Goal: Task Accomplishment & Management: Use online tool/utility

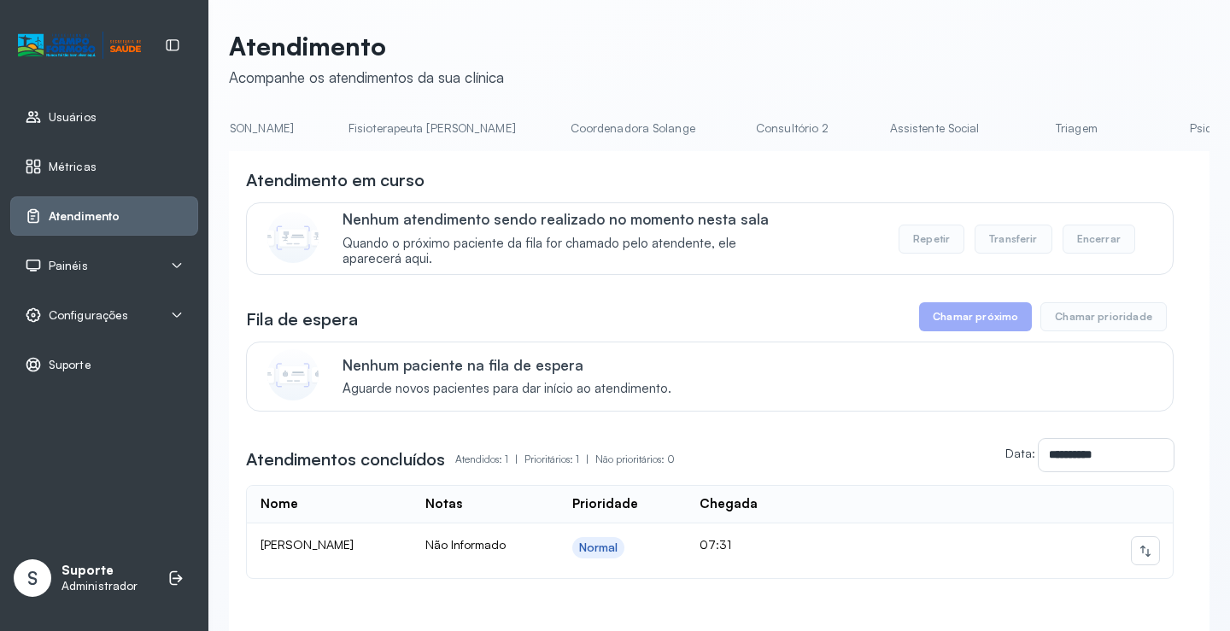
scroll to position [0, 953]
click at [1013, 121] on link "Triagem" at bounding box center [1073, 128] width 120 height 28
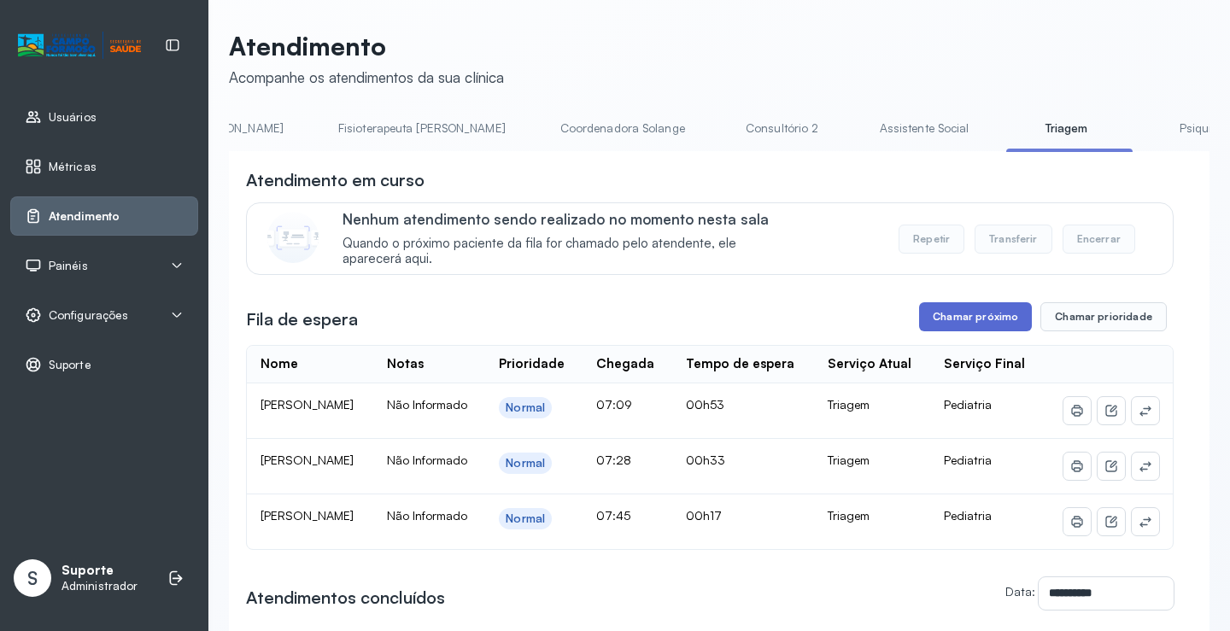
click at [974, 332] on button "Chamar próximo" at bounding box center [975, 316] width 113 height 29
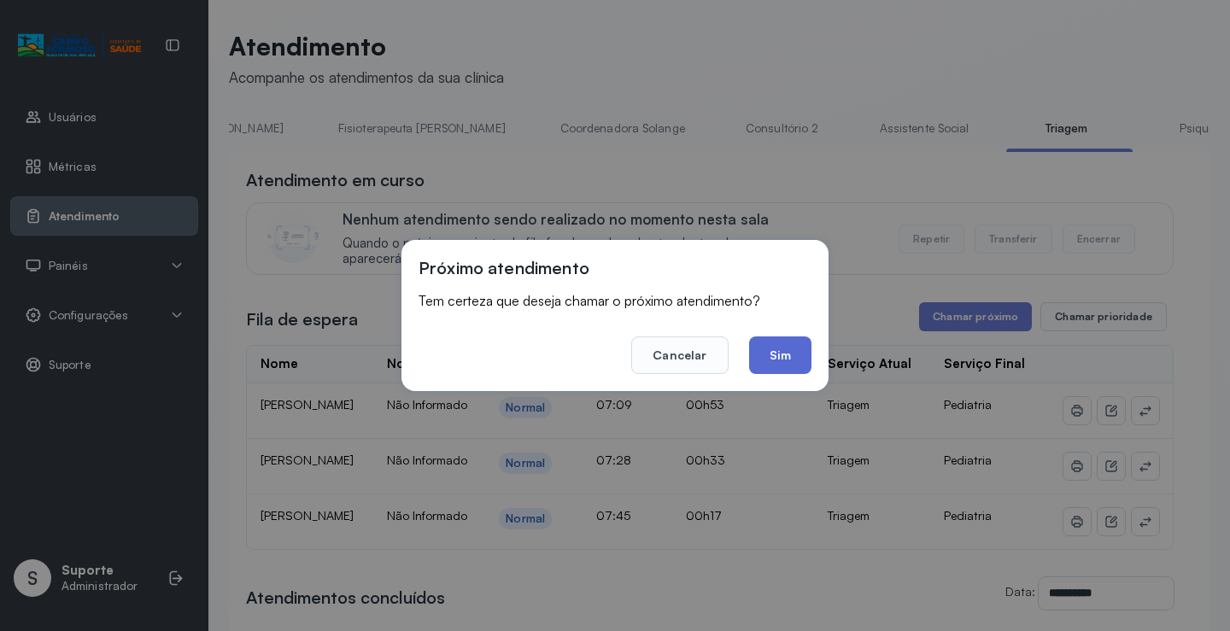
click at [781, 355] on button "Sim" at bounding box center [780, 356] width 62 height 38
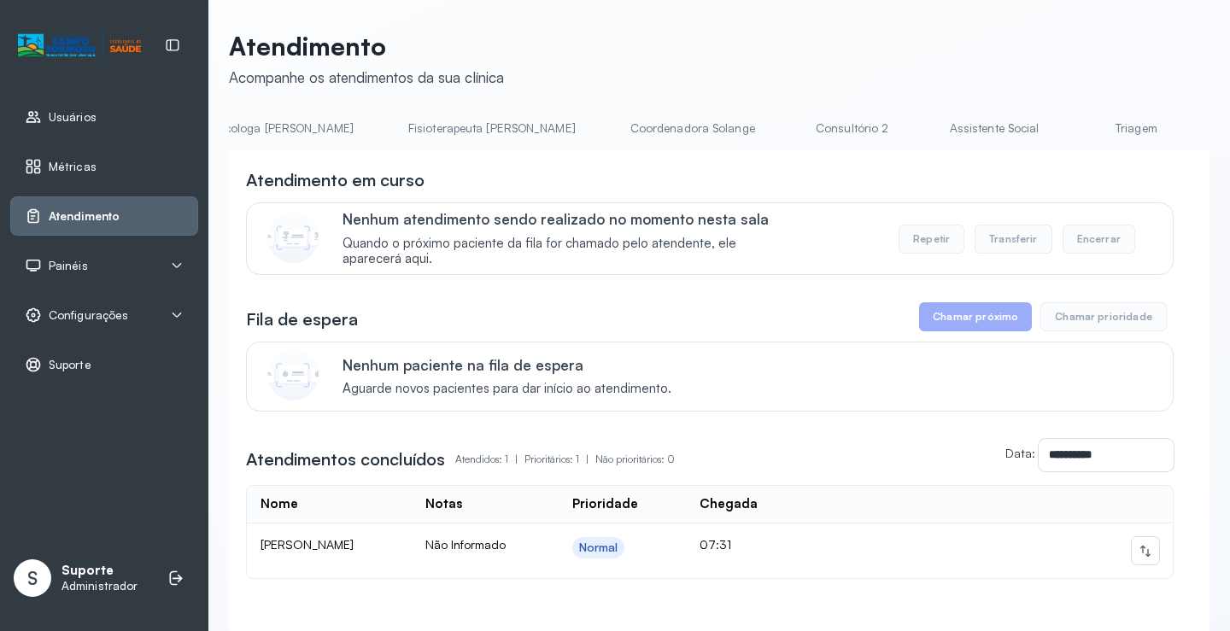
scroll to position [0, 912]
click at [1054, 143] on li "Triagem" at bounding box center [1117, 133] width 126 height 38
click at [1054, 129] on link "Triagem" at bounding box center [1114, 128] width 120 height 28
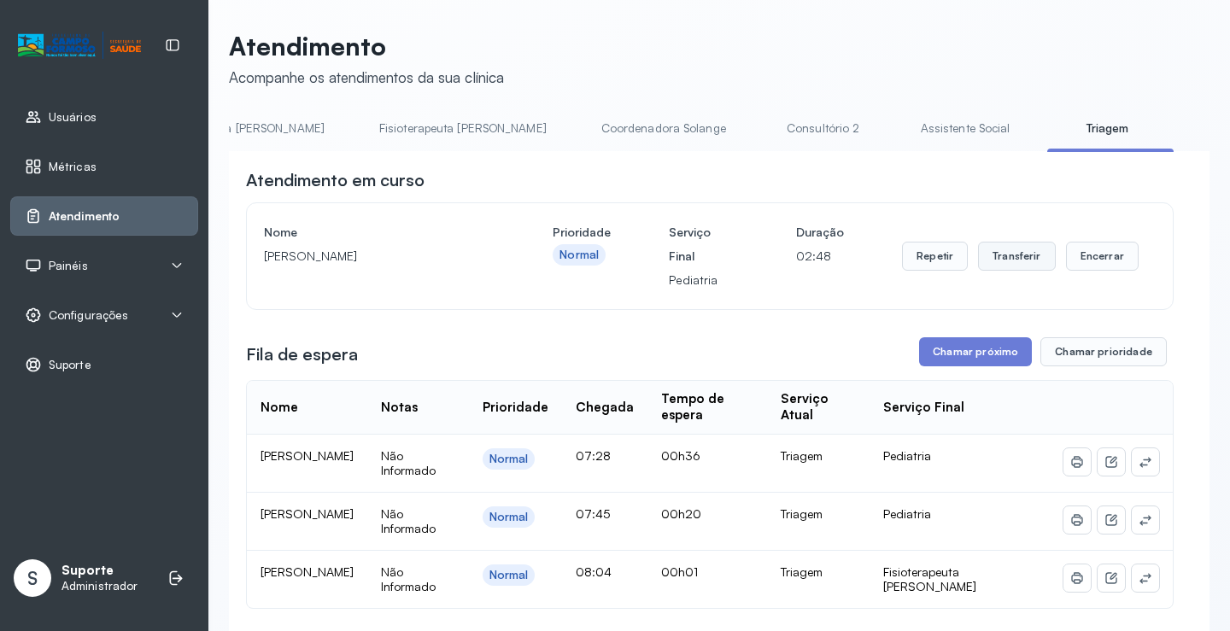
click at [1018, 259] on button "Transferir" at bounding box center [1017, 256] width 78 height 29
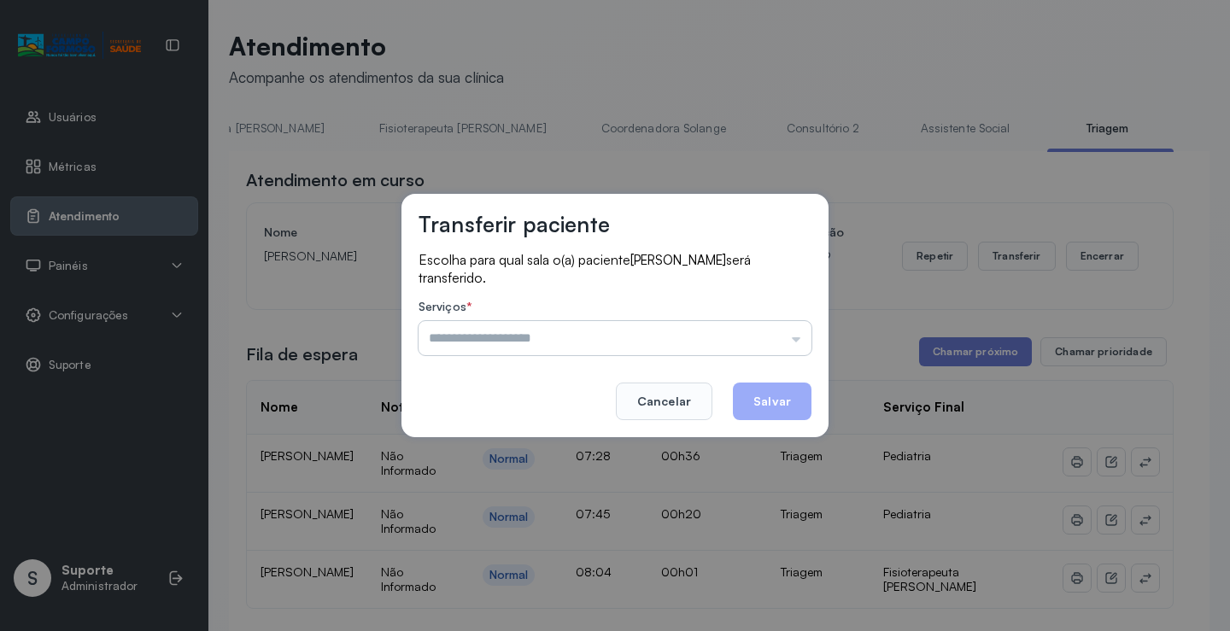
click at [799, 340] on input "text" at bounding box center [615, 338] width 393 height 34
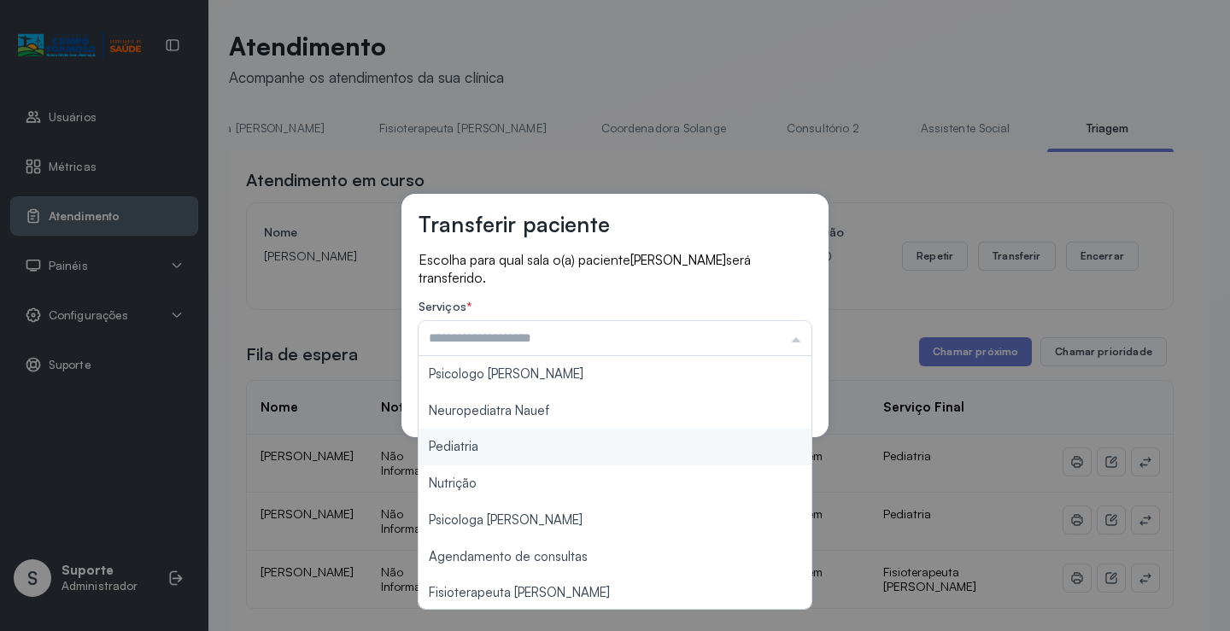
type input "*********"
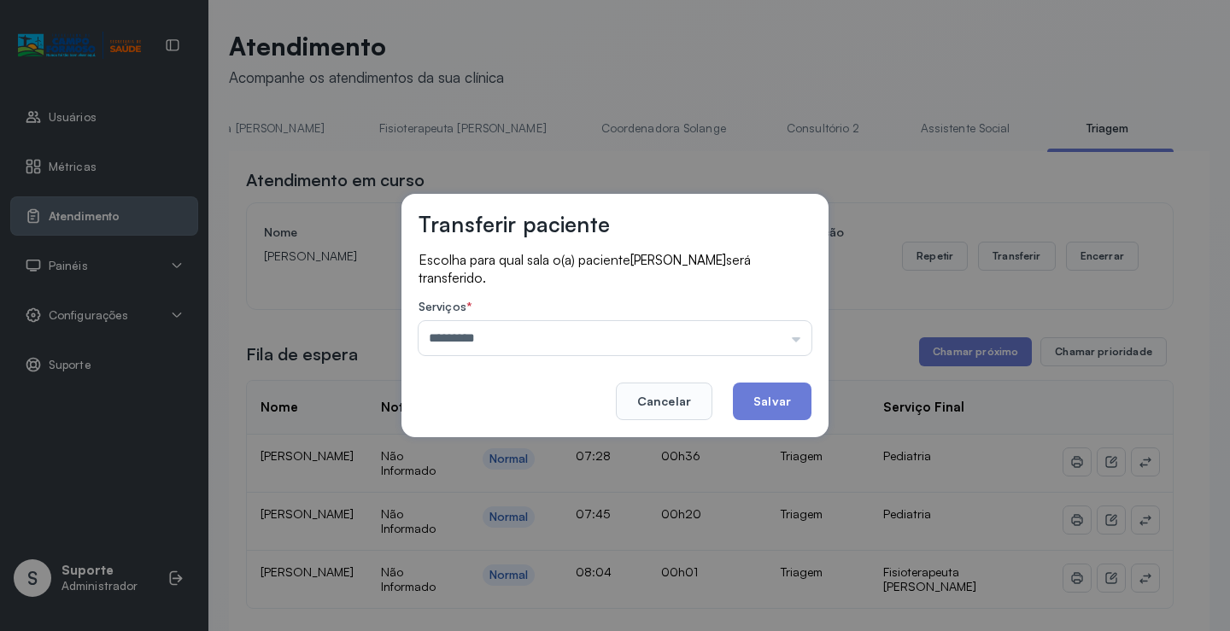
click at [468, 441] on div "Transferir paciente Escolha para qual sala o(a) paciente [PERSON_NAME] será tra…" at bounding box center [615, 315] width 1230 height 631
click at [767, 401] on button "Salvar" at bounding box center [772, 402] width 79 height 38
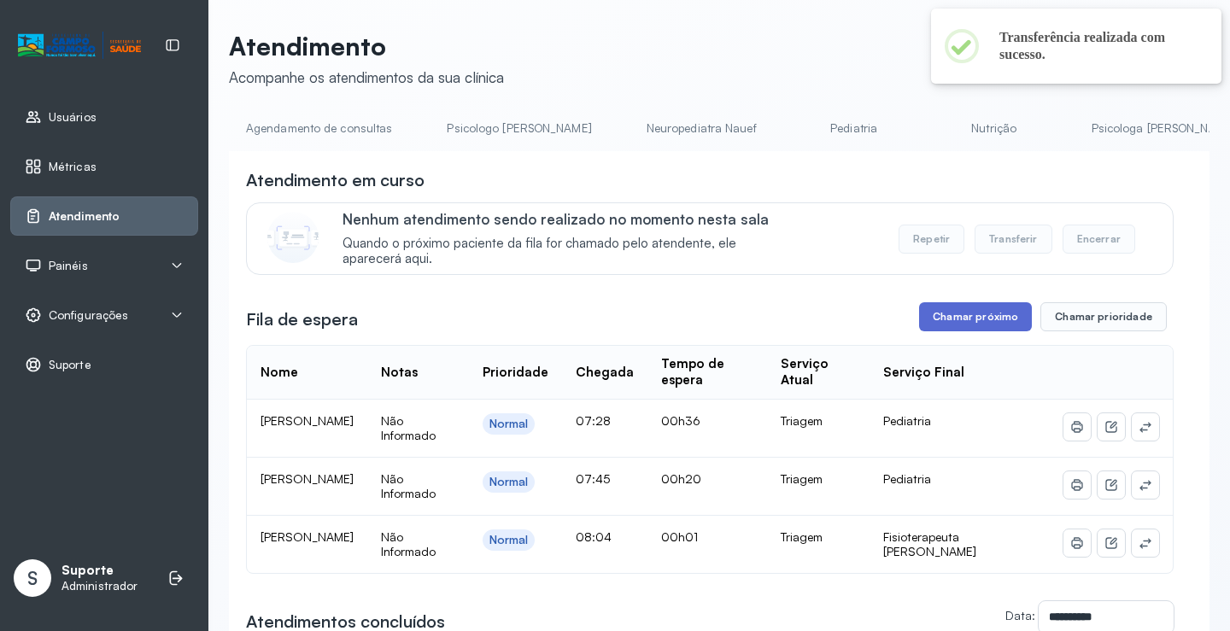
click at [992, 326] on button "Chamar próximo" at bounding box center [975, 316] width 113 height 29
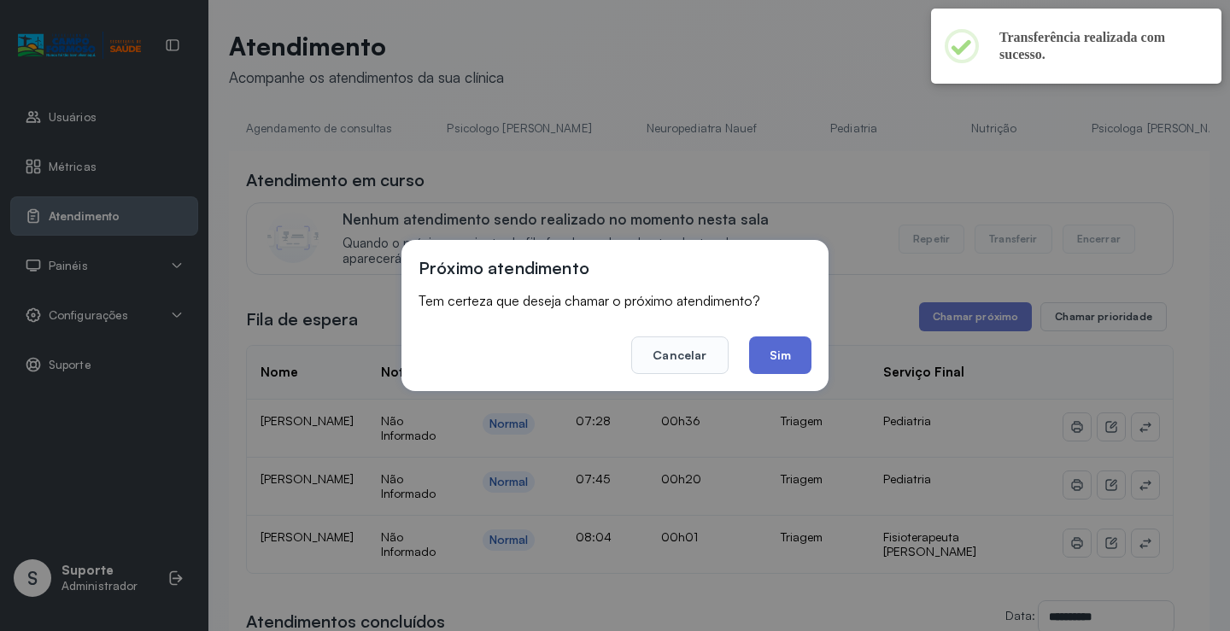
click at [776, 355] on button "Sim" at bounding box center [780, 356] width 62 height 38
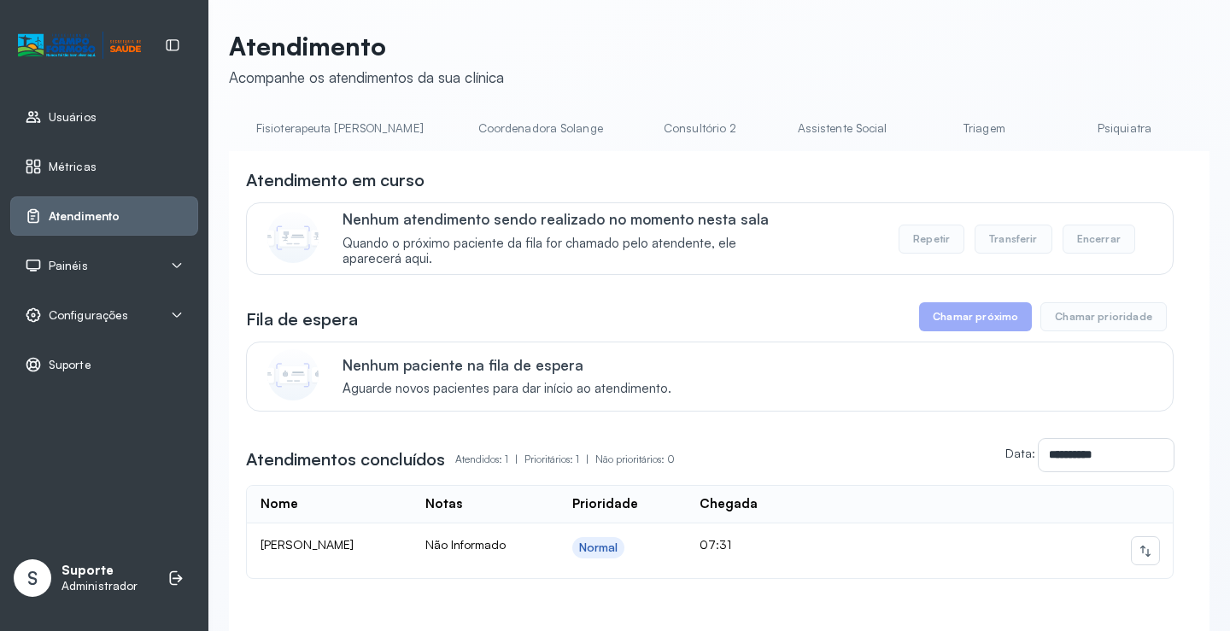
scroll to position [0, 1121]
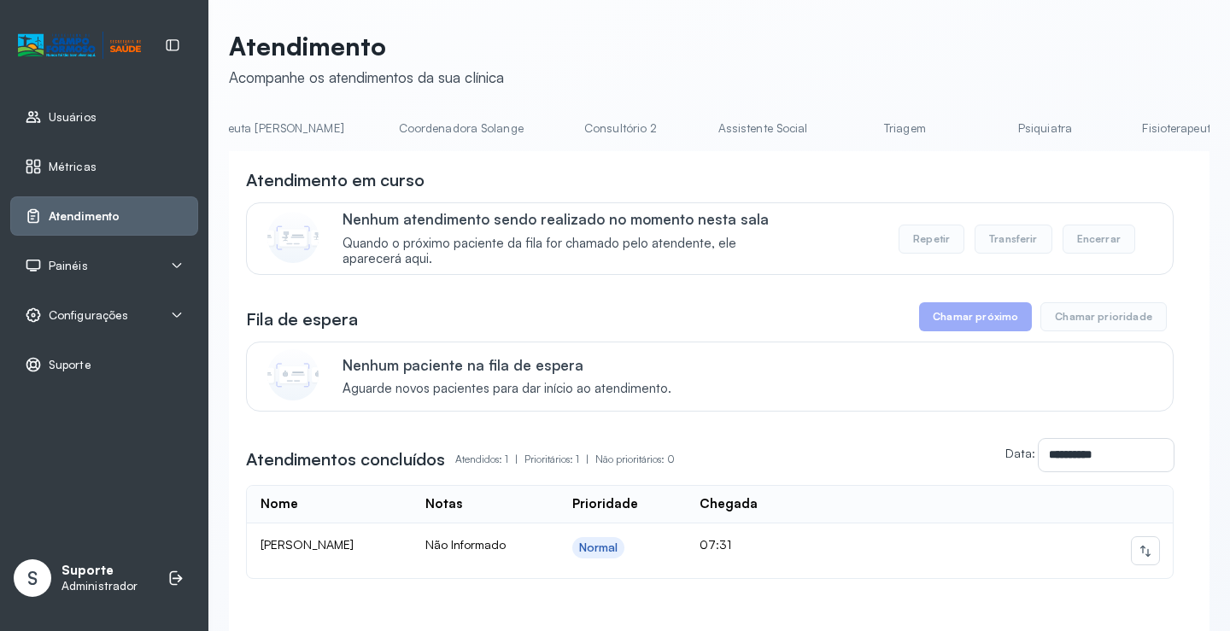
click at [845, 121] on link "Triagem" at bounding box center [905, 128] width 120 height 28
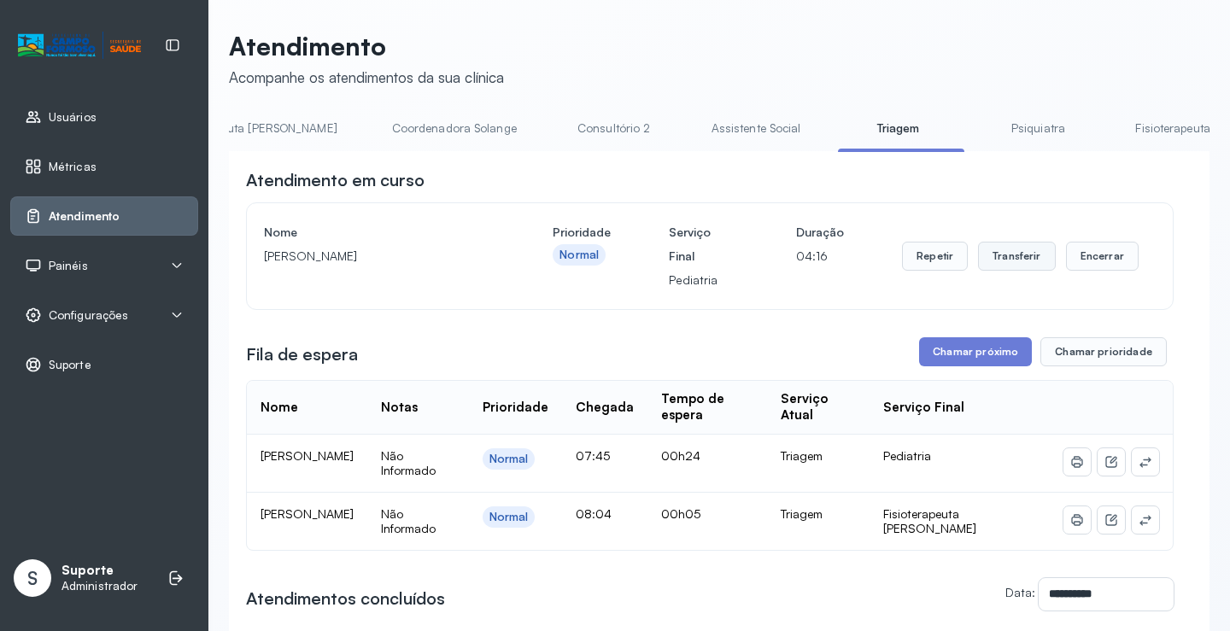
click at [1017, 264] on button "Transferir" at bounding box center [1017, 256] width 78 height 29
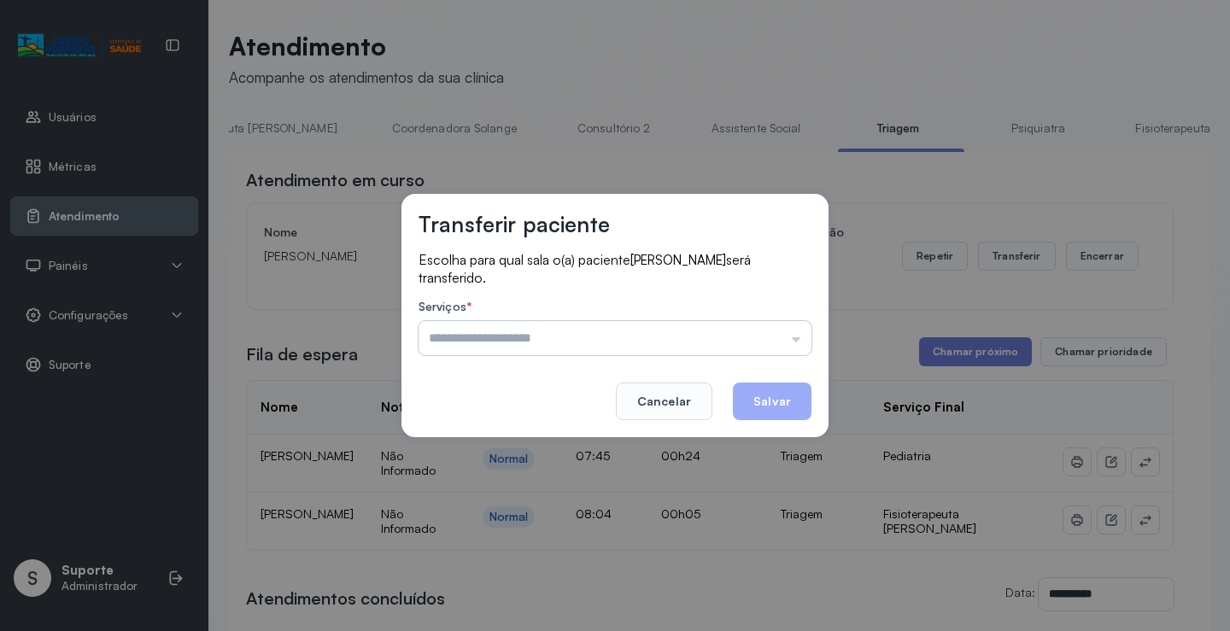
click at [800, 338] on input "text" at bounding box center [615, 338] width 393 height 34
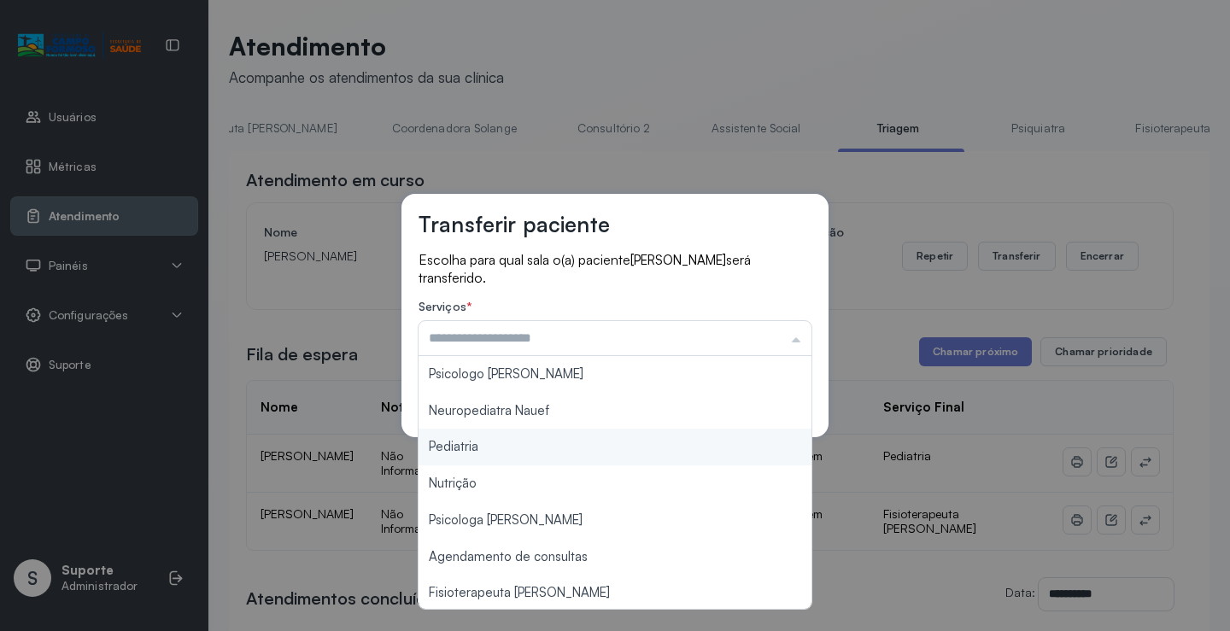
type input "*********"
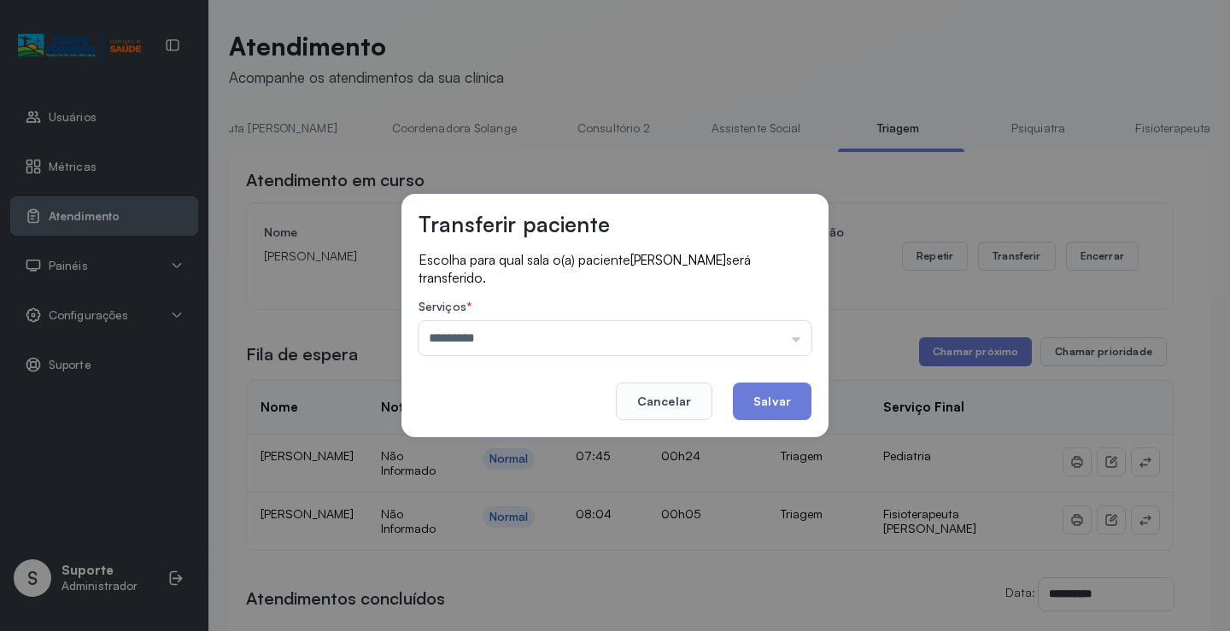
click at [490, 446] on div "Transferir paciente Escolha para qual sala o(a) paciente Aurora da silva santos…" at bounding box center [615, 315] width 1230 height 631
click at [794, 400] on button "Salvar" at bounding box center [772, 402] width 79 height 38
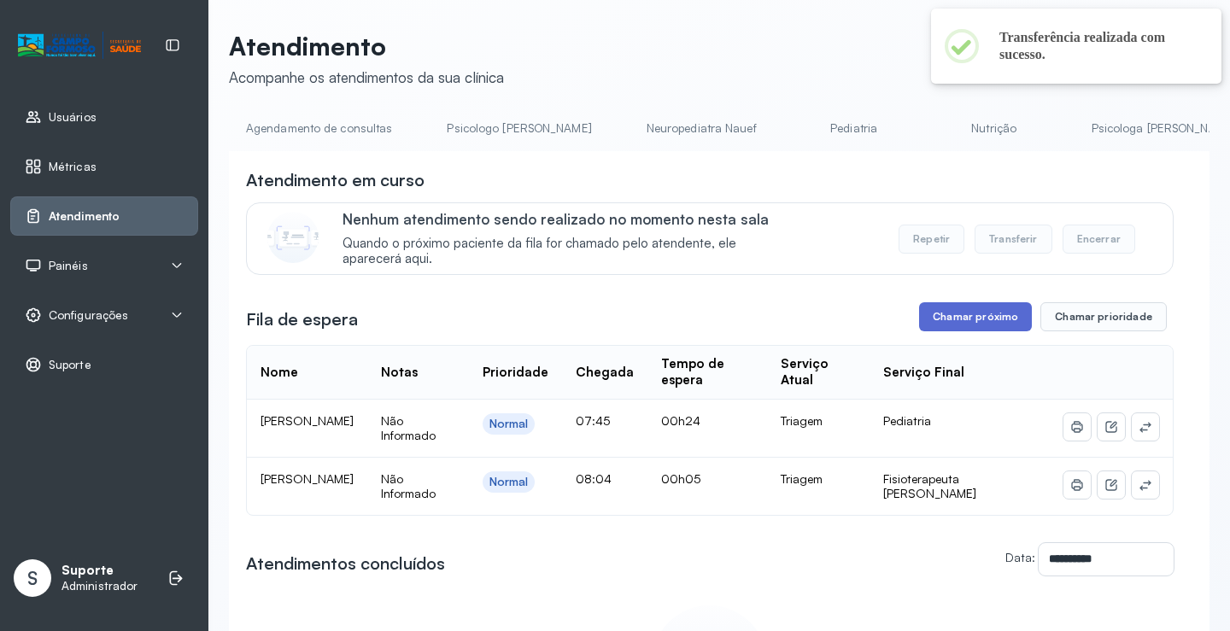
click at [969, 320] on button "Chamar próximo" at bounding box center [975, 316] width 113 height 29
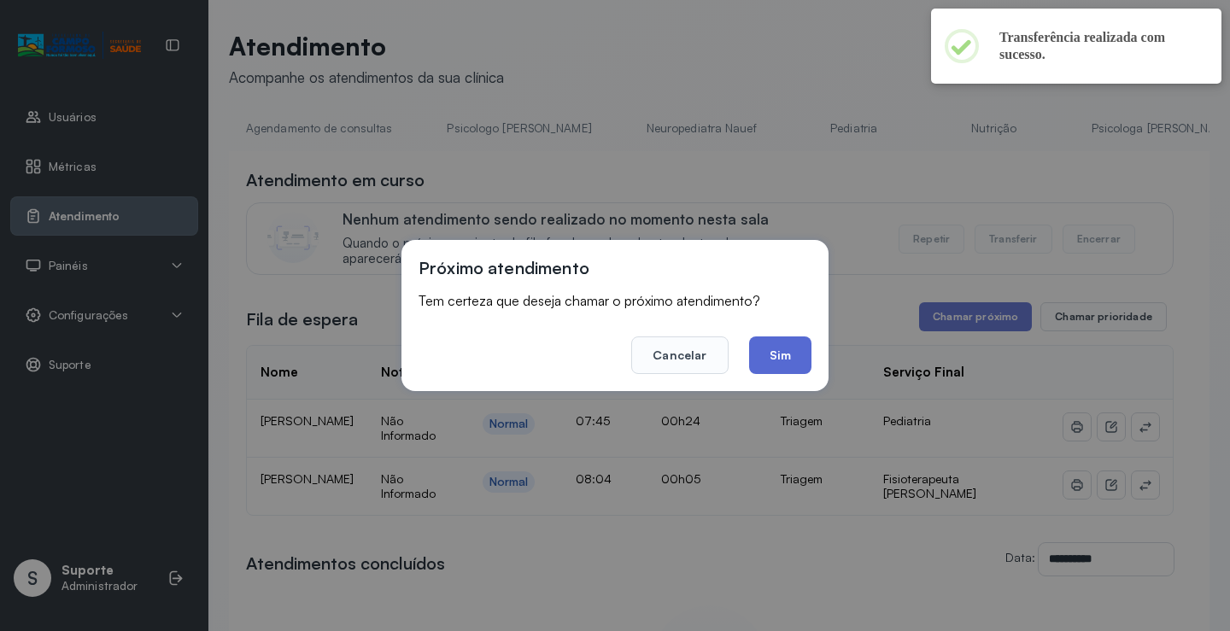
click at [783, 363] on button "Sim" at bounding box center [780, 356] width 62 height 38
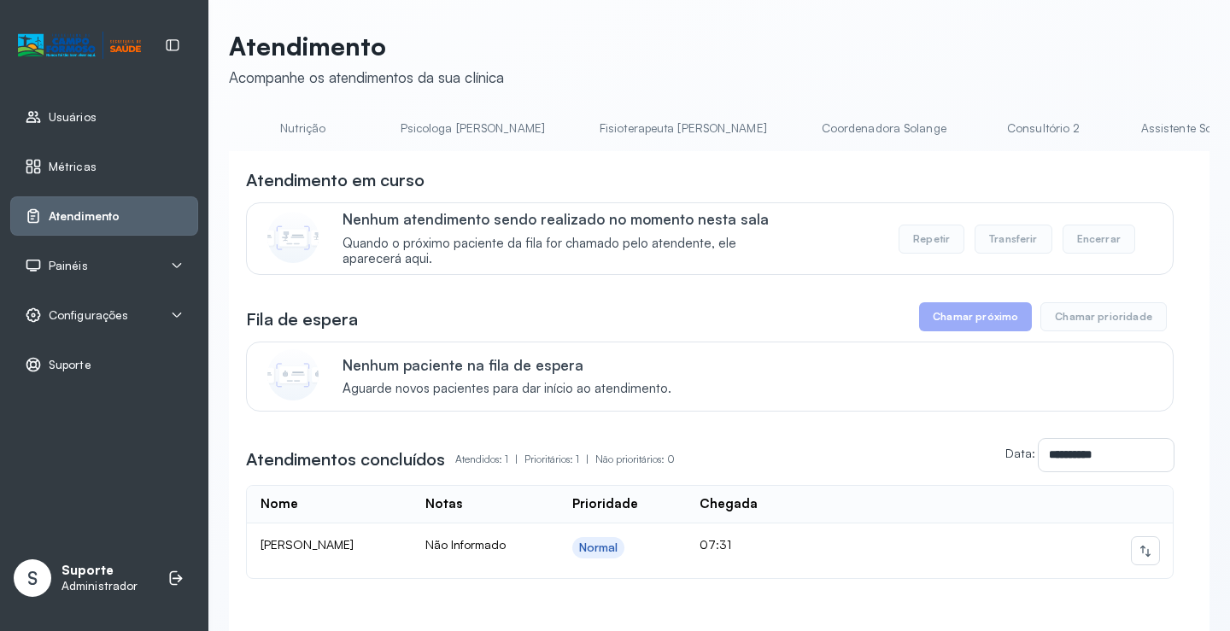
scroll to position [0, 998]
click at [968, 135] on link "Triagem" at bounding box center [1028, 128] width 120 height 28
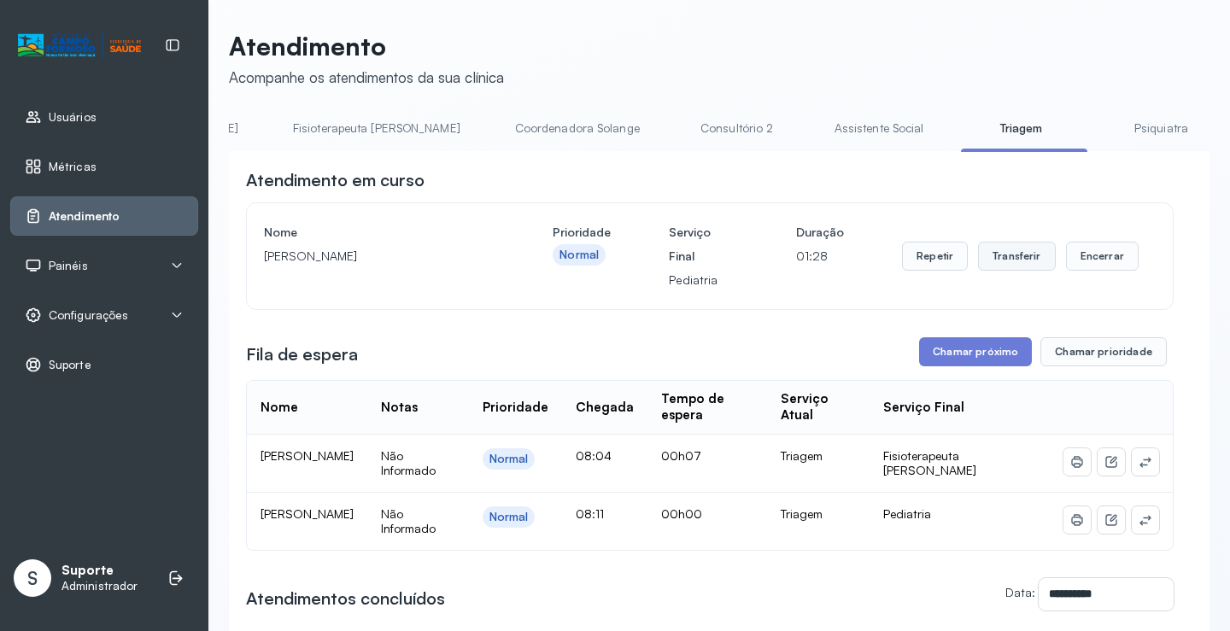
click at [1033, 255] on button "Transferir" at bounding box center [1017, 256] width 78 height 29
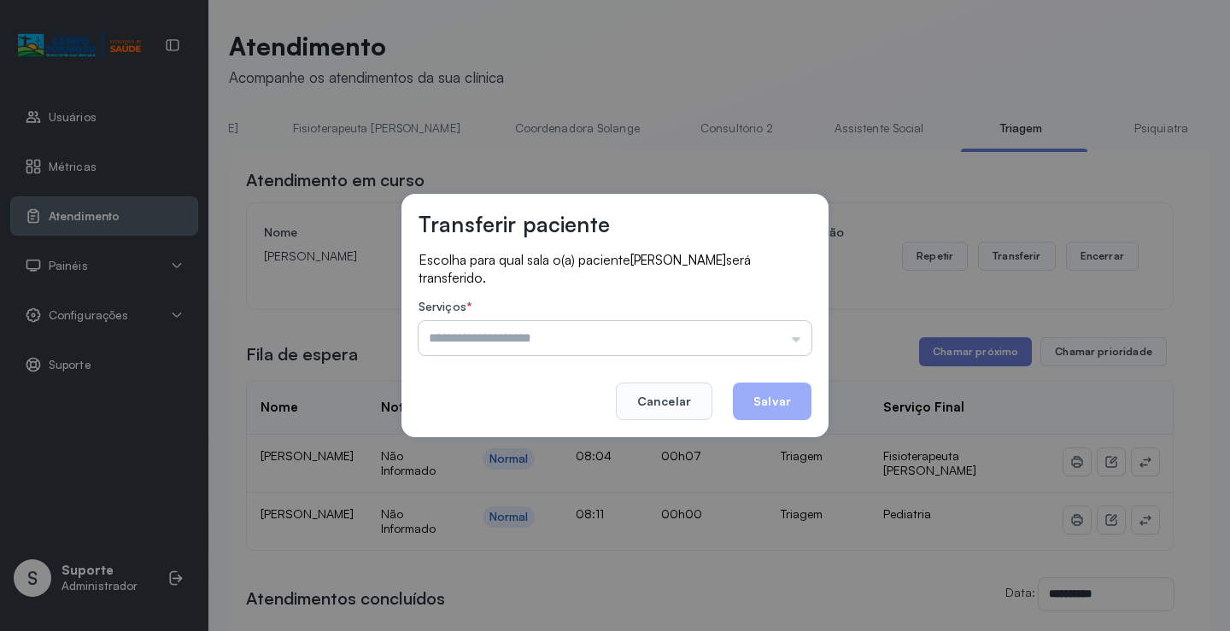
click at [807, 336] on input "text" at bounding box center [615, 338] width 393 height 34
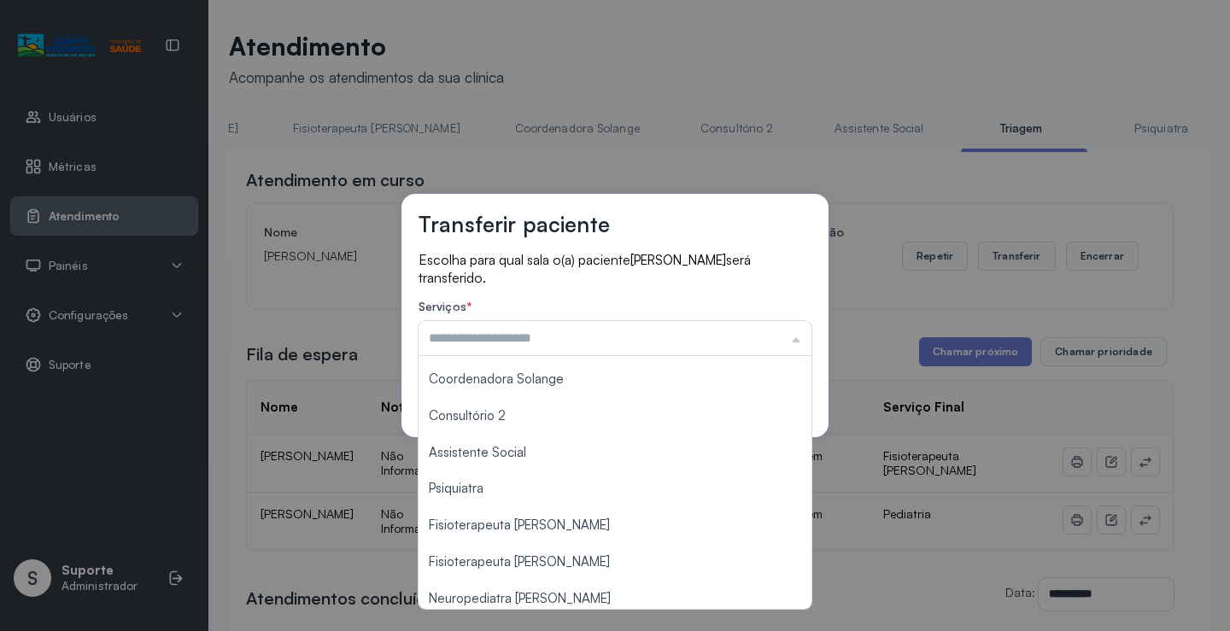
scroll to position [258, 0]
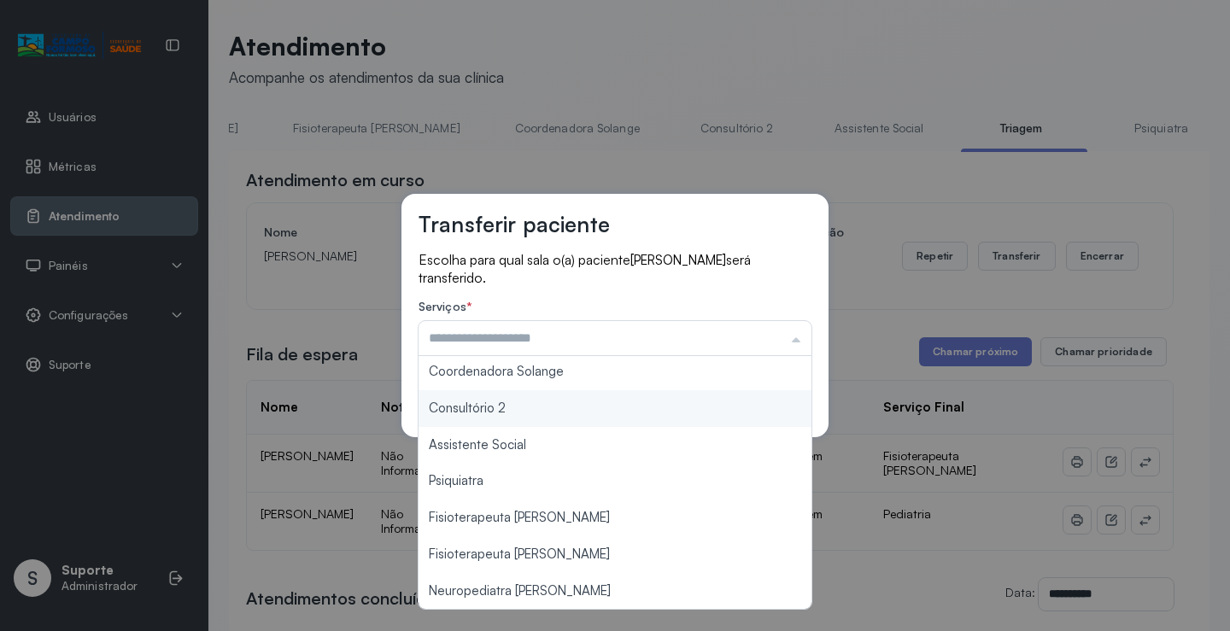
type input "**********"
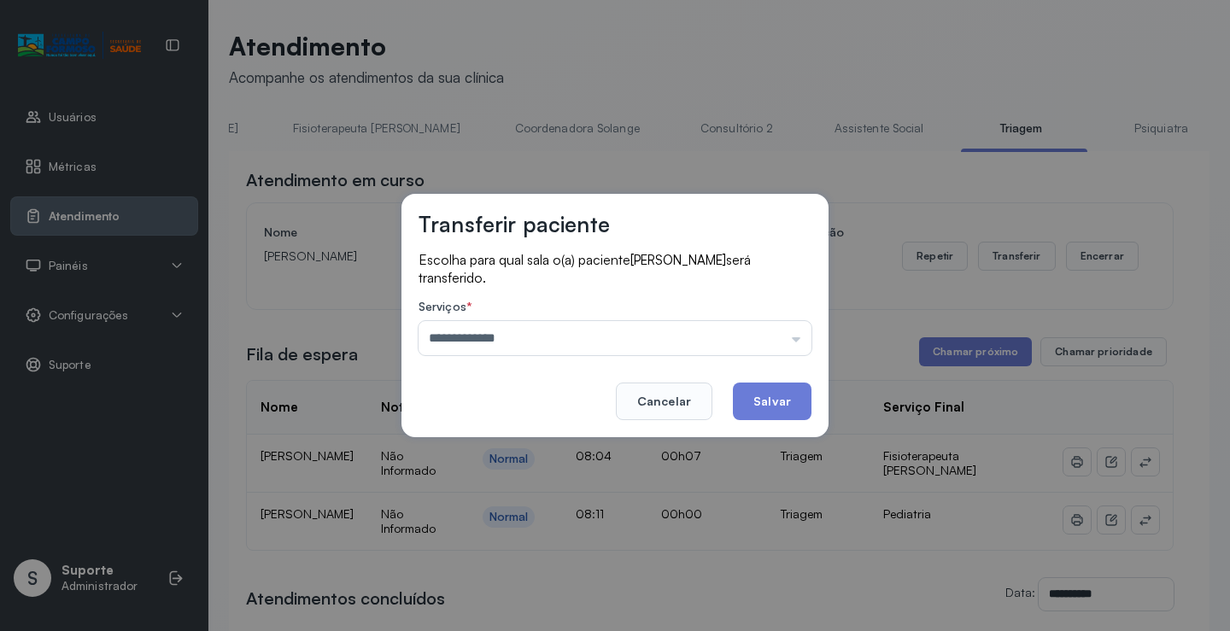
click at [470, 408] on div "**********" at bounding box center [615, 316] width 427 height 244
click at [780, 394] on button "Salvar" at bounding box center [772, 402] width 79 height 38
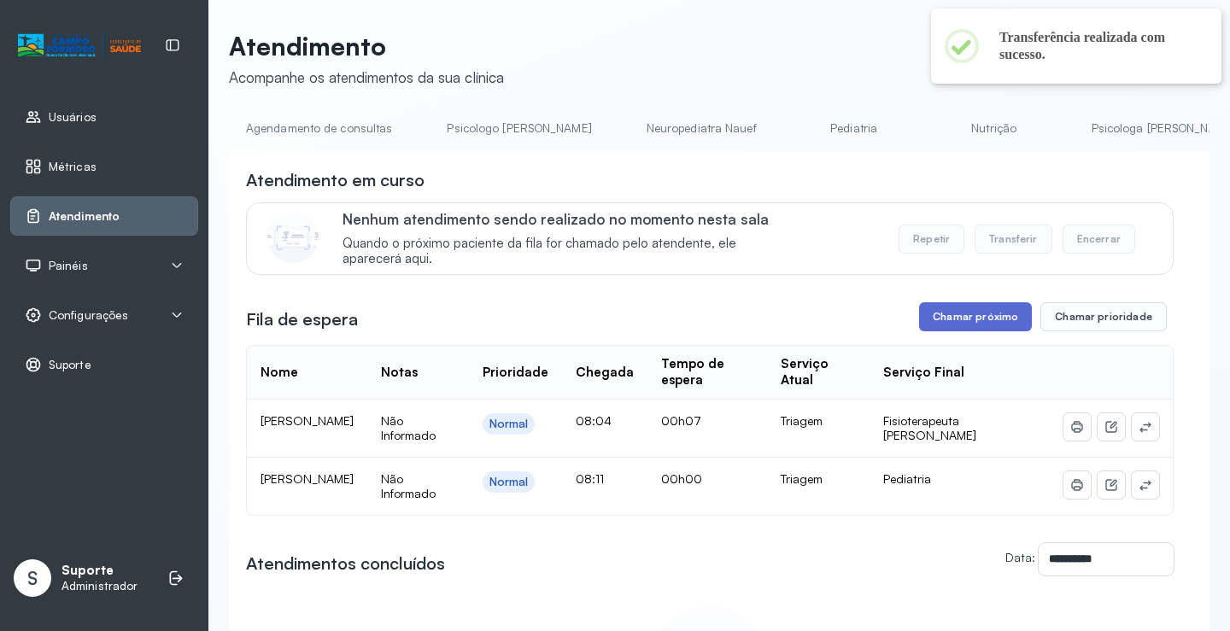
click at [959, 323] on button "Chamar próximo" at bounding box center [975, 316] width 113 height 29
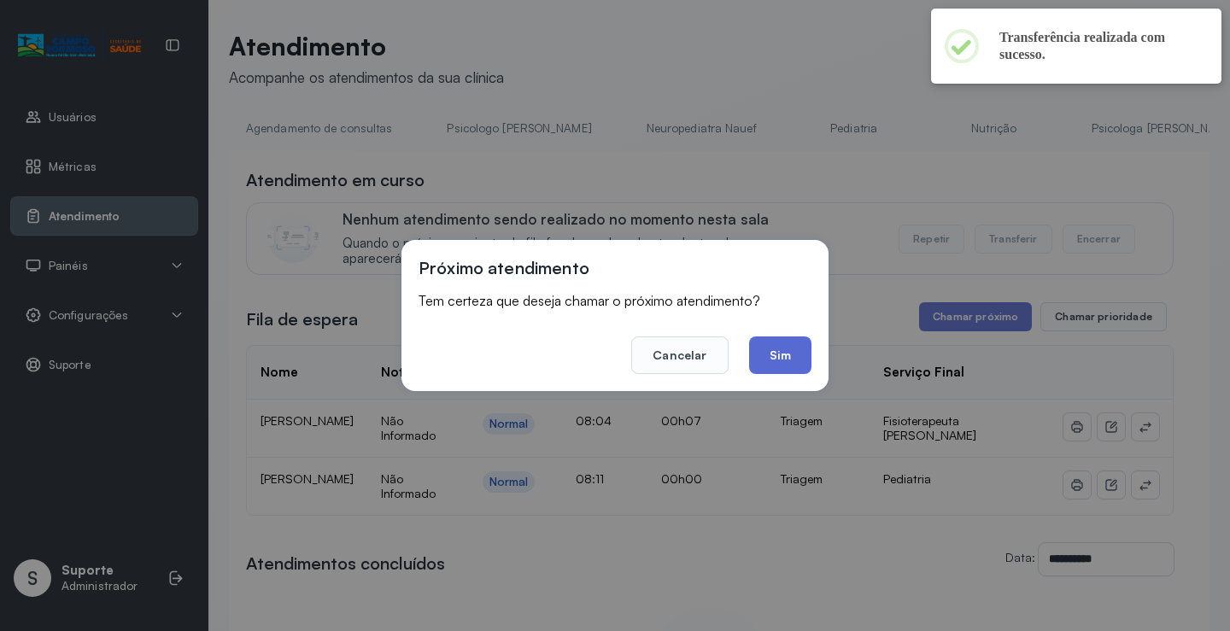
click at [785, 361] on button "Sim" at bounding box center [780, 356] width 62 height 38
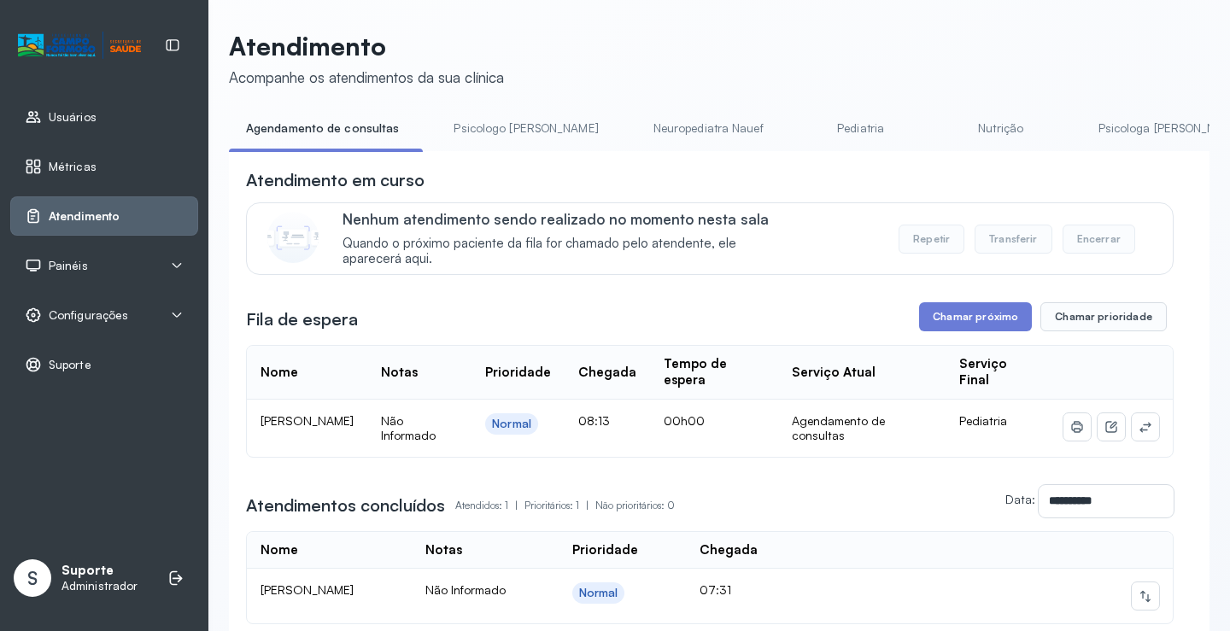
click at [499, 149] on li "Psicologo [PERSON_NAME]" at bounding box center [529, 133] width 185 height 38
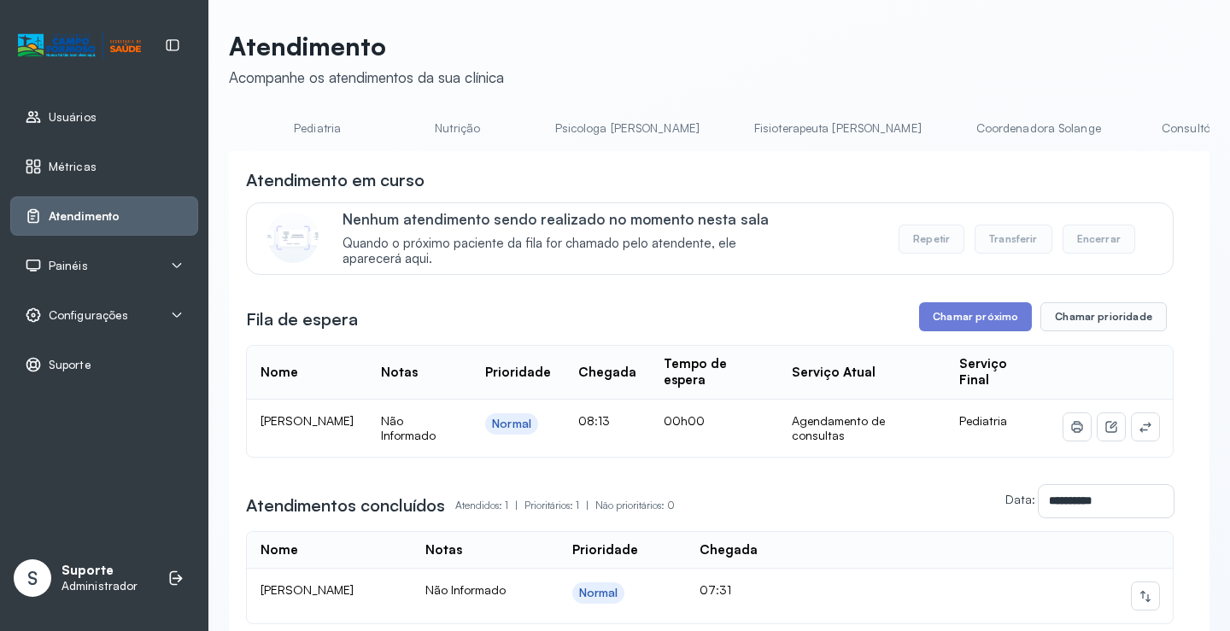
scroll to position [0, 1026]
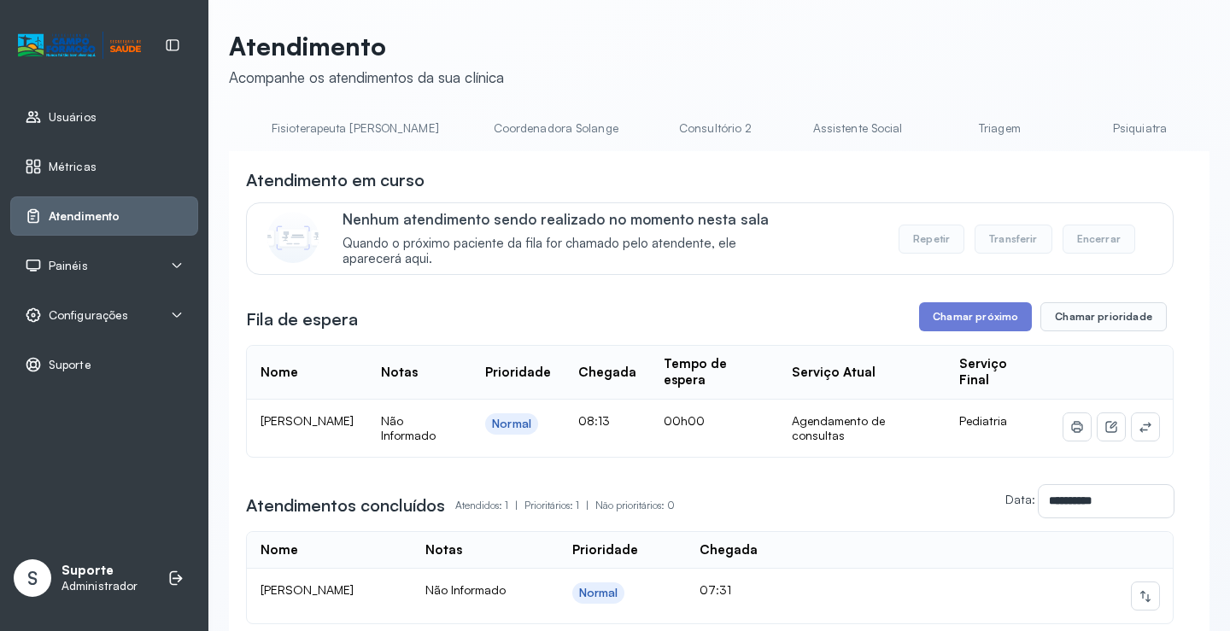
click at [940, 130] on link "Triagem" at bounding box center [1000, 128] width 120 height 28
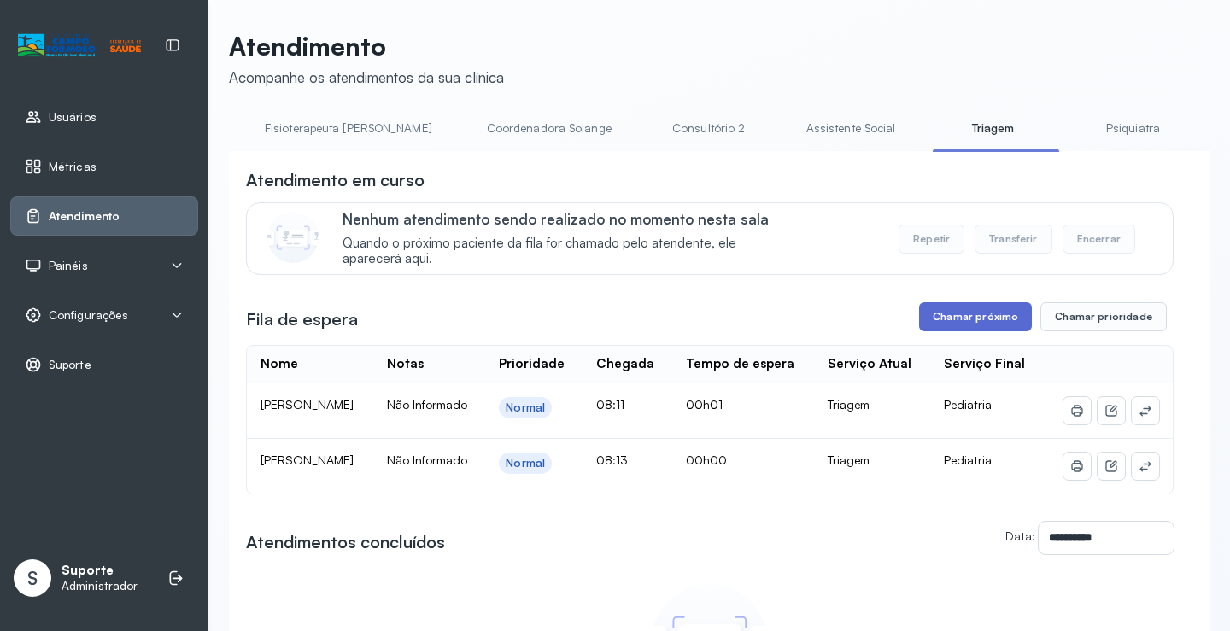
click at [969, 317] on button "Chamar próximo" at bounding box center [975, 316] width 113 height 29
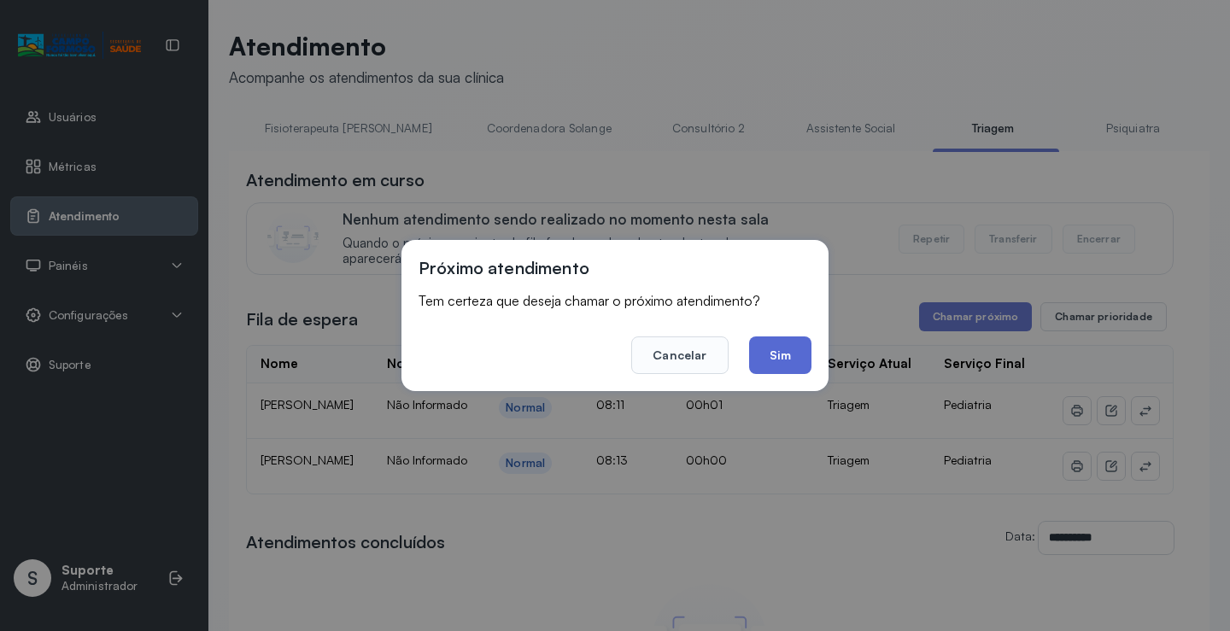
click at [795, 352] on button "Sim" at bounding box center [780, 356] width 62 height 38
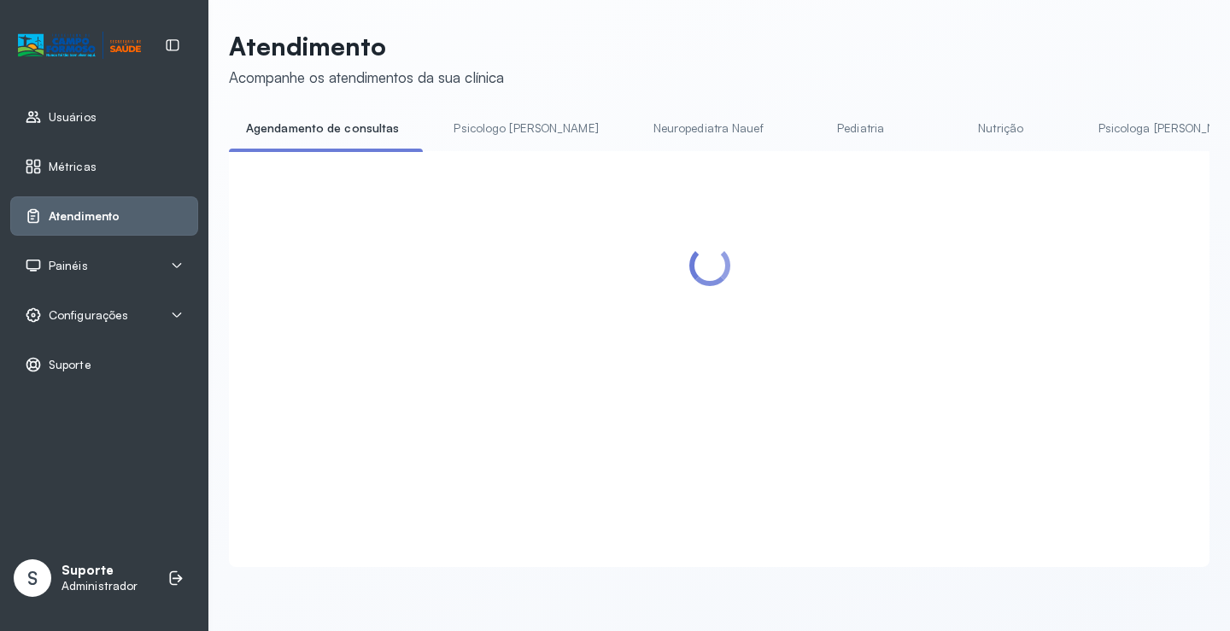
drag, startPoint x: 468, startPoint y: 156, endPoint x: 622, endPoint y: 186, distance: 156.7
click at [622, 186] on div at bounding box center [719, 359] width 981 height 416
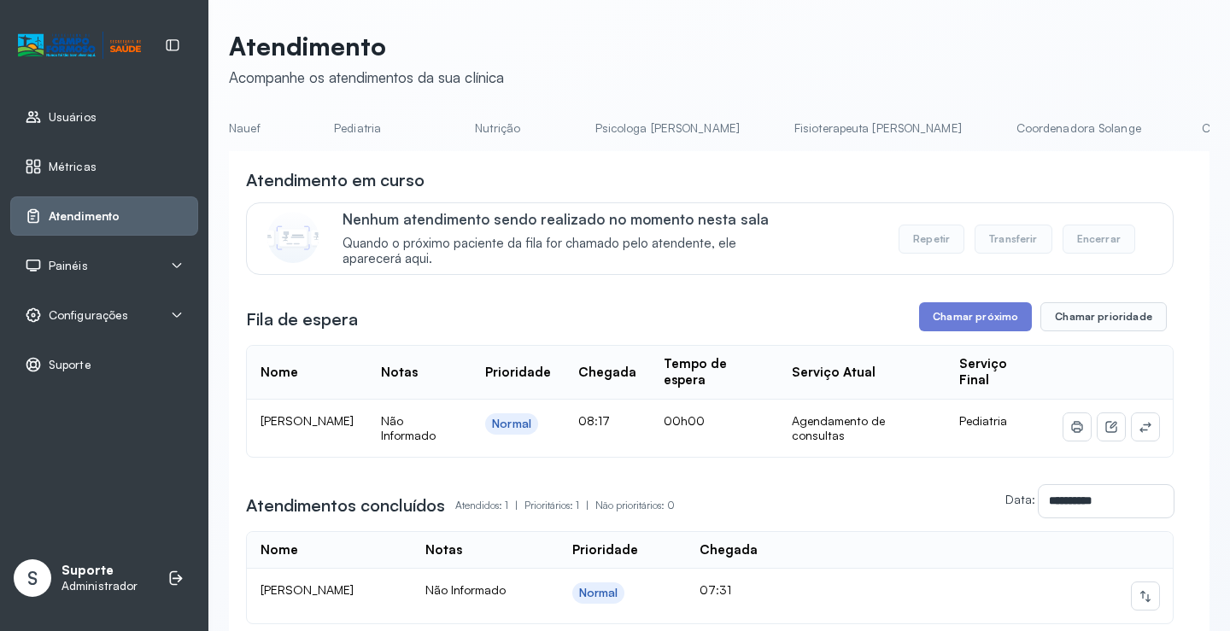
scroll to position [0, 509]
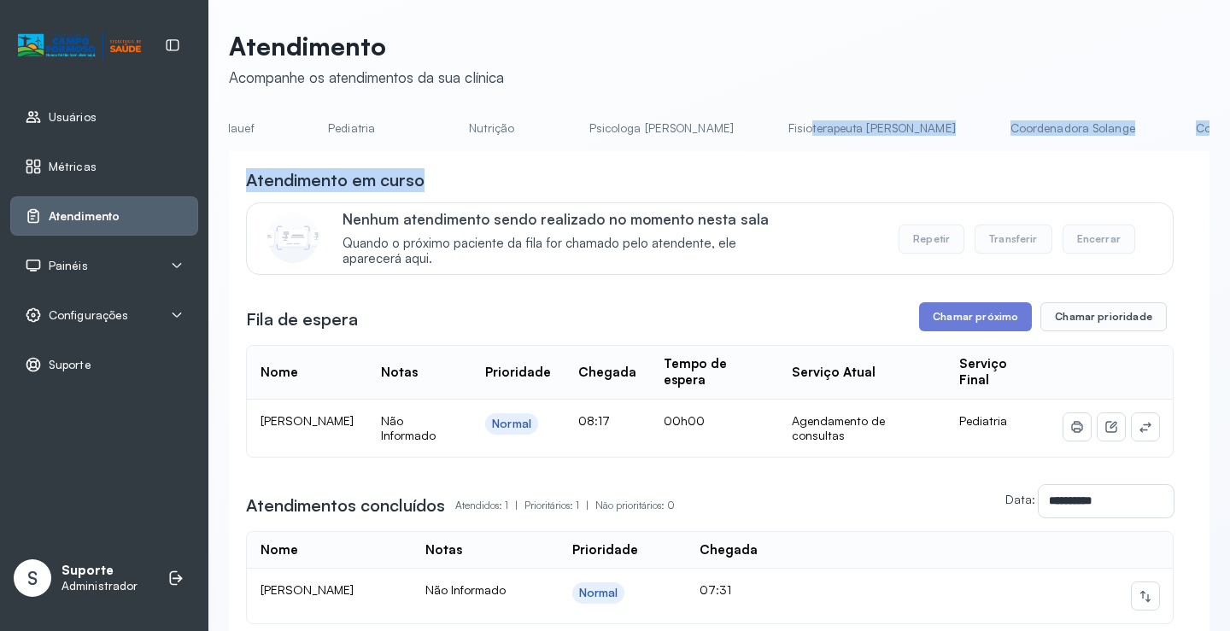
drag, startPoint x: 683, startPoint y: 149, endPoint x: 922, endPoint y: 170, distance: 240.2
click at [922, 170] on div "**********" at bounding box center [719, 424] width 981 height 620
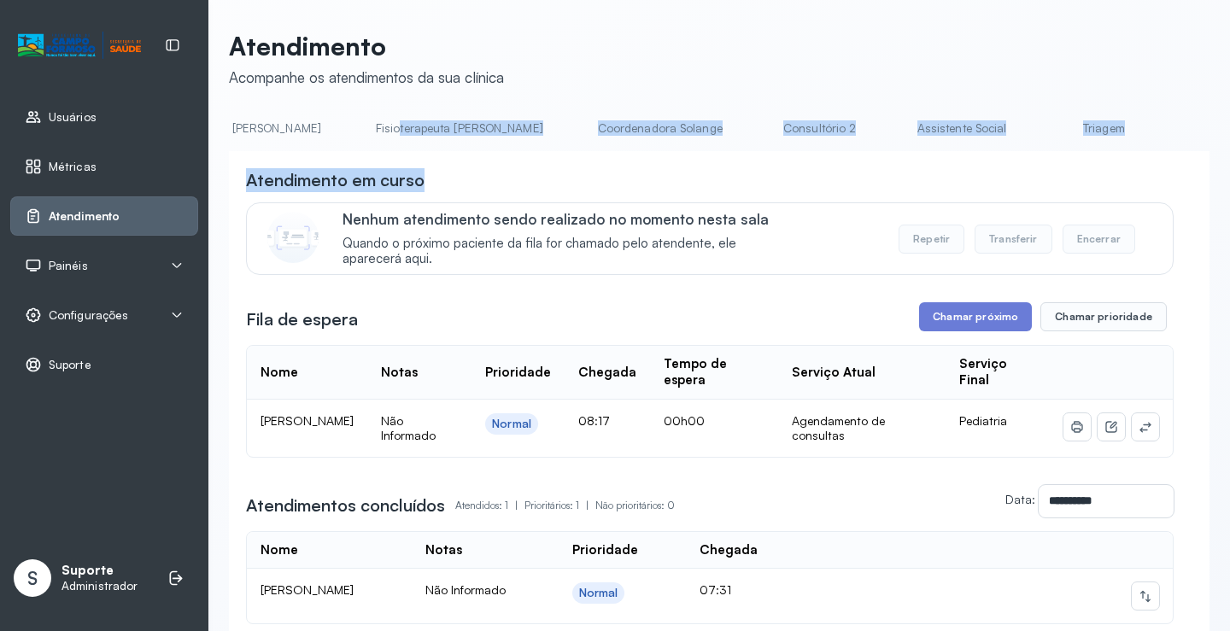
scroll to position [0, 1027]
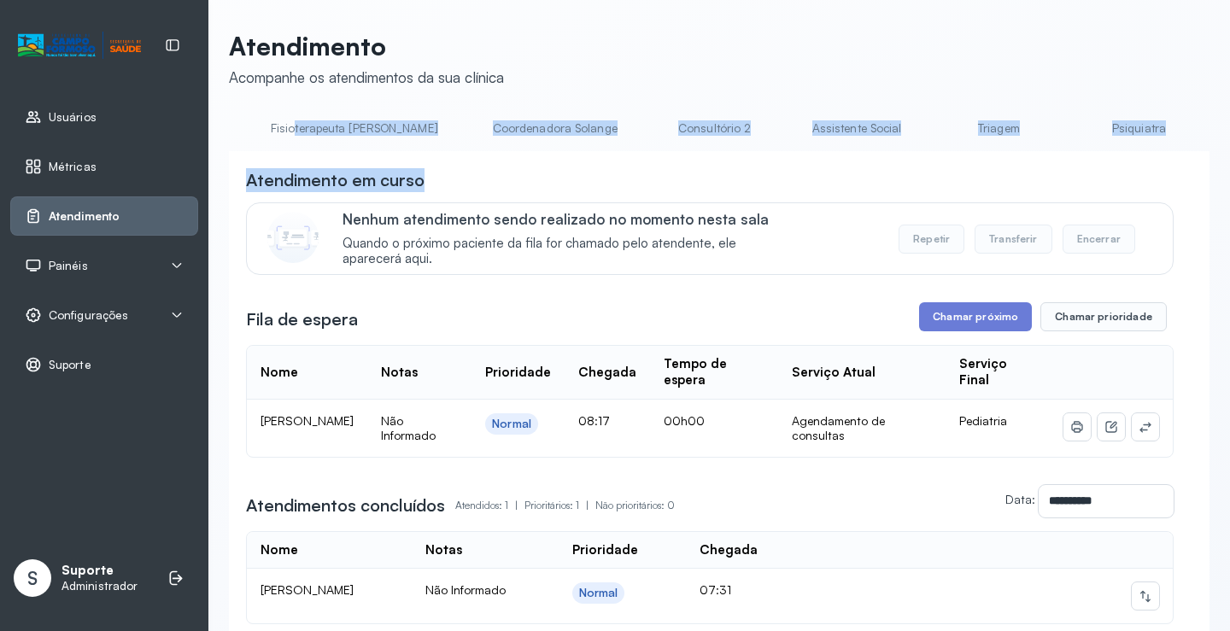
click at [939, 133] on link "Triagem" at bounding box center [999, 128] width 120 height 28
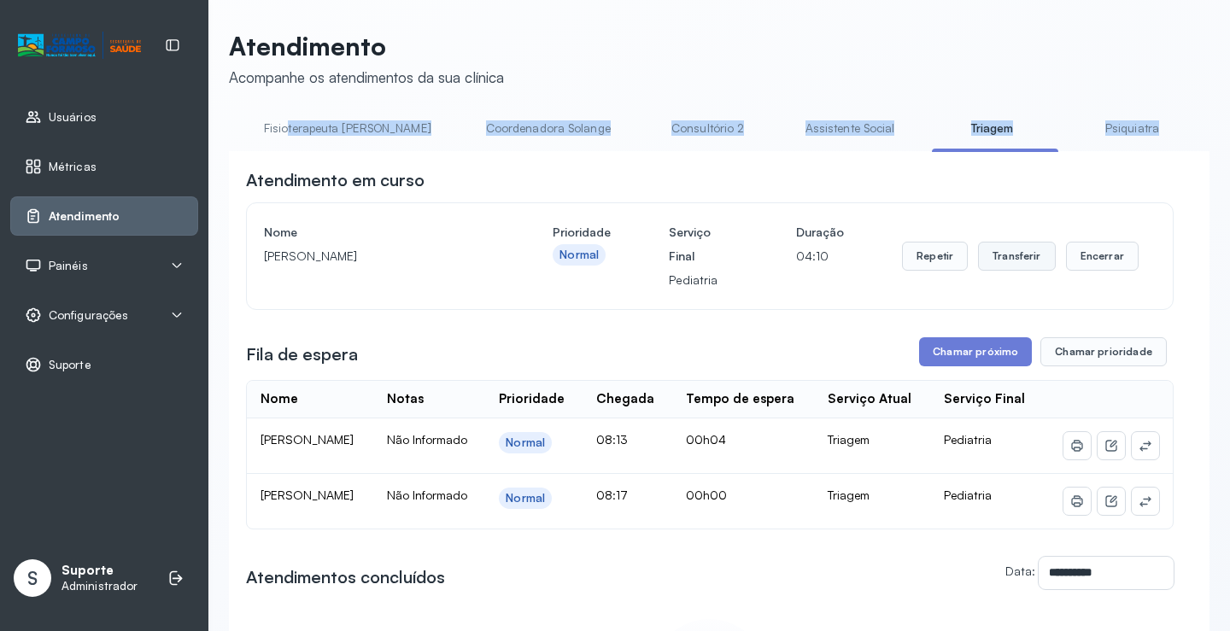
click at [1004, 264] on button "Transferir" at bounding box center [1017, 256] width 78 height 29
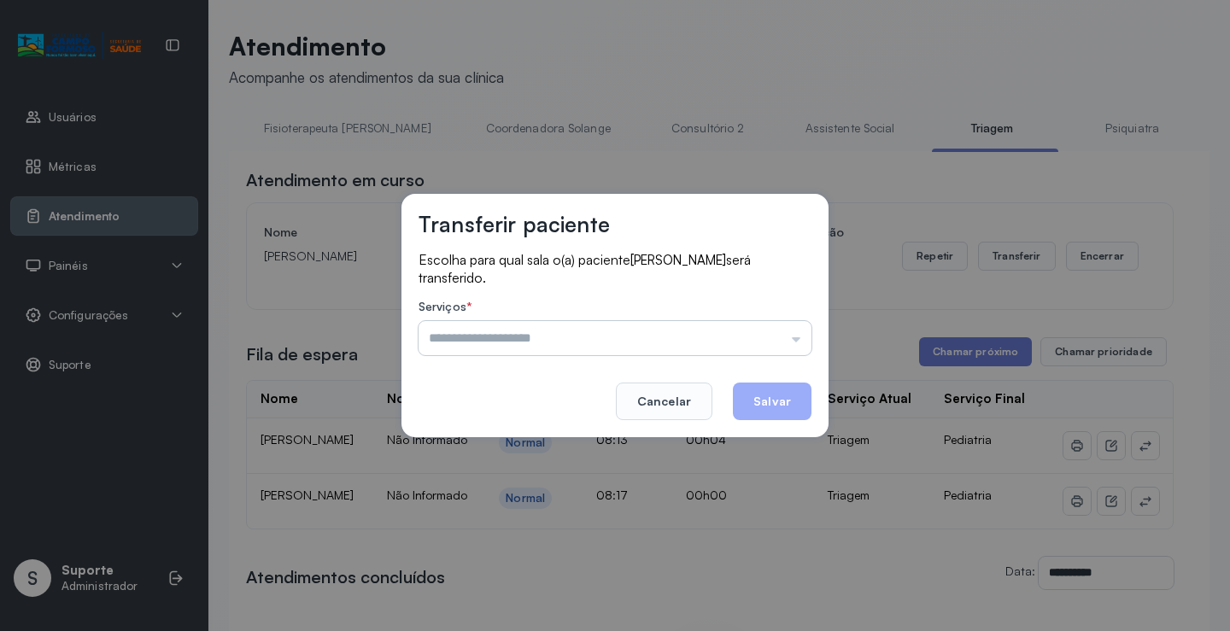
click at [800, 343] on input "text" at bounding box center [615, 338] width 393 height 34
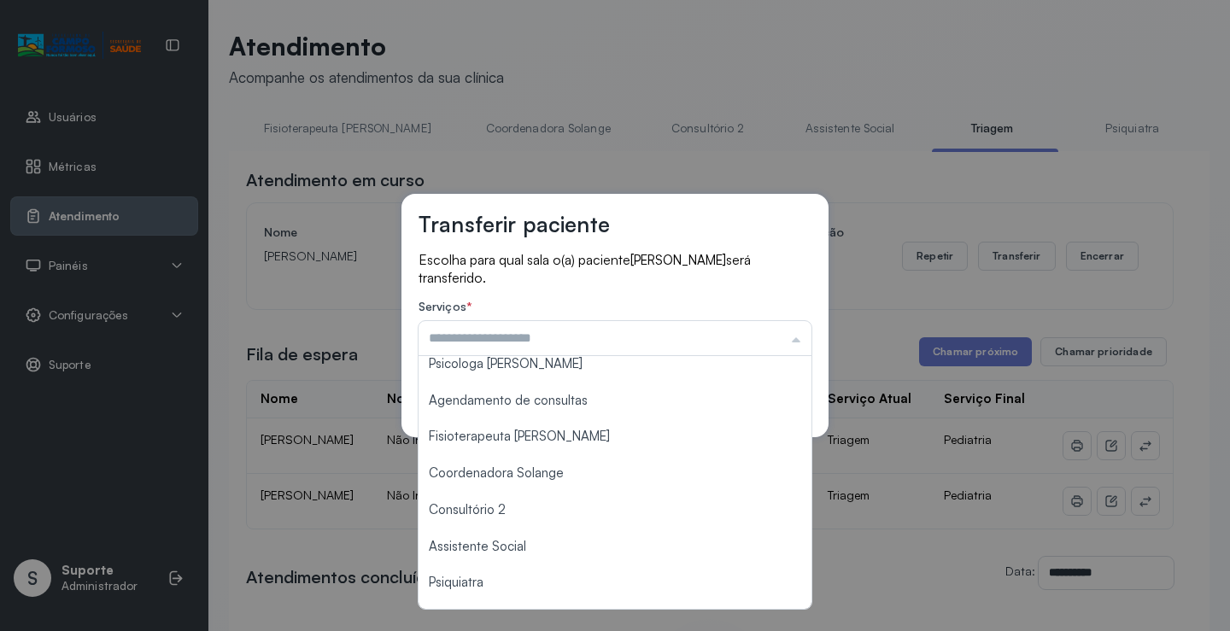
scroll to position [181, 0]
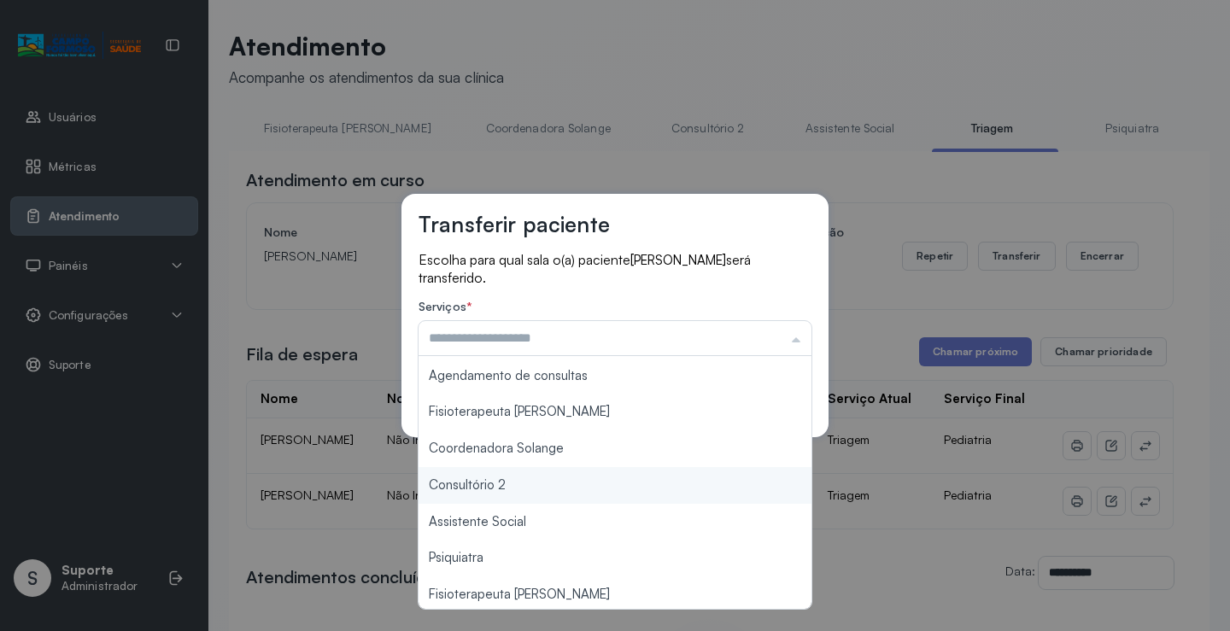
type input "**********"
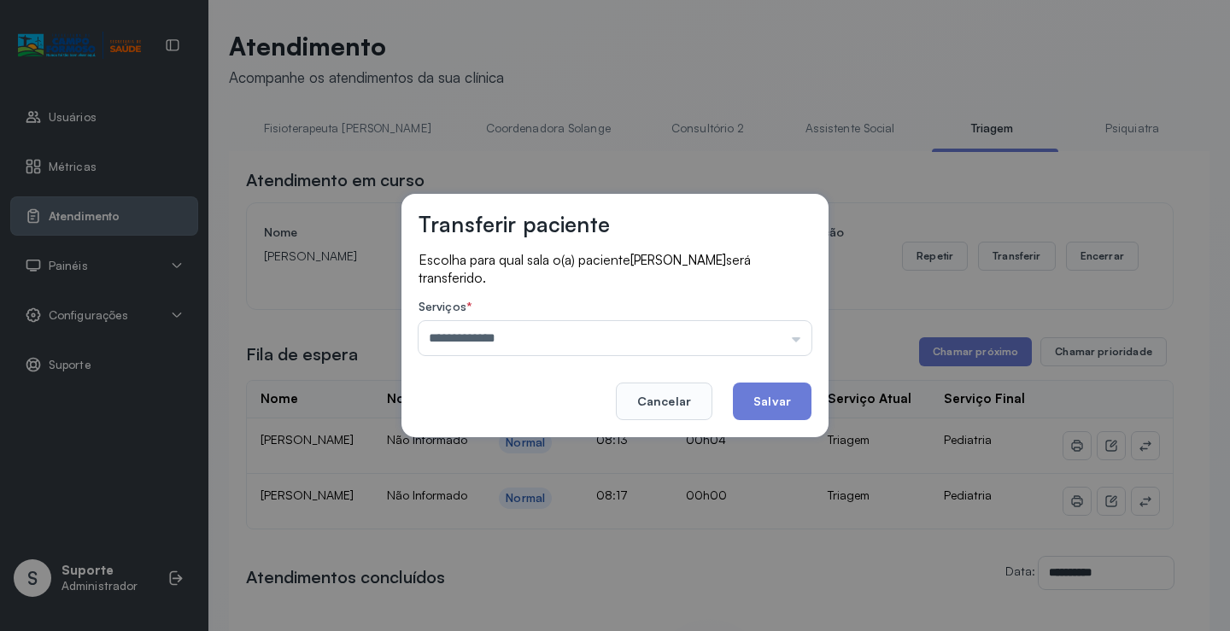
click at [478, 480] on div "**********" at bounding box center [615, 315] width 1230 height 631
click at [769, 393] on button "Salvar" at bounding box center [772, 402] width 79 height 38
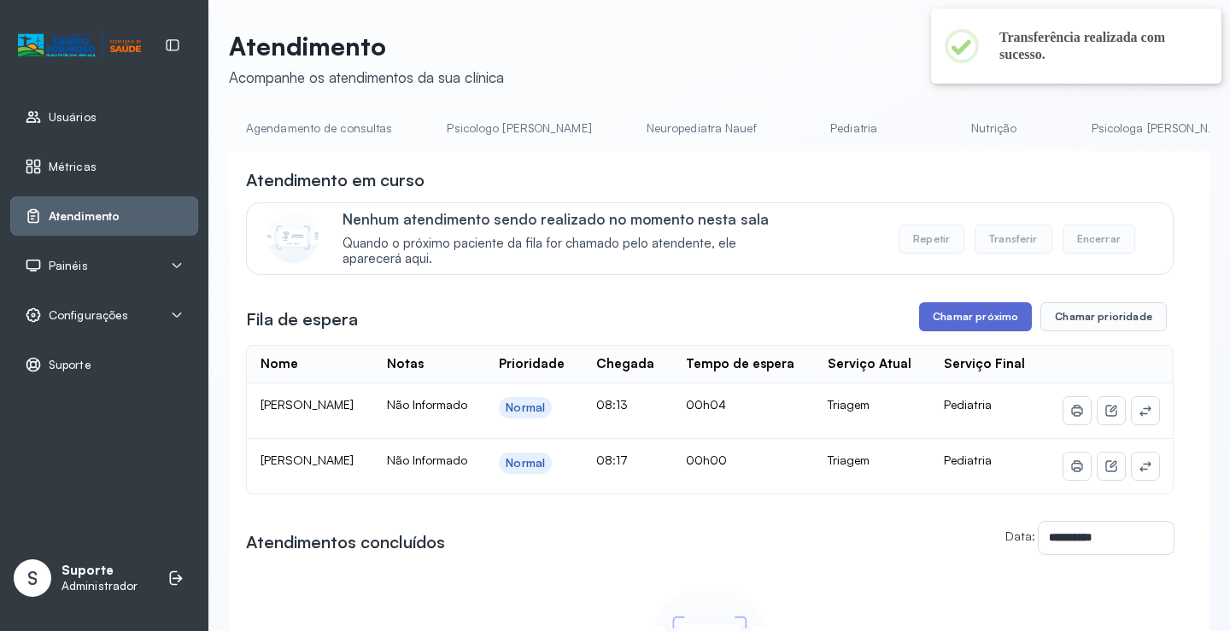
click at [987, 323] on button "Chamar próximo" at bounding box center [975, 316] width 113 height 29
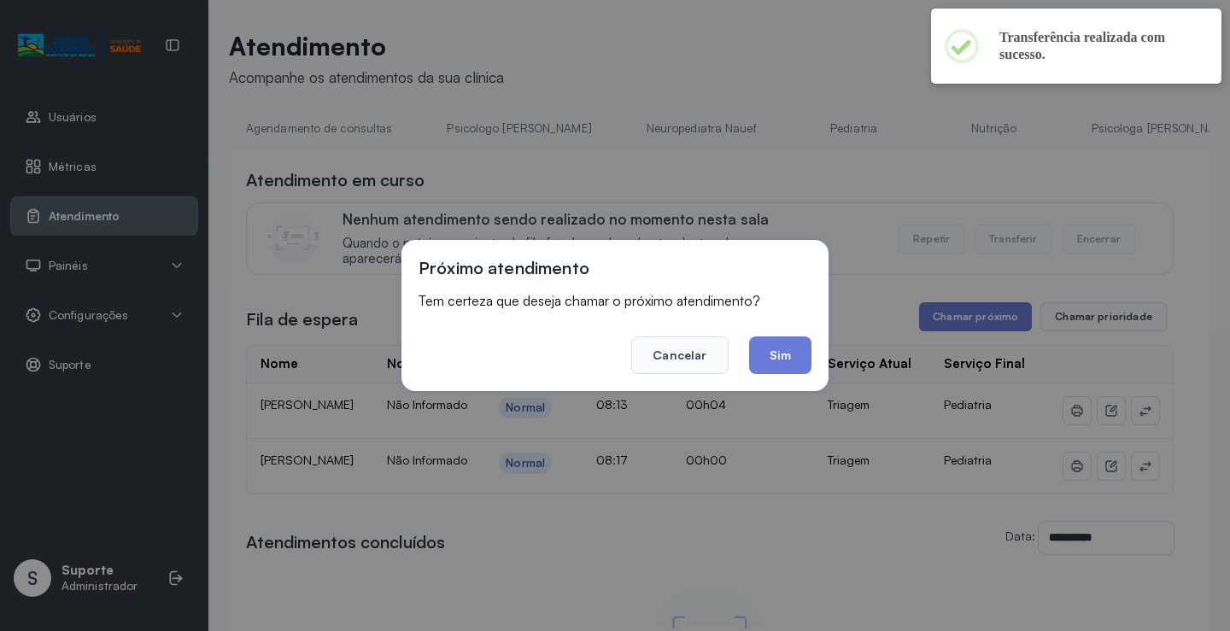
click at [771, 364] on button "Sim" at bounding box center [780, 356] width 62 height 38
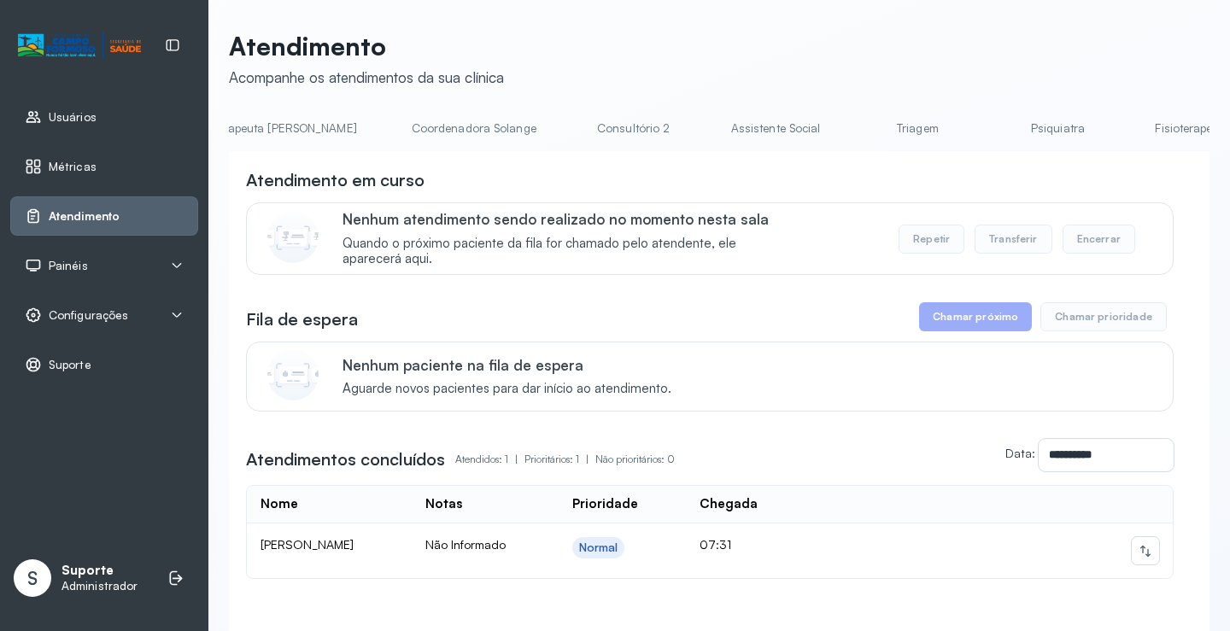
scroll to position [0, 1117]
click at [849, 124] on link "Triagem" at bounding box center [909, 128] width 120 height 28
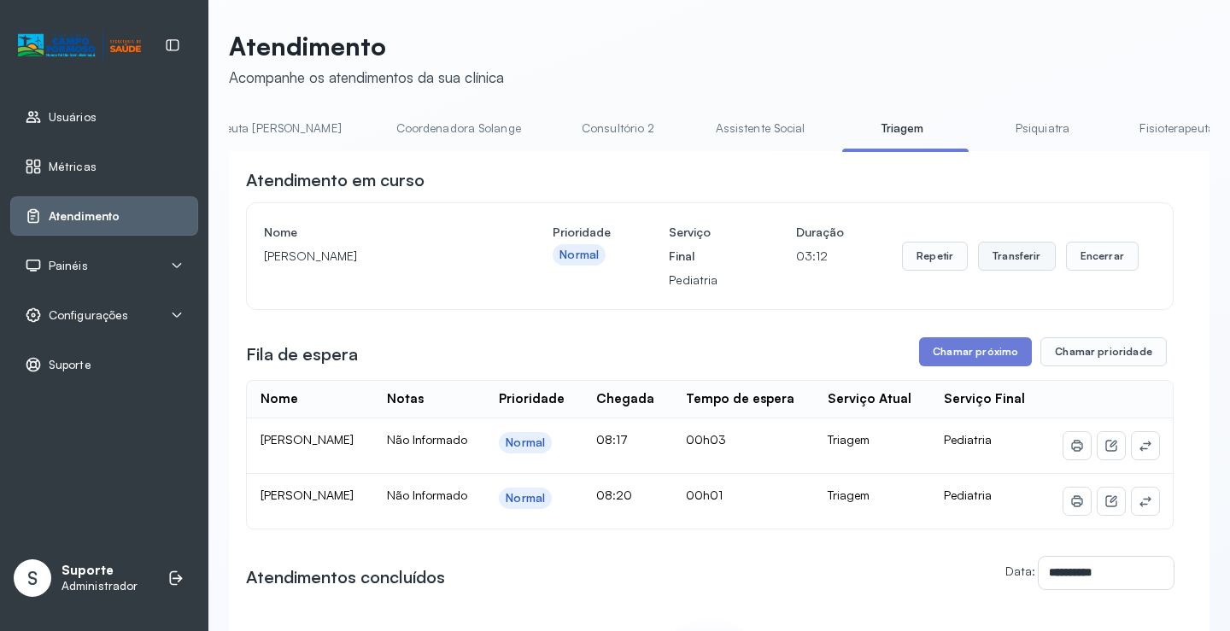
click at [1010, 256] on button "Transferir" at bounding box center [1017, 256] width 78 height 29
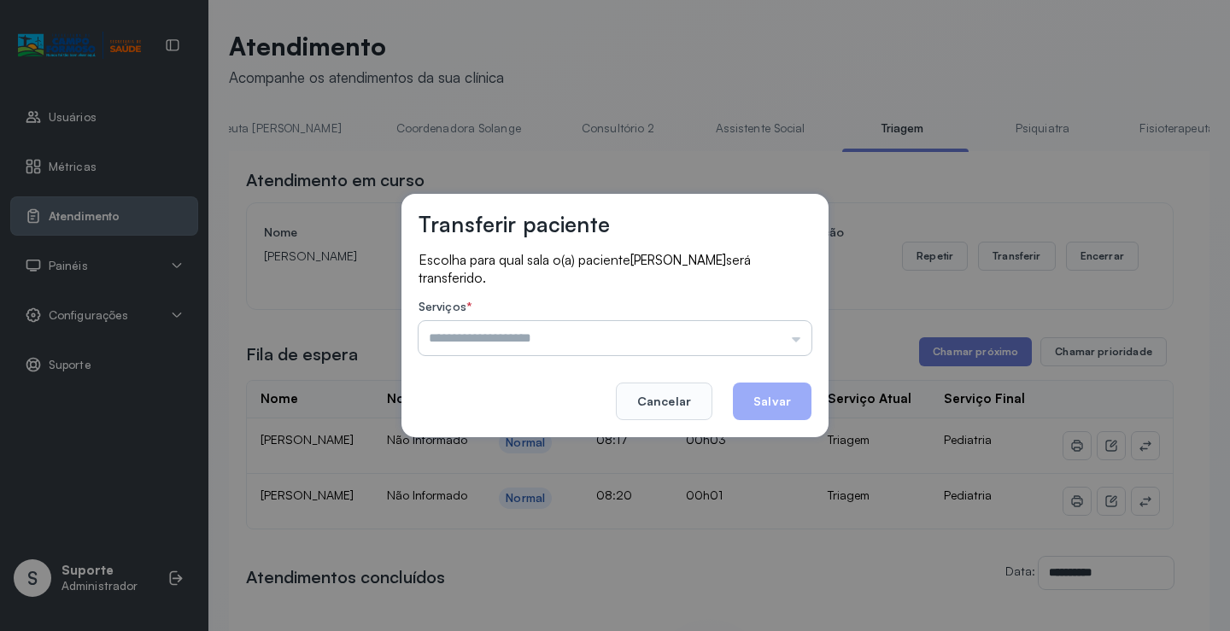
drag, startPoint x: 798, startPoint y: 338, endPoint x: 807, endPoint y: 342, distance: 10.0
click at [802, 340] on input "text" at bounding box center [615, 338] width 393 height 34
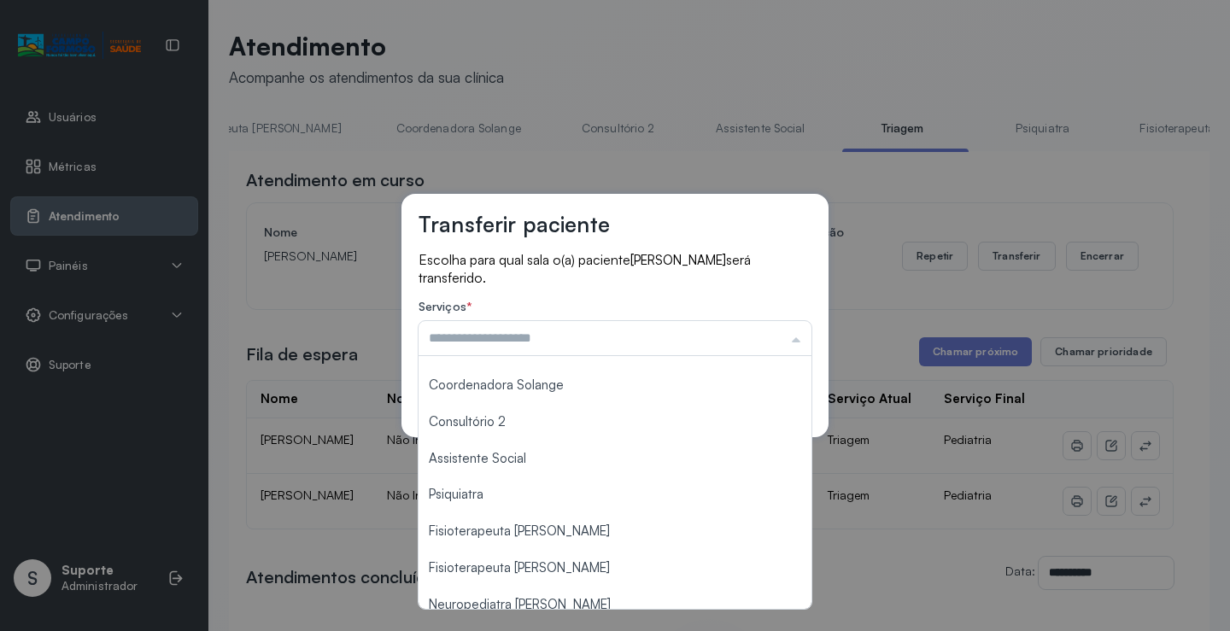
scroll to position [259, 0]
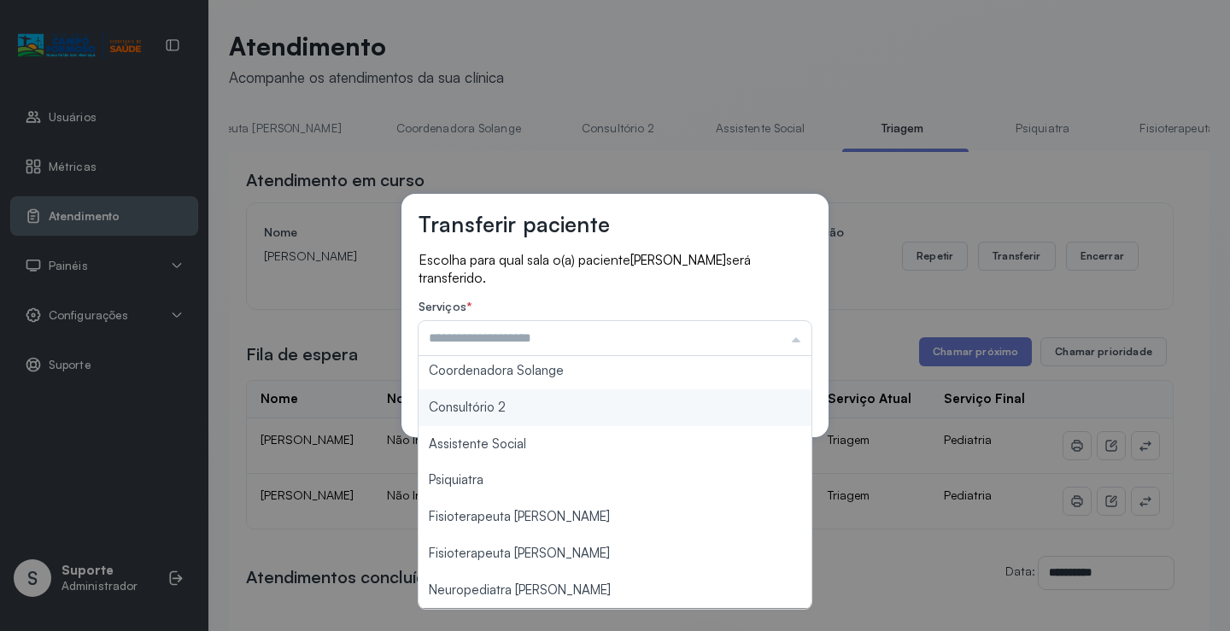
type input "**********"
drag, startPoint x: 493, startPoint y: 407, endPoint x: 606, endPoint y: 415, distance: 113.1
click at [572, 415] on div "**********" at bounding box center [615, 316] width 427 height 244
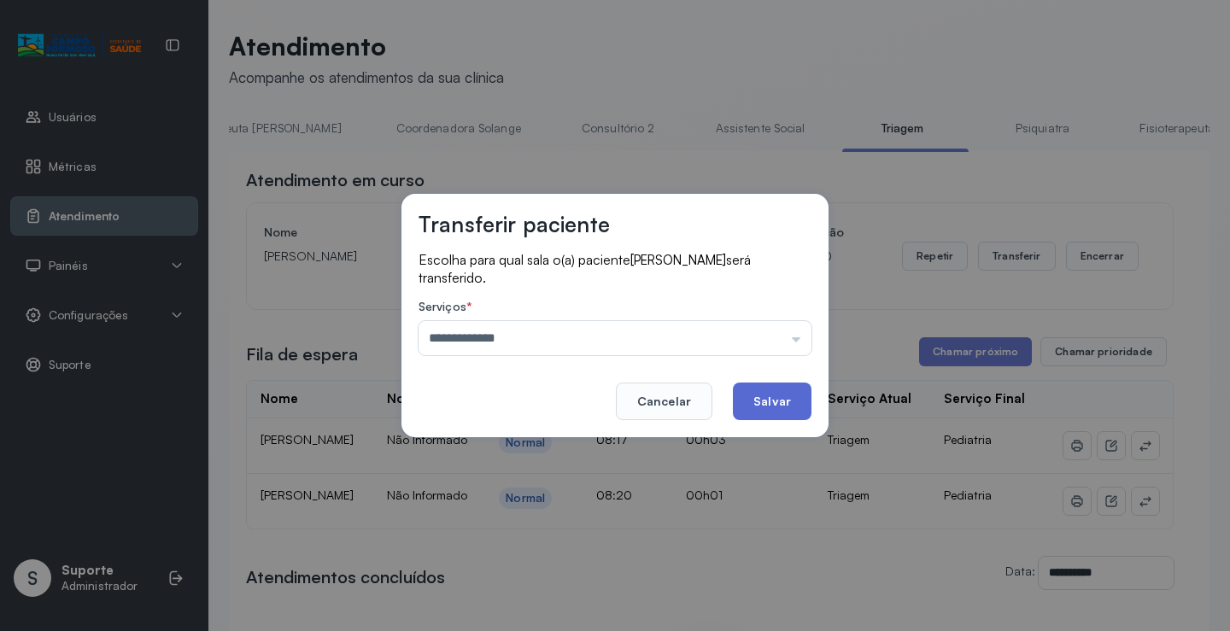
click at [781, 396] on button "Salvar" at bounding box center [772, 402] width 79 height 38
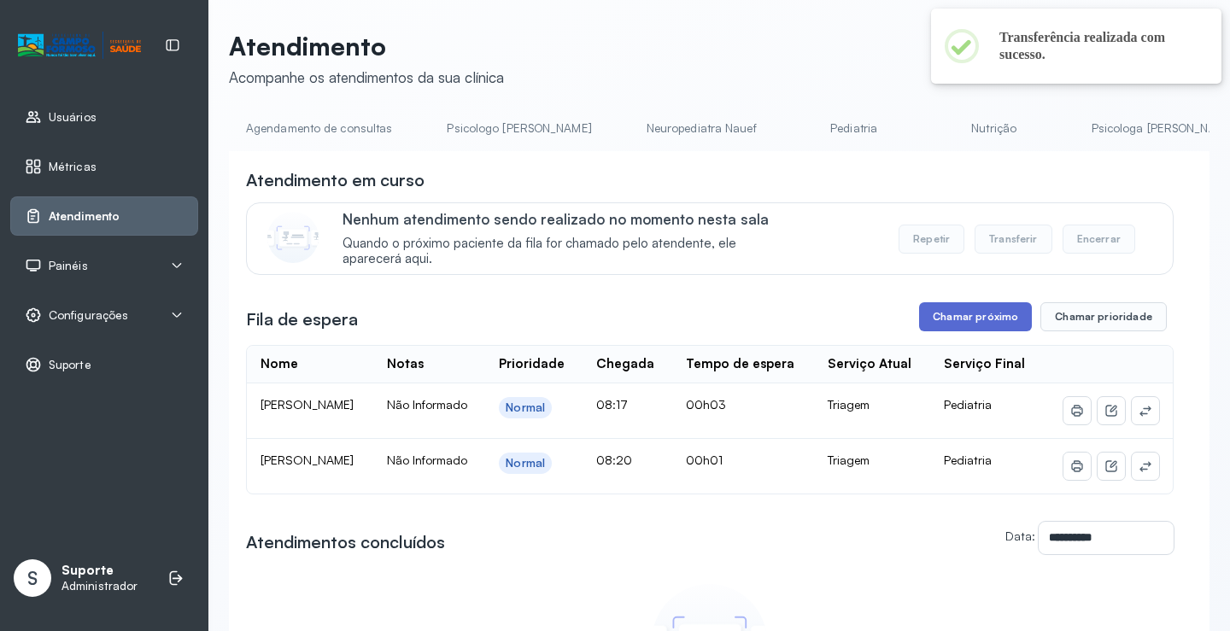
click at [965, 321] on button "Chamar próximo" at bounding box center [975, 316] width 113 height 29
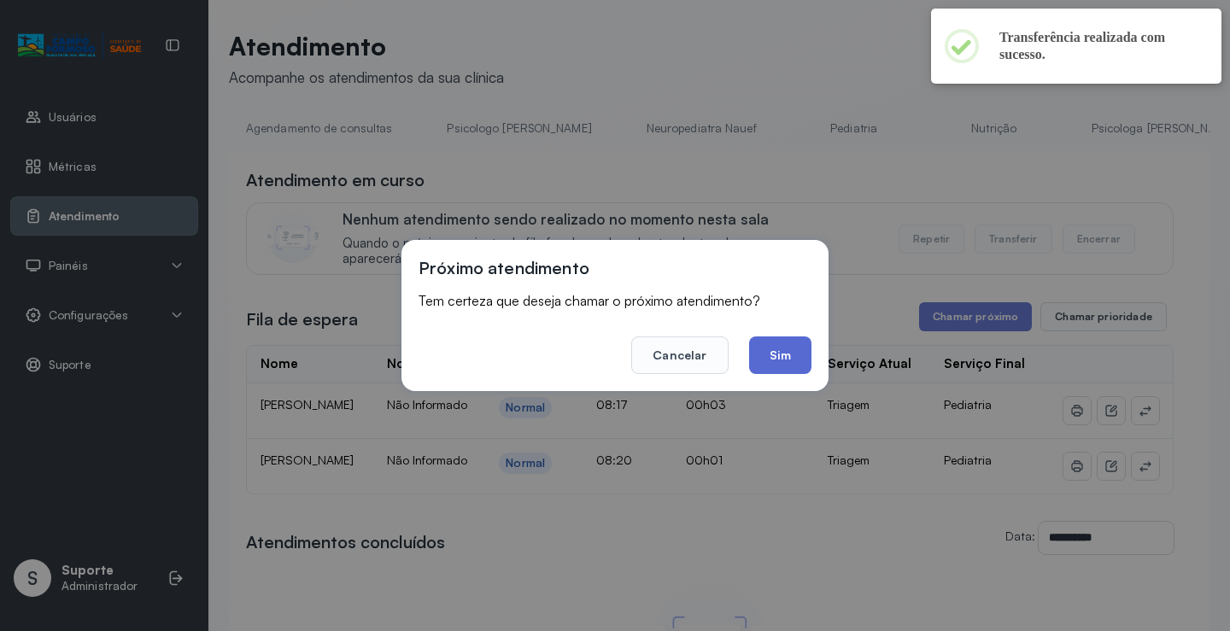
click at [796, 356] on button "Sim" at bounding box center [780, 356] width 62 height 38
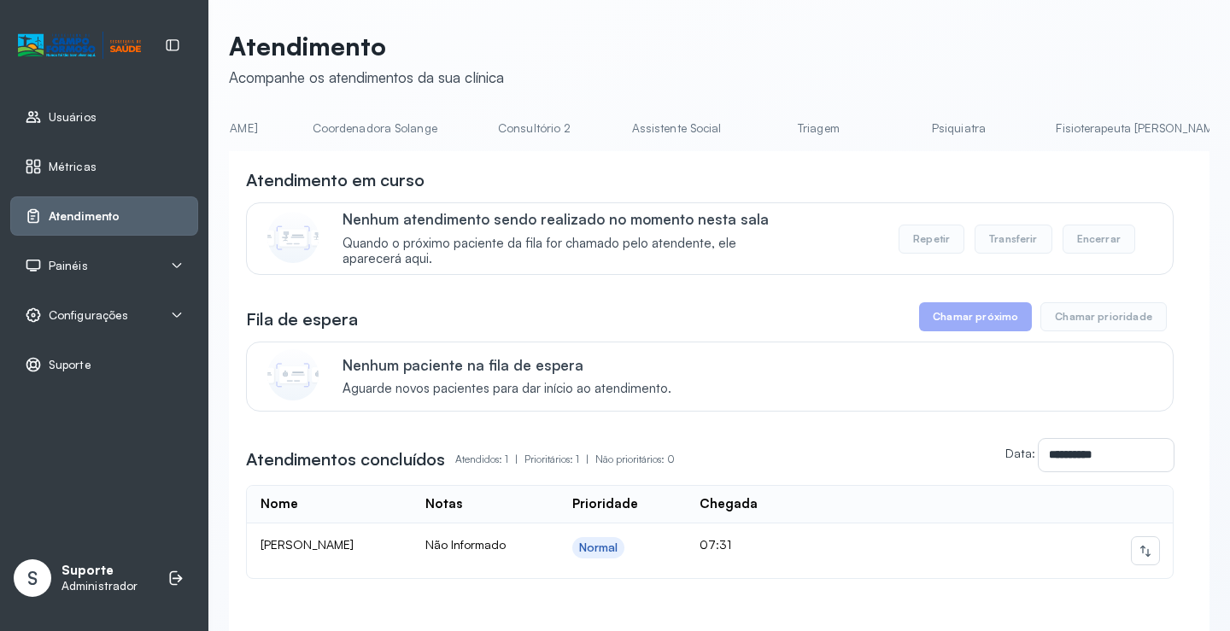
scroll to position [0, 1359]
click at [607, 135] on link "Triagem" at bounding box center [667, 128] width 120 height 28
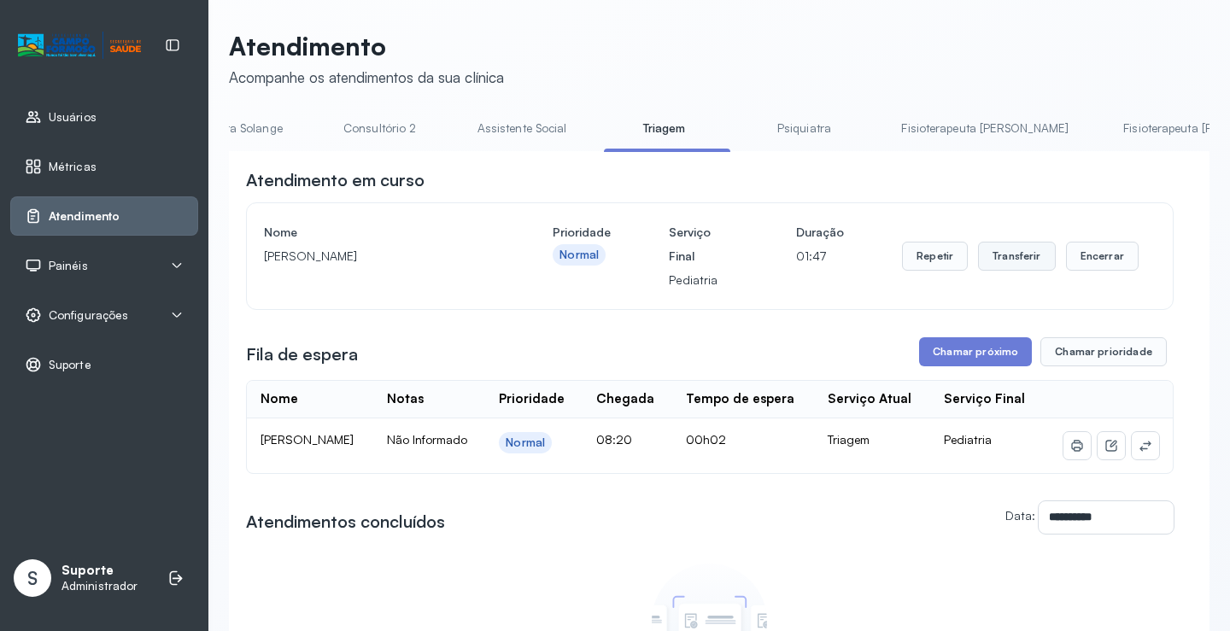
click at [1009, 262] on button "Transferir" at bounding box center [1017, 256] width 78 height 29
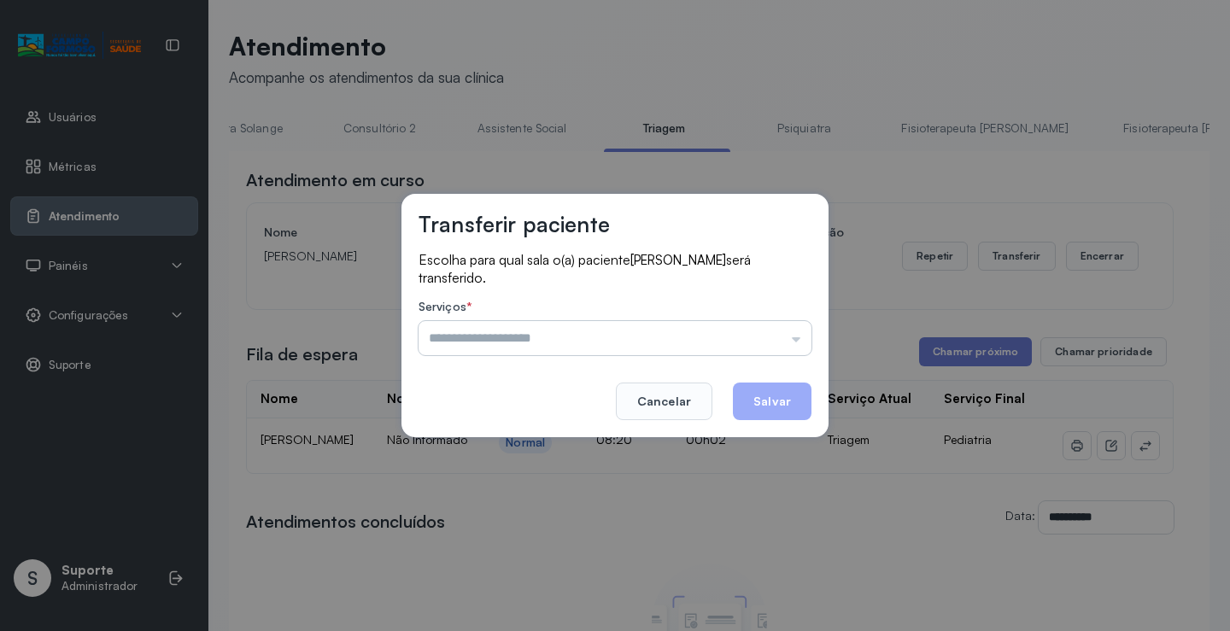
click at [802, 344] on input "text" at bounding box center [615, 338] width 393 height 34
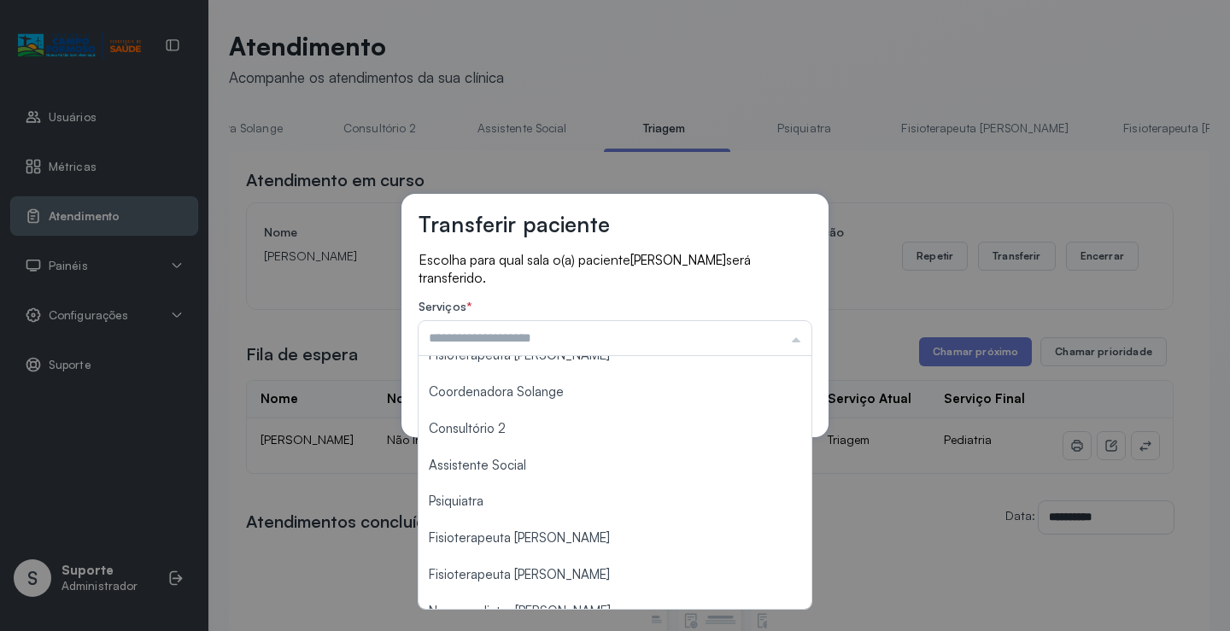
scroll to position [258, 0]
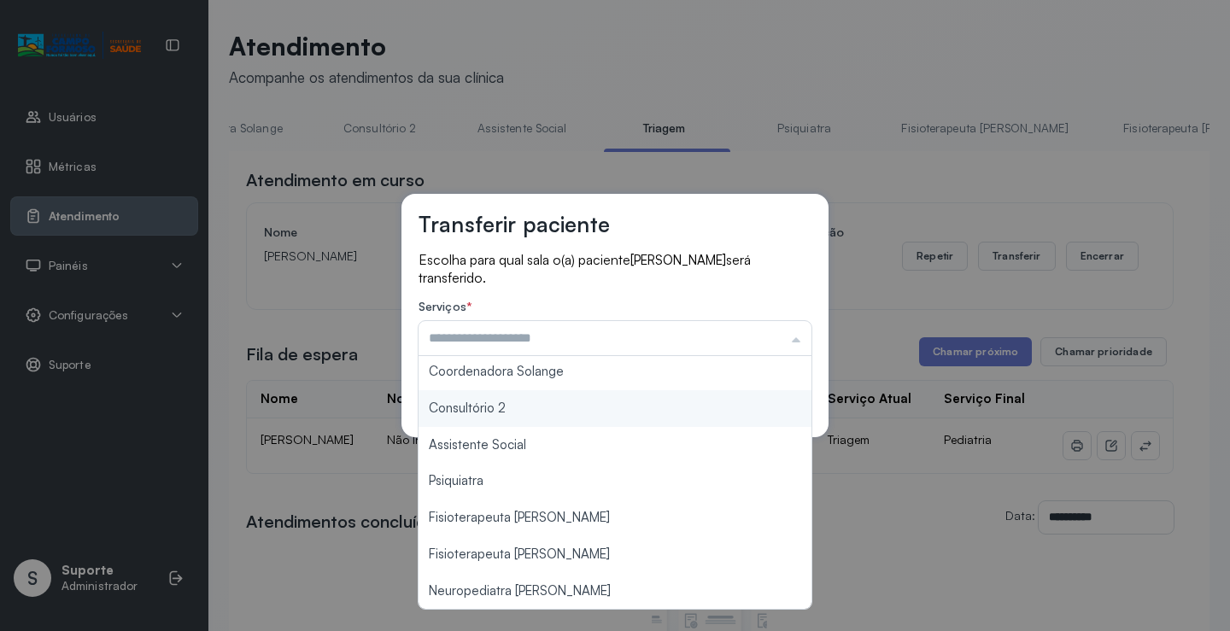
type input "**********"
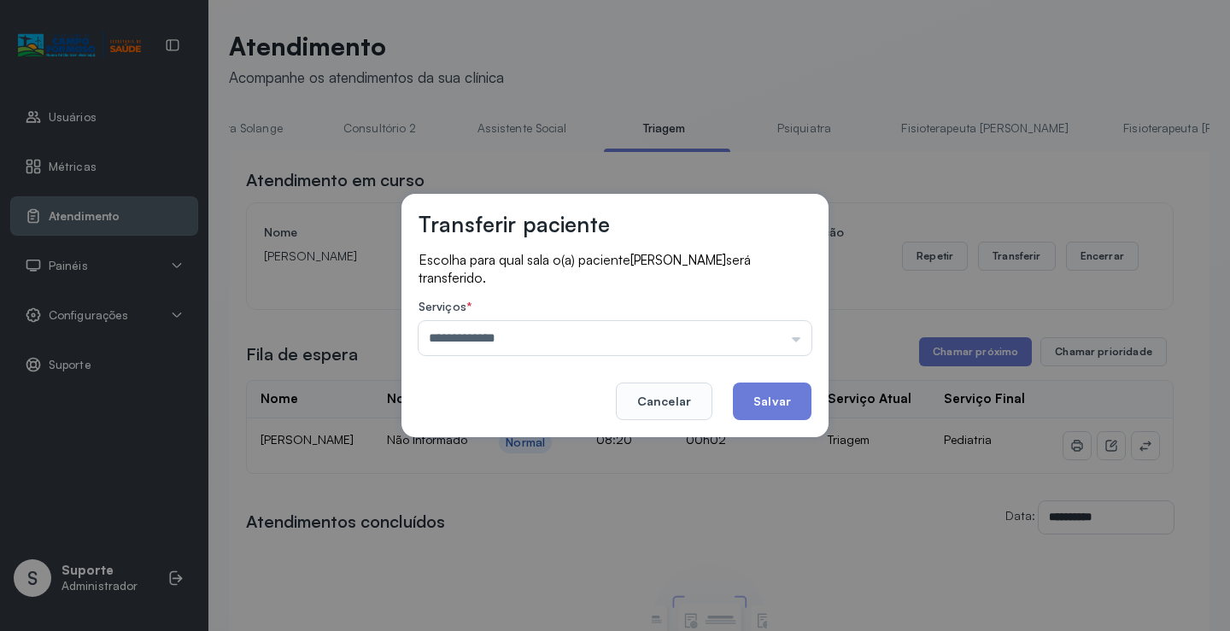
click at [582, 408] on div "**********" at bounding box center [615, 316] width 427 height 244
click at [788, 408] on button "Salvar" at bounding box center [772, 402] width 79 height 38
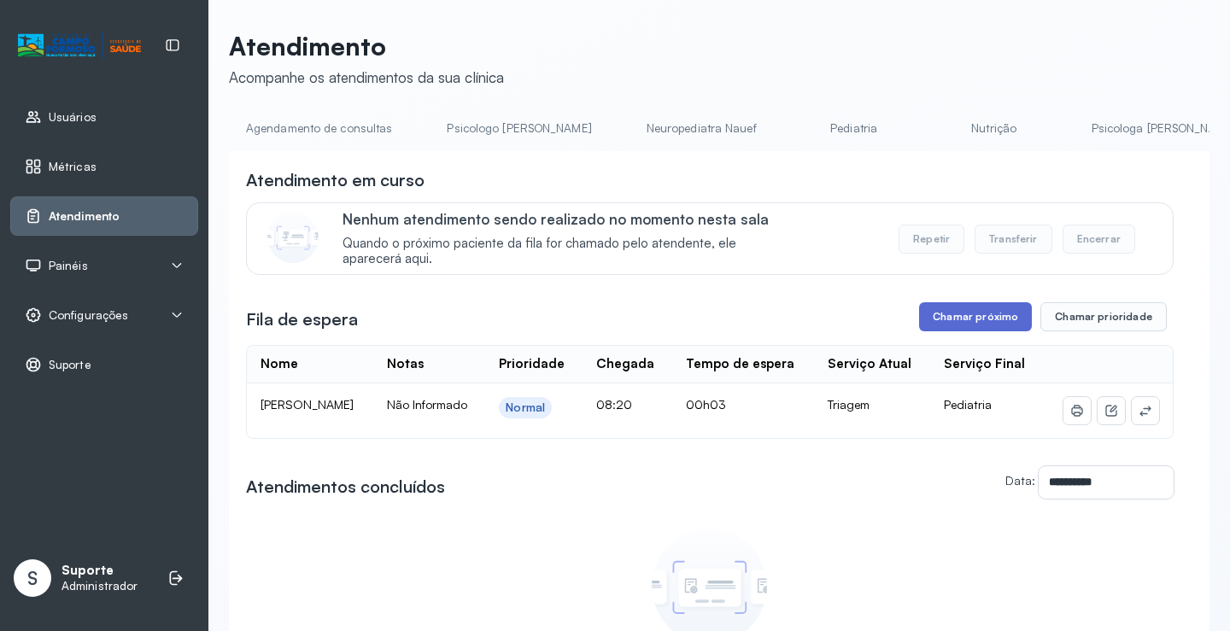
click at [967, 326] on button "Chamar próximo" at bounding box center [975, 316] width 113 height 29
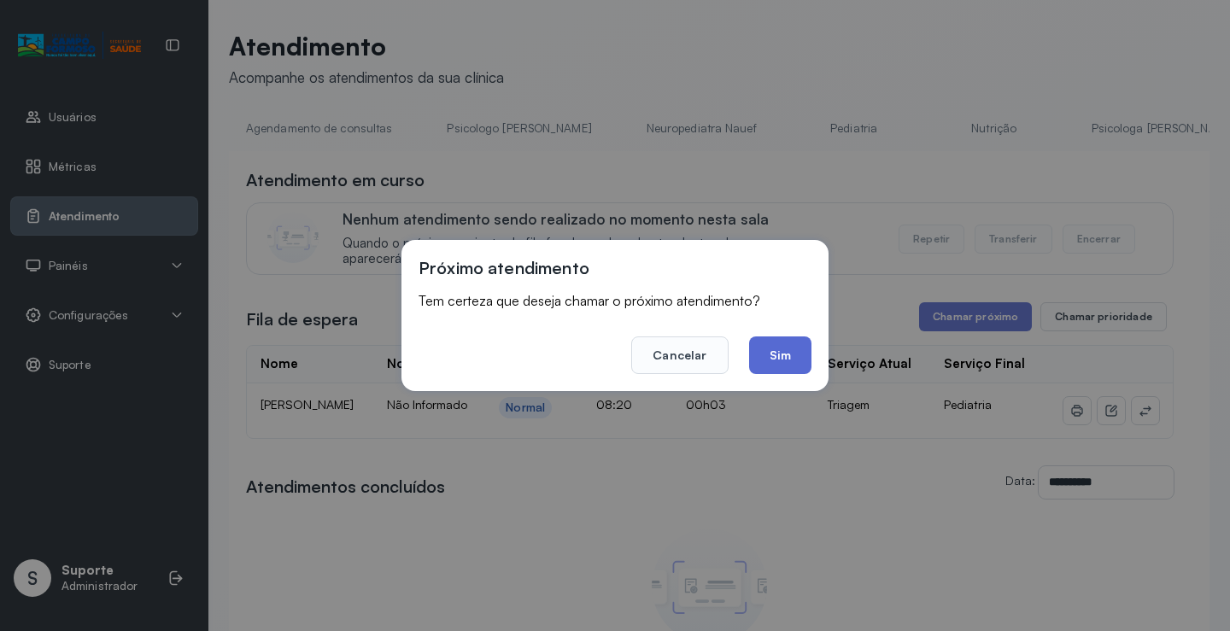
click at [787, 362] on button "Sim" at bounding box center [780, 356] width 62 height 38
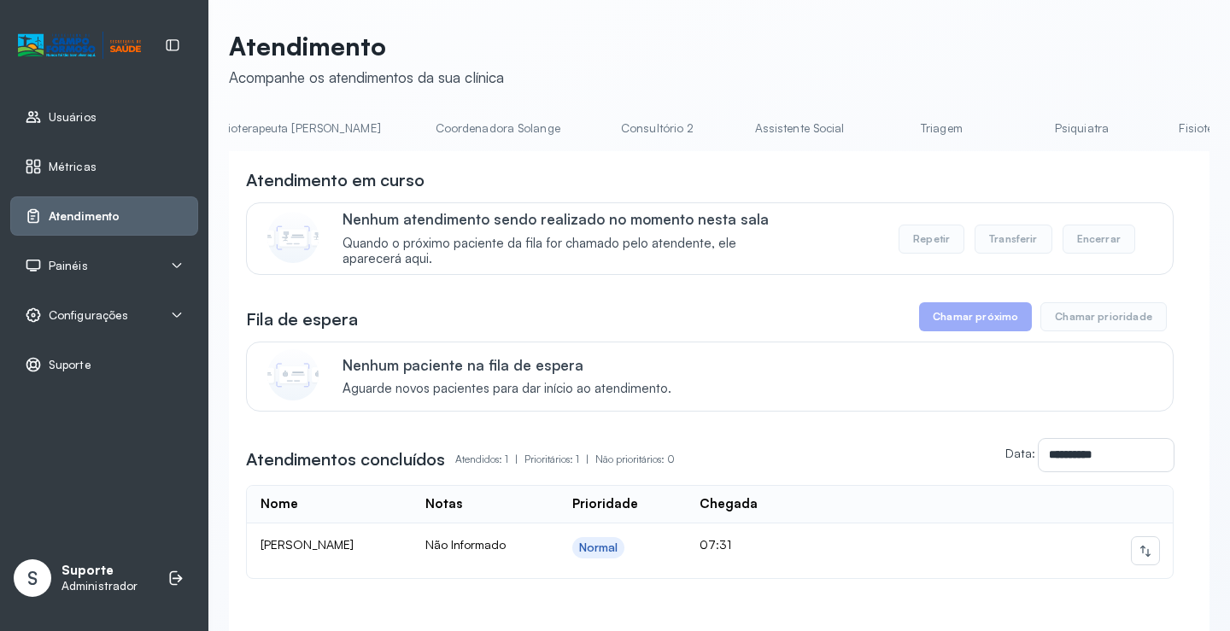
scroll to position [0, 1102]
click at [864, 128] on link "Triagem" at bounding box center [924, 128] width 120 height 28
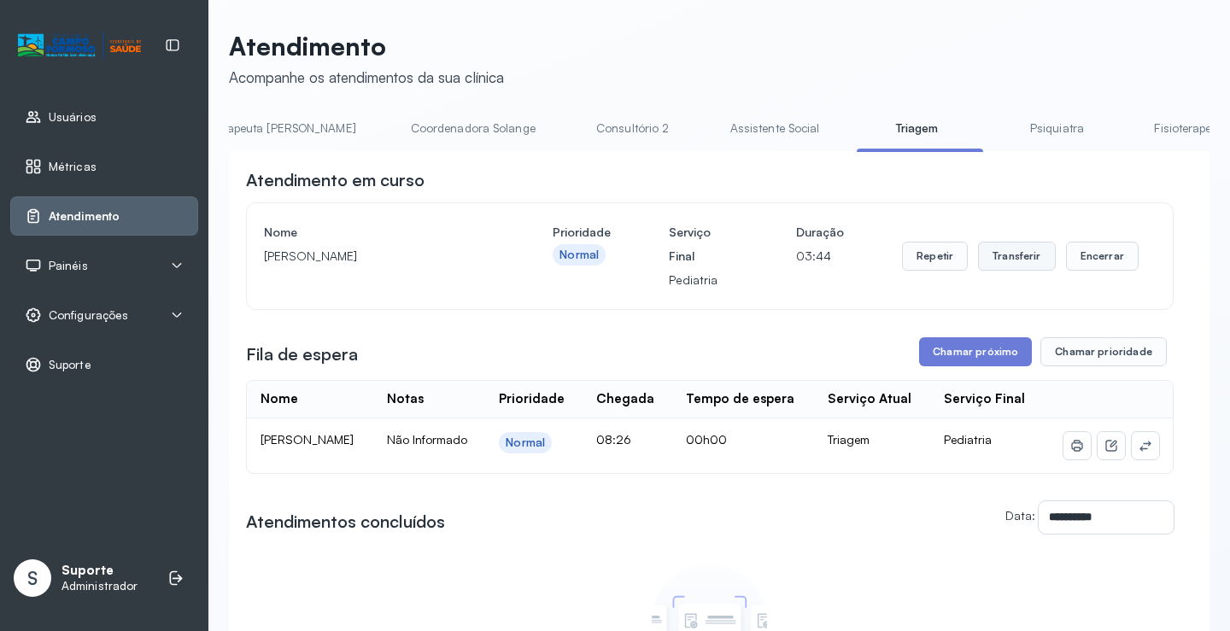
click at [1012, 260] on button "Transferir" at bounding box center [1017, 256] width 78 height 29
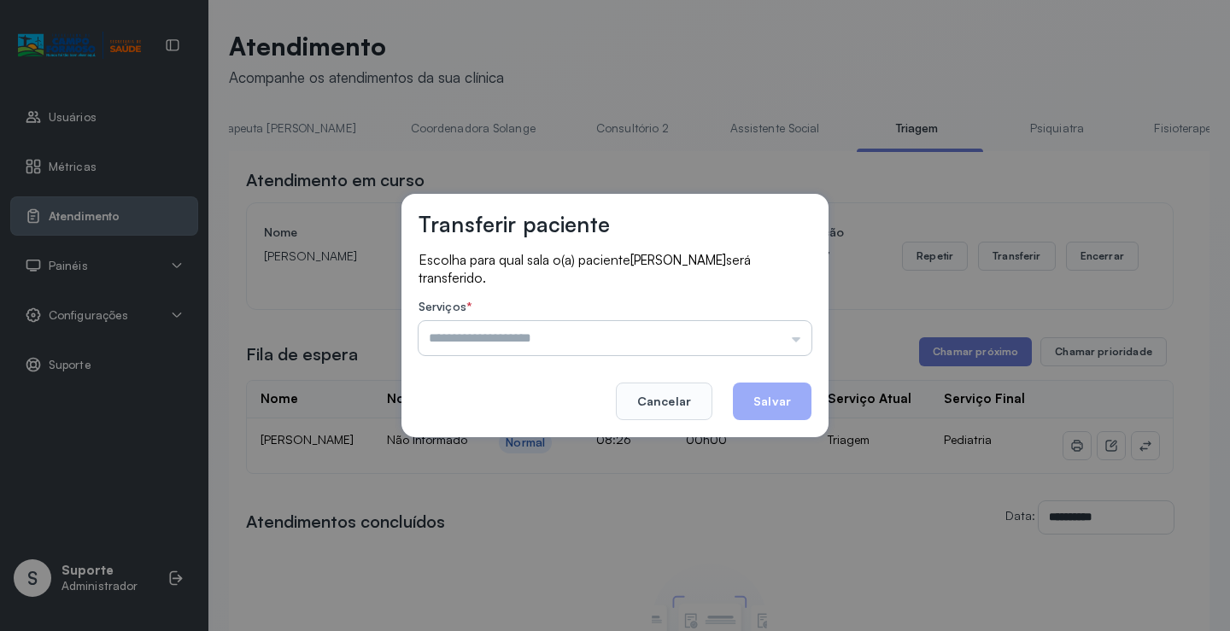
click at [797, 343] on input "text" at bounding box center [615, 338] width 393 height 34
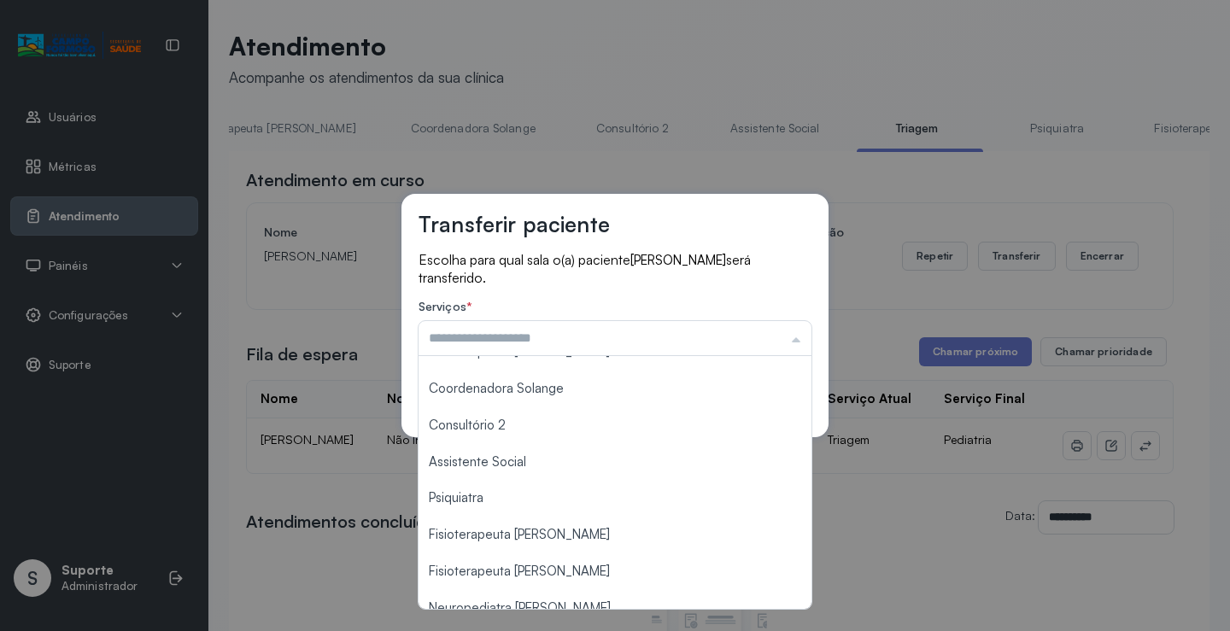
scroll to position [258, 0]
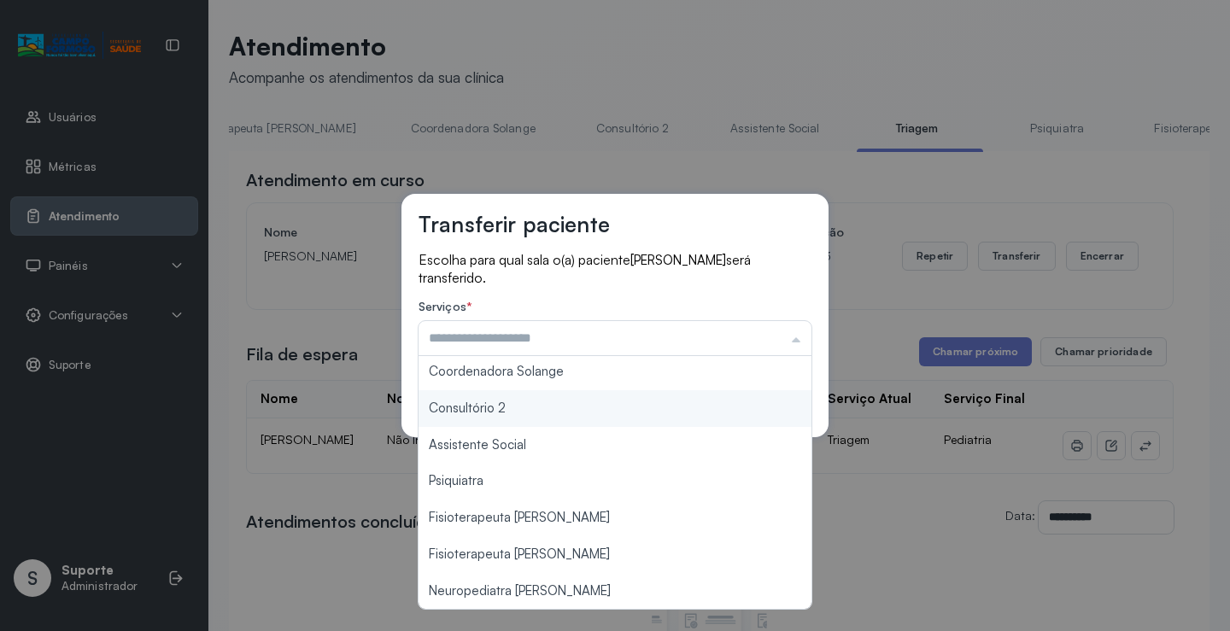
type input "**********"
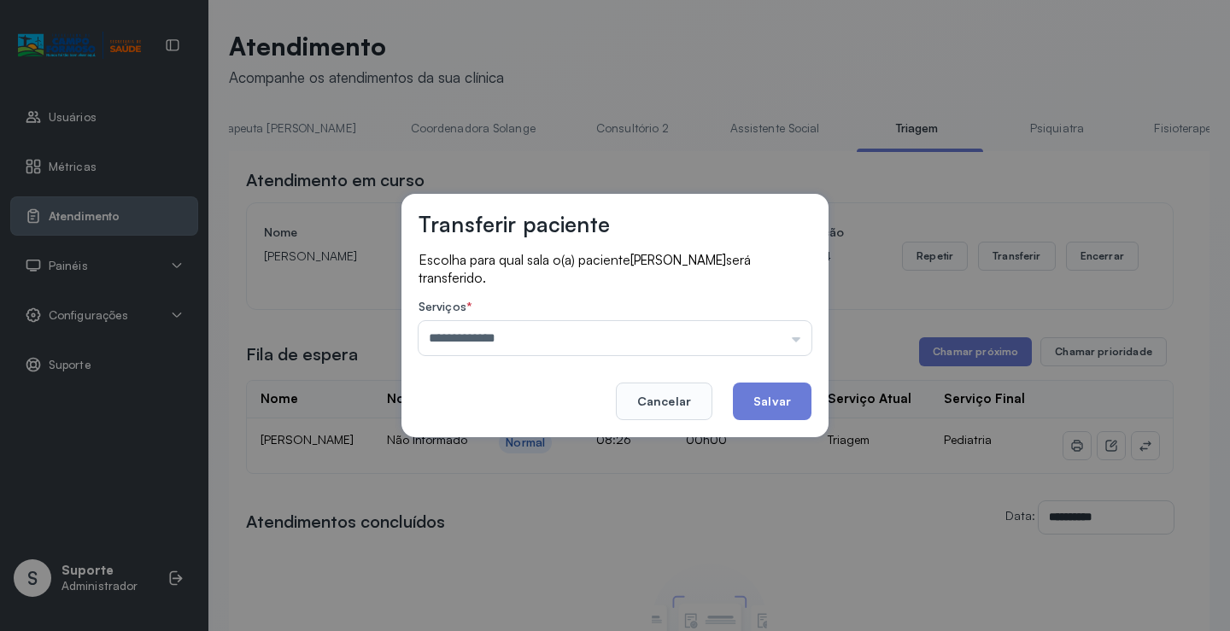
click at [535, 408] on div "**********" at bounding box center [615, 316] width 427 height 244
click at [774, 400] on button "Salvar" at bounding box center [772, 402] width 79 height 38
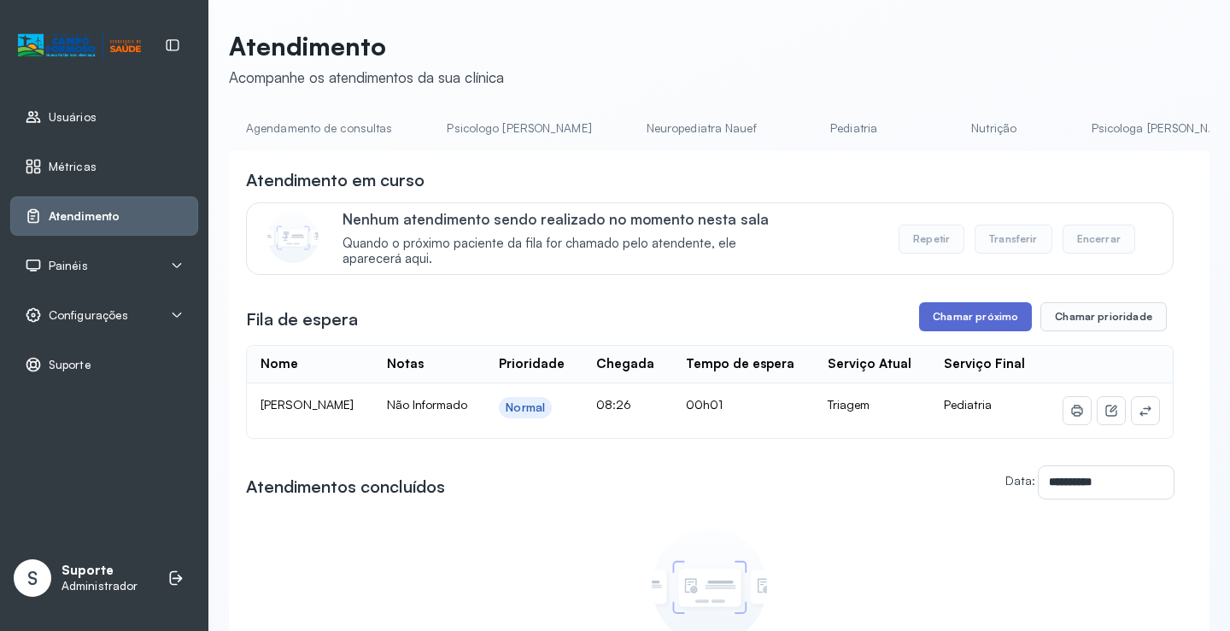
click at [964, 324] on button "Chamar próximo" at bounding box center [975, 316] width 113 height 29
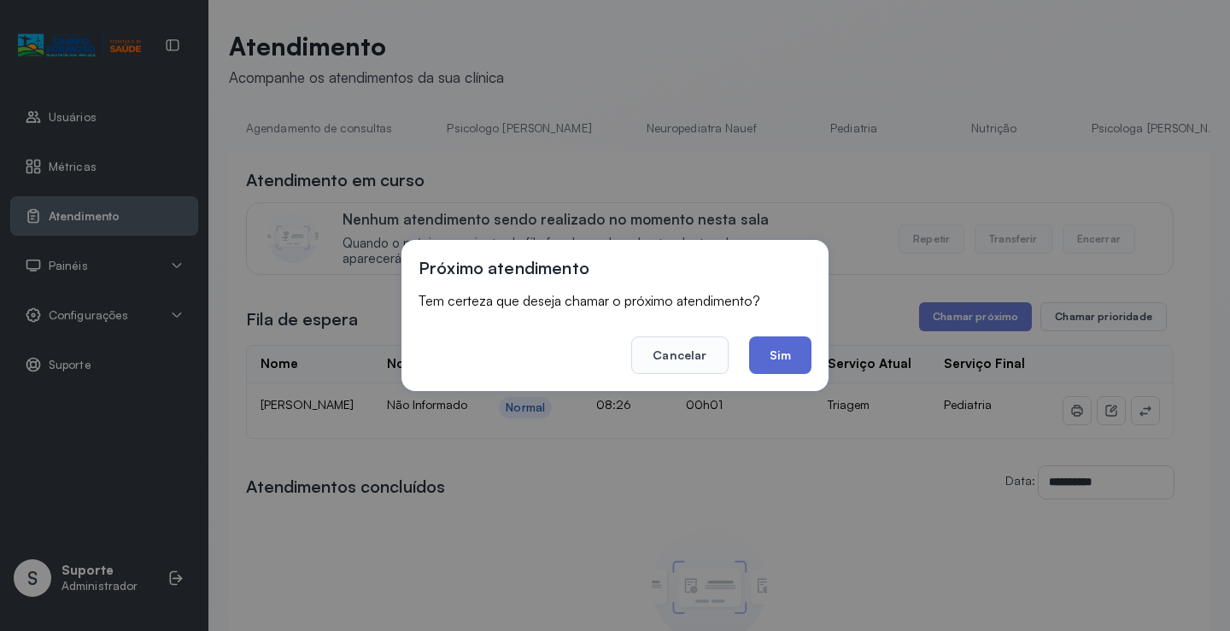
click at [789, 366] on button "Sim" at bounding box center [780, 356] width 62 height 38
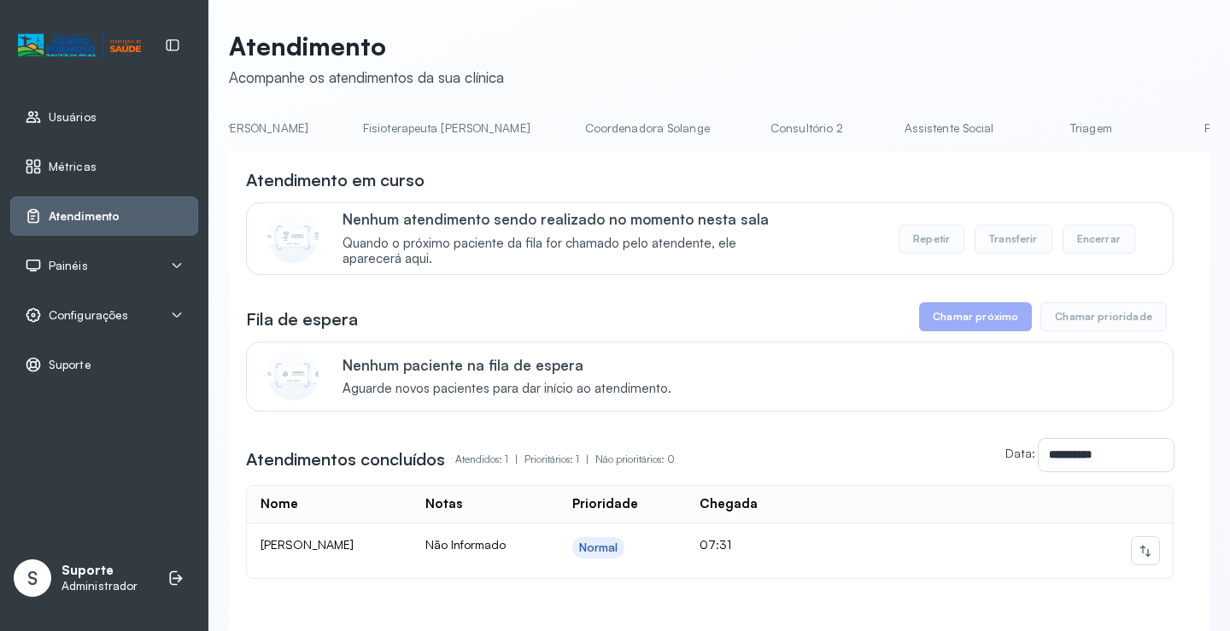
scroll to position [0, 942]
click at [1024, 137] on link "Triagem" at bounding box center [1084, 128] width 120 height 28
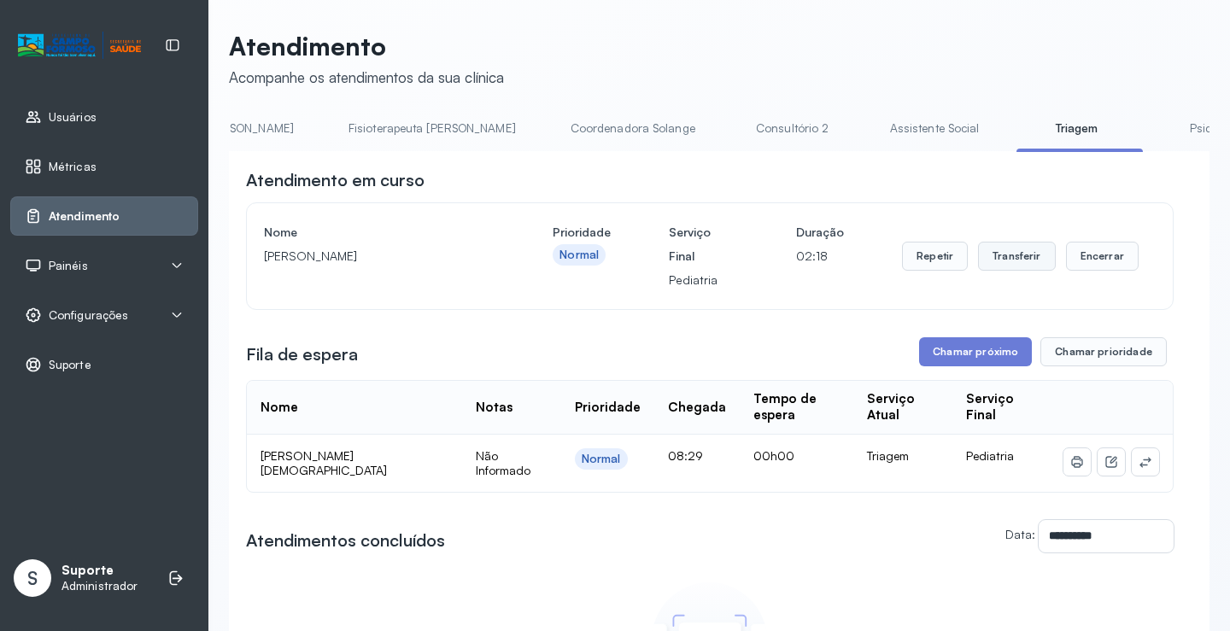
click at [1018, 264] on button "Transferir" at bounding box center [1017, 256] width 78 height 29
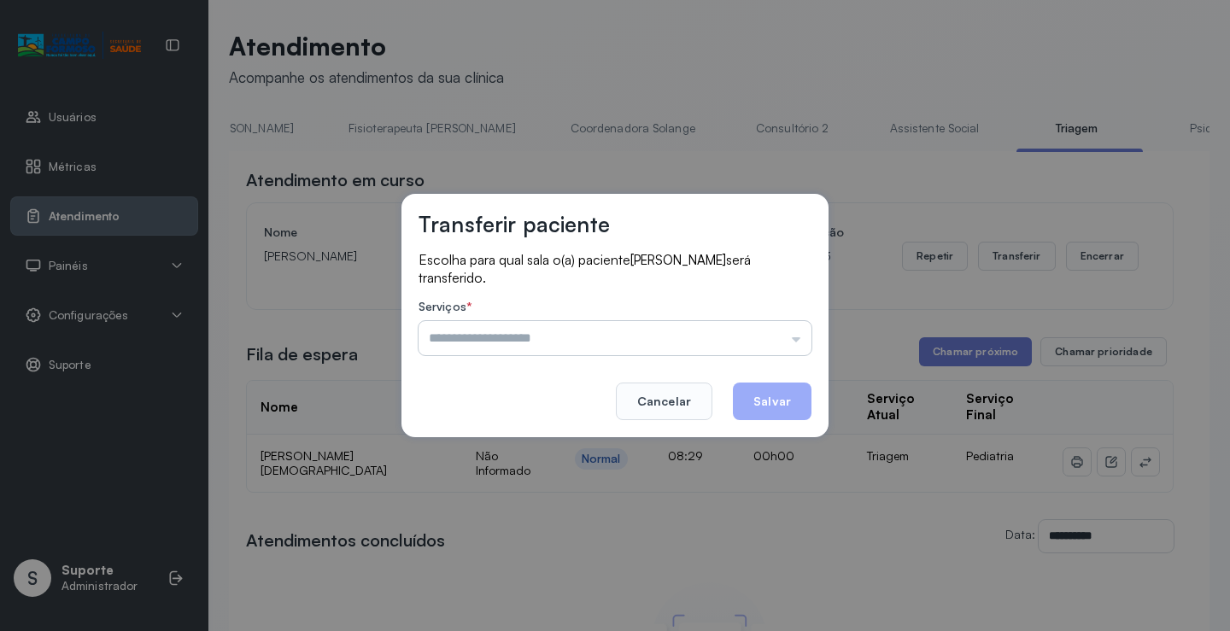
click at [797, 342] on input "text" at bounding box center [615, 338] width 393 height 34
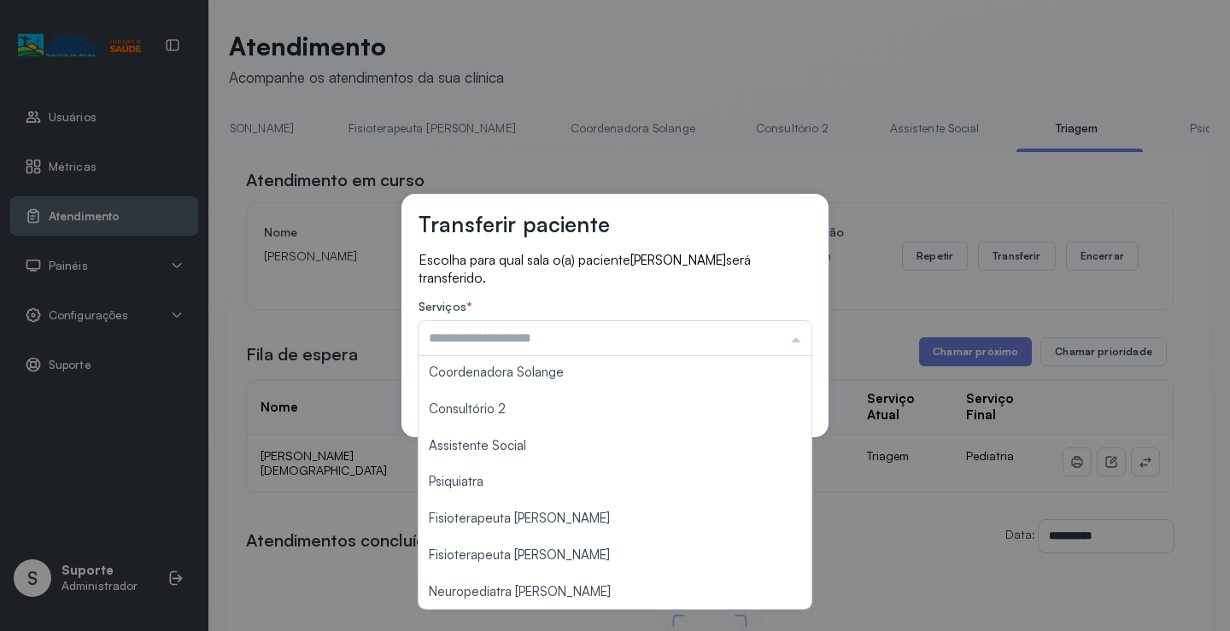
scroll to position [259, 0]
type input "**********"
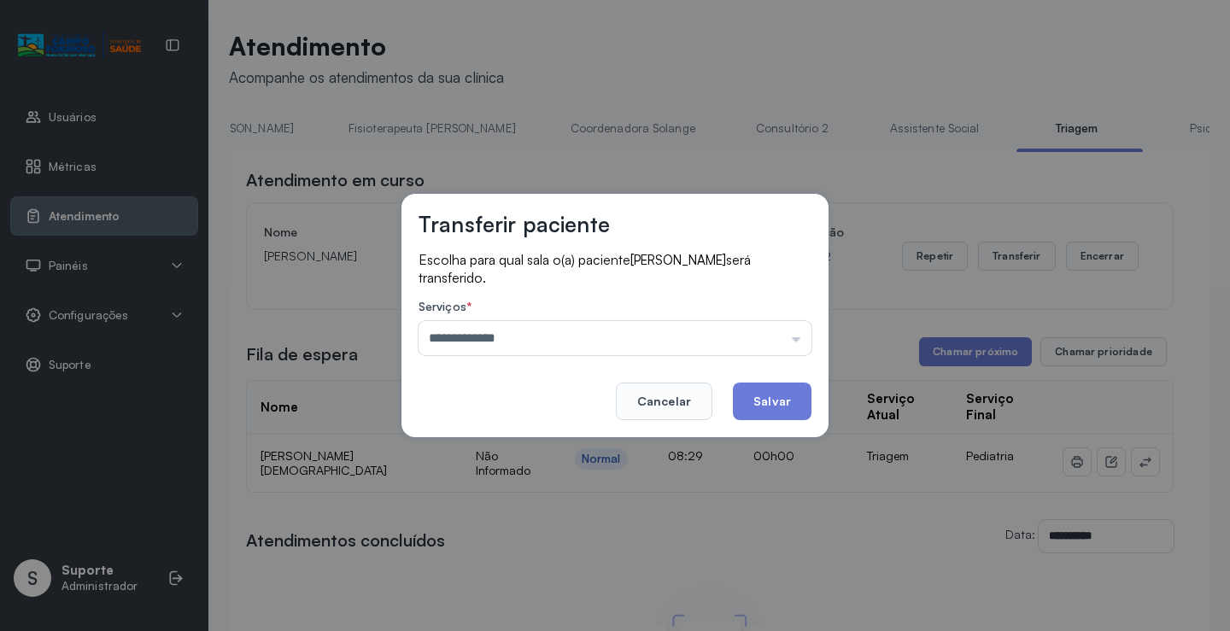
click at [545, 405] on div "**********" at bounding box center [615, 316] width 427 height 244
click at [780, 403] on button "Salvar" at bounding box center [772, 402] width 79 height 38
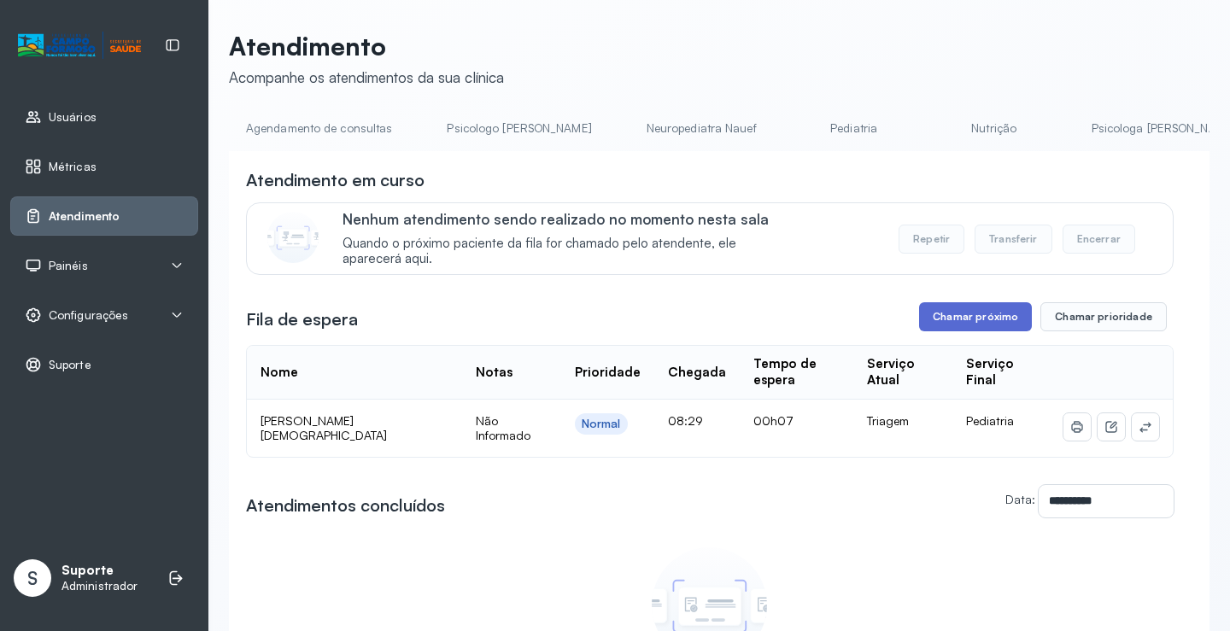
click at [961, 323] on button "Chamar próximo" at bounding box center [975, 316] width 113 height 29
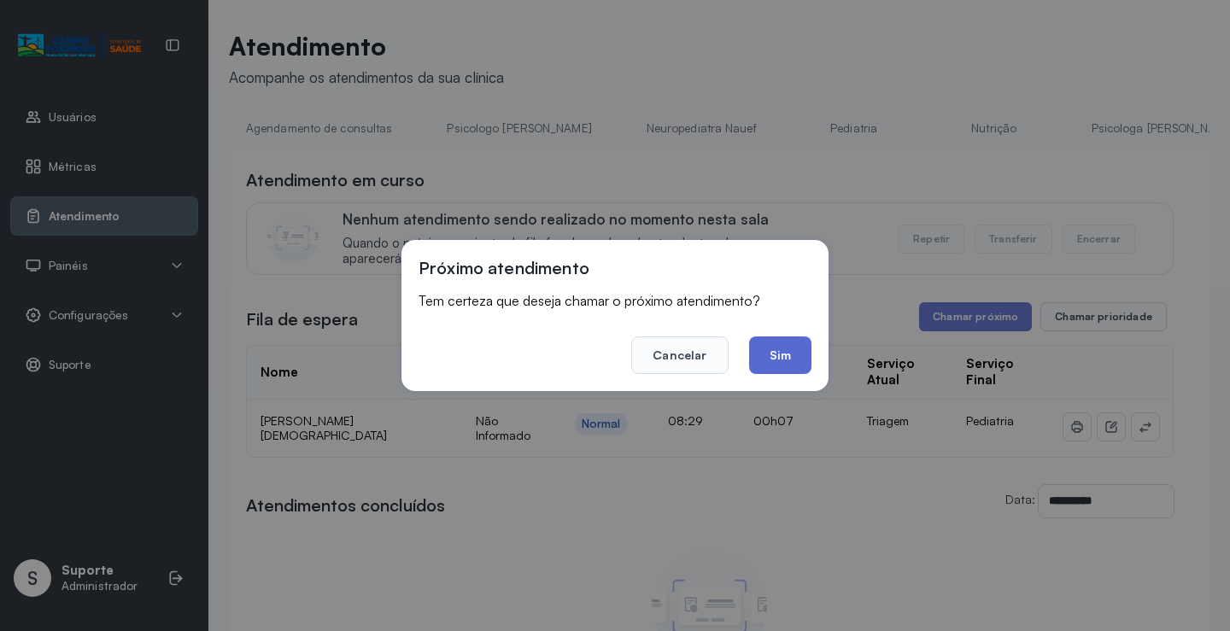
click at [795, 361] on button "Sim" at bounding box center [780, 356] width 62 height 38
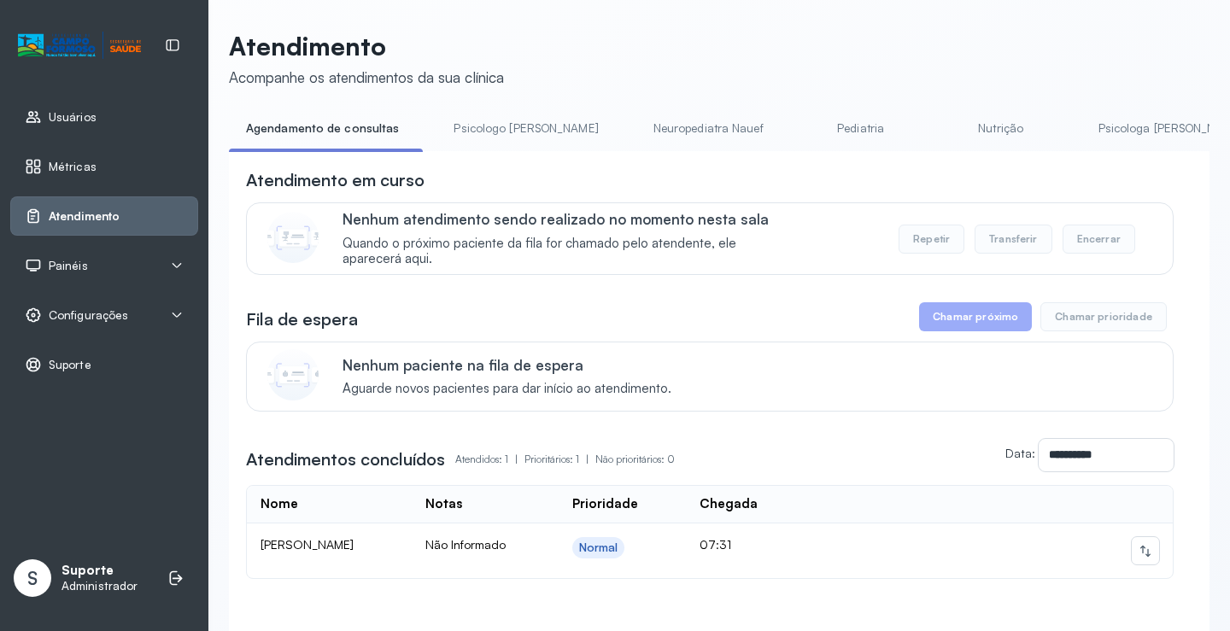
click at [477, 150] on li "Psicologo [PERSON_NAME]" at bounding box center [529, 133] width 185 height 38
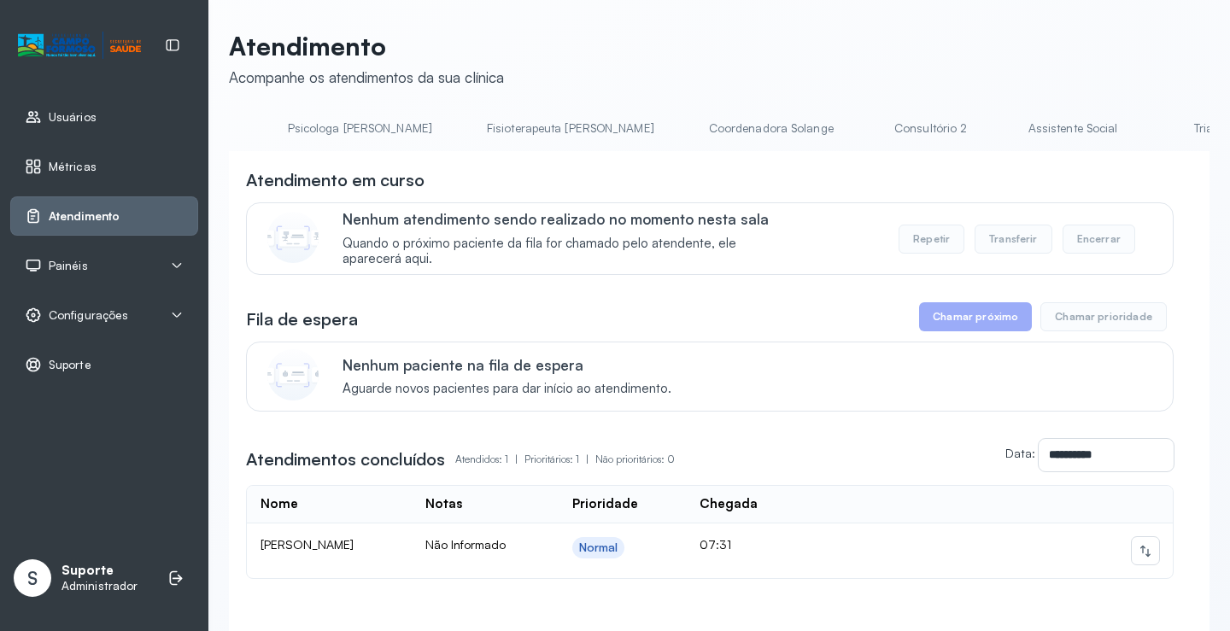
scroll to position [0, 895]
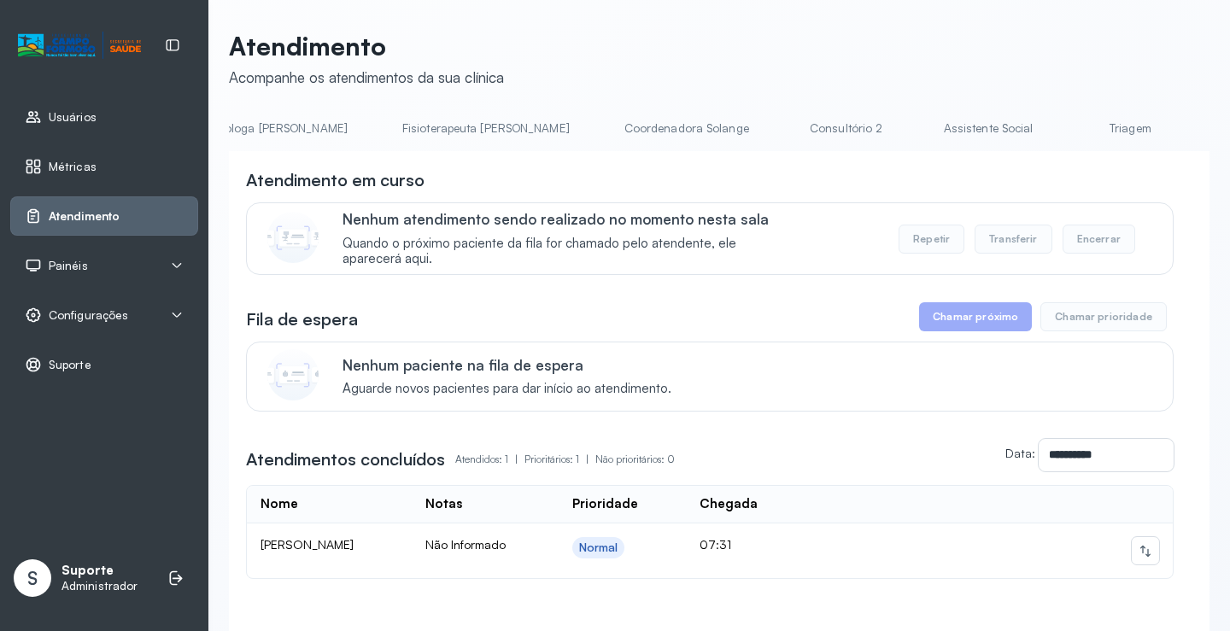
click at [1071, 135] on link "Triagem" at bounding box center [1131, 128] width 120 height 28
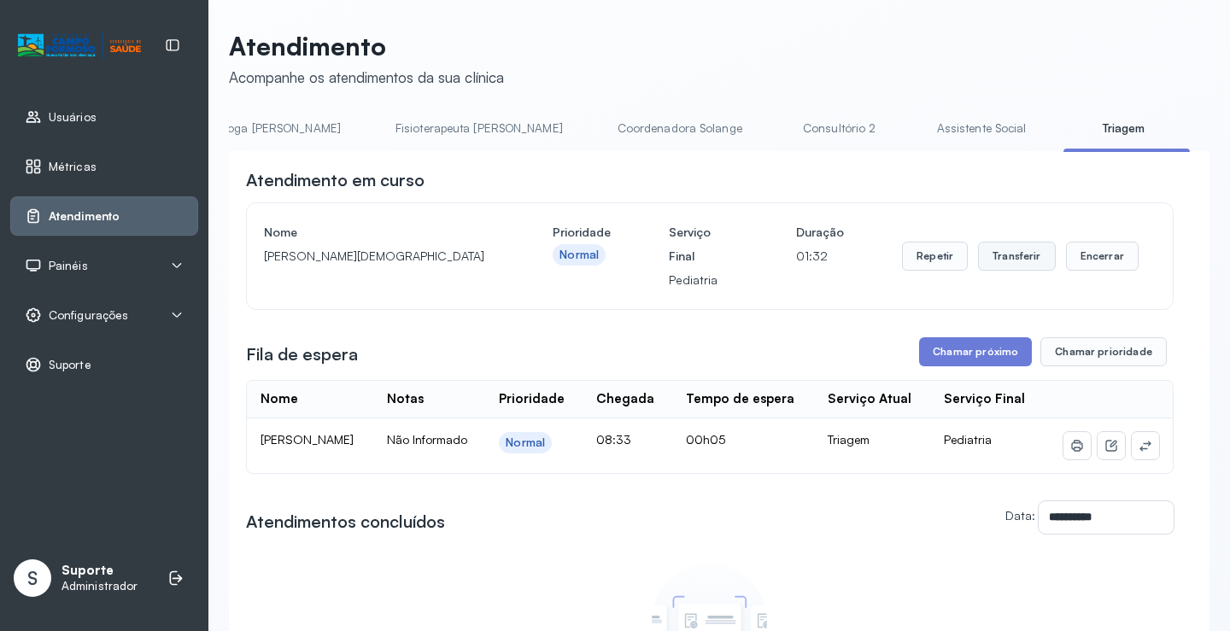
click at [1009, 270] on button "Transferir" at bounding box center [1017, 256] width 78 height 29
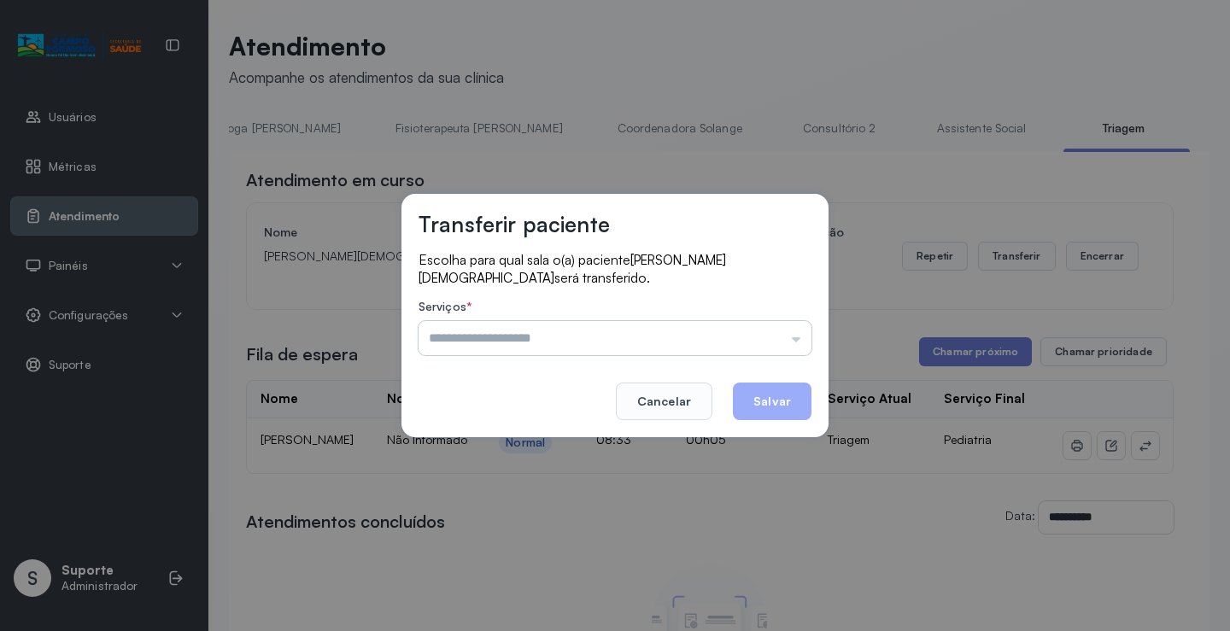
click at [805, 337] on input "text" at bounding box center [615, 338] width 393 height 34
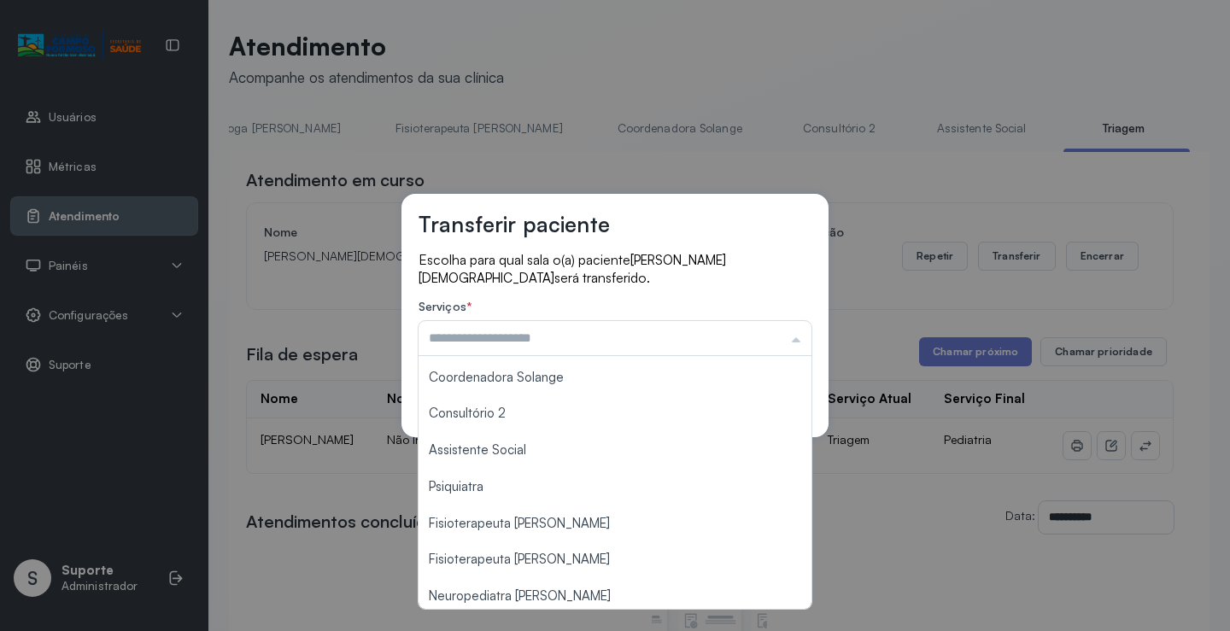
scroll to position [259, 0]
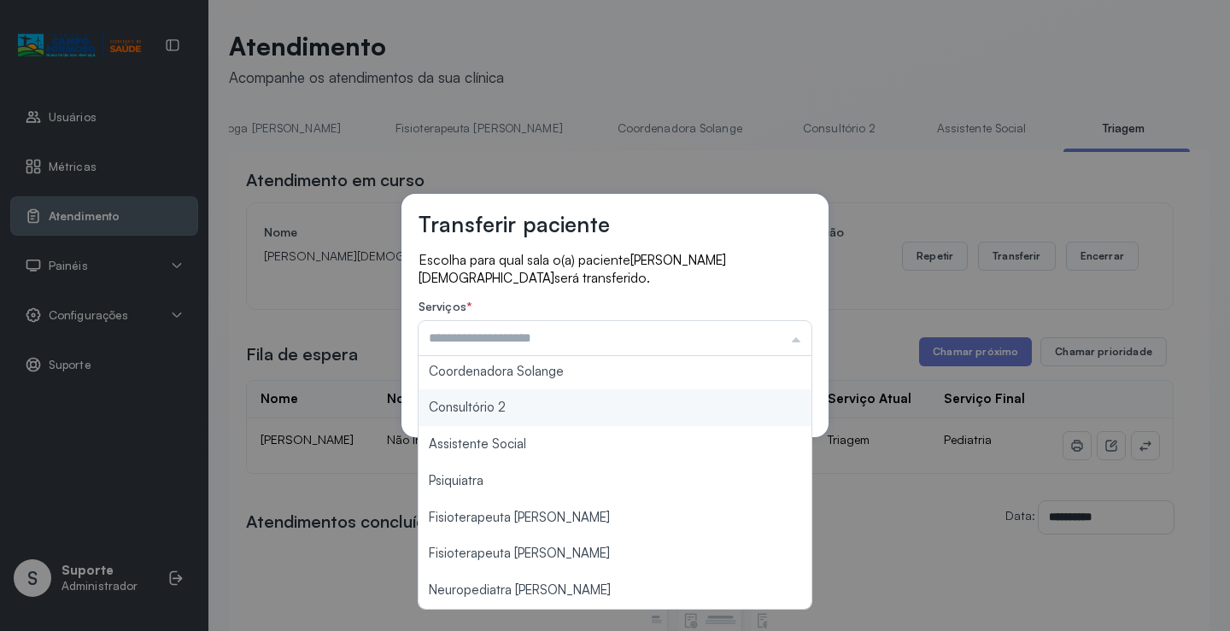
type input "**********"
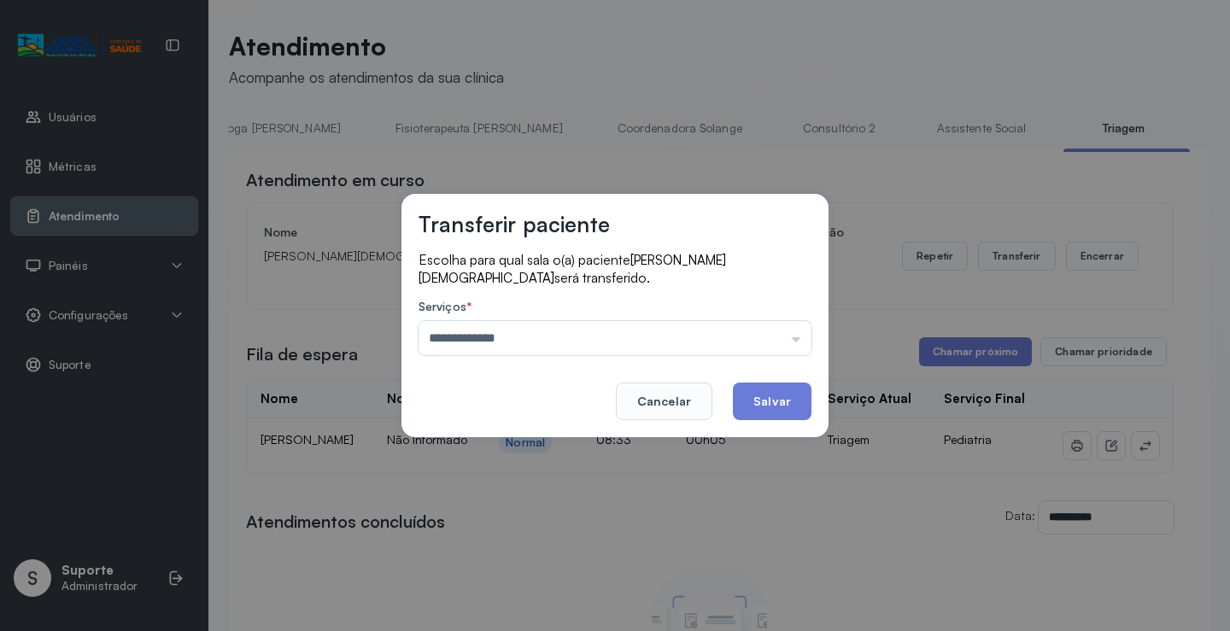
click at [535, 407] on div "**********" at bounding box center [615, 316] width 427 height 244
click at [784, 396] on button "Salvar" at bounding box center [772, 402] width 79 height 38
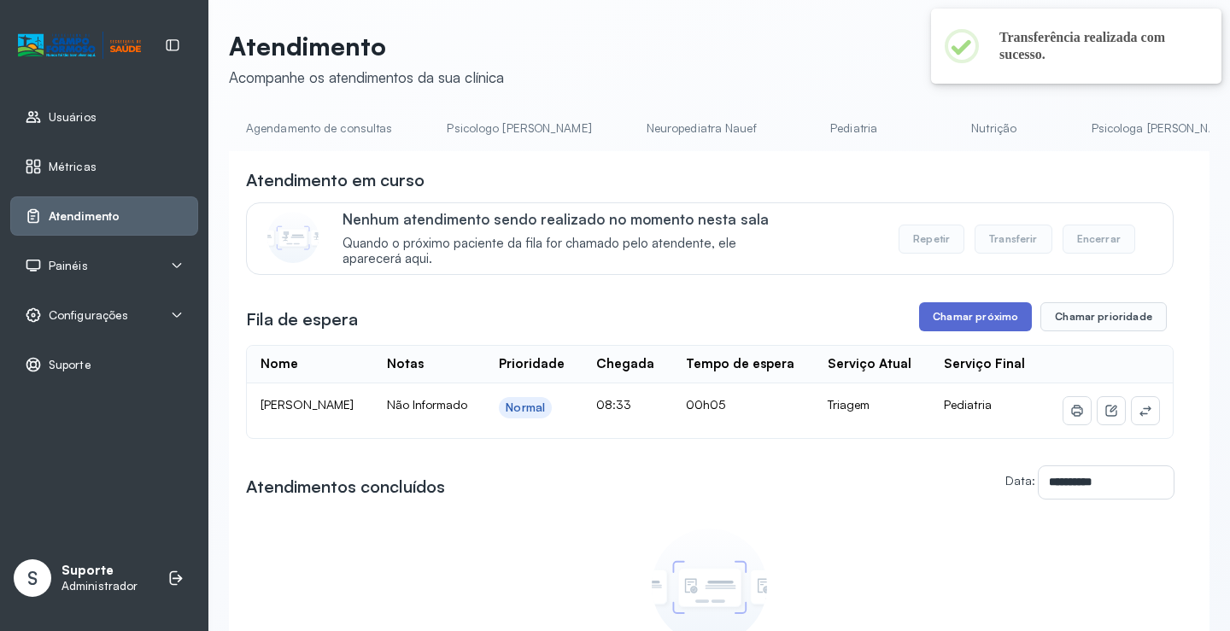
click at [979, 322] on button "Chamar próximo" at bounding box center [975, 316] width 113 height 29
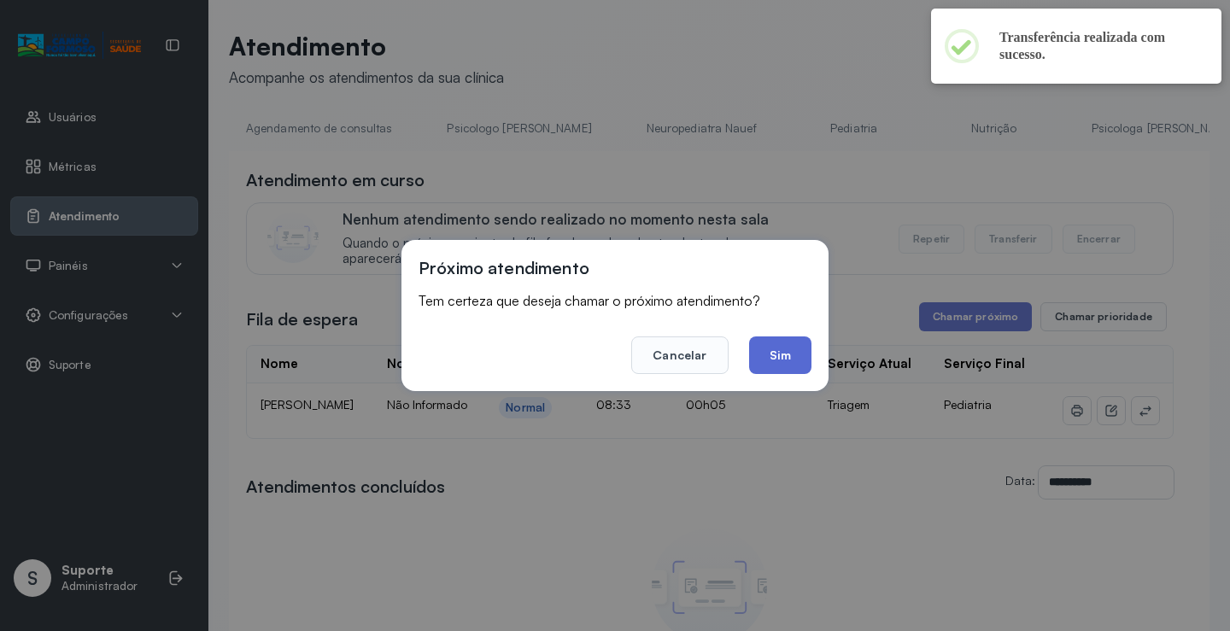
click at [783, 354] on button "Sim" at bounding box center [780, 356] width 62 height 38
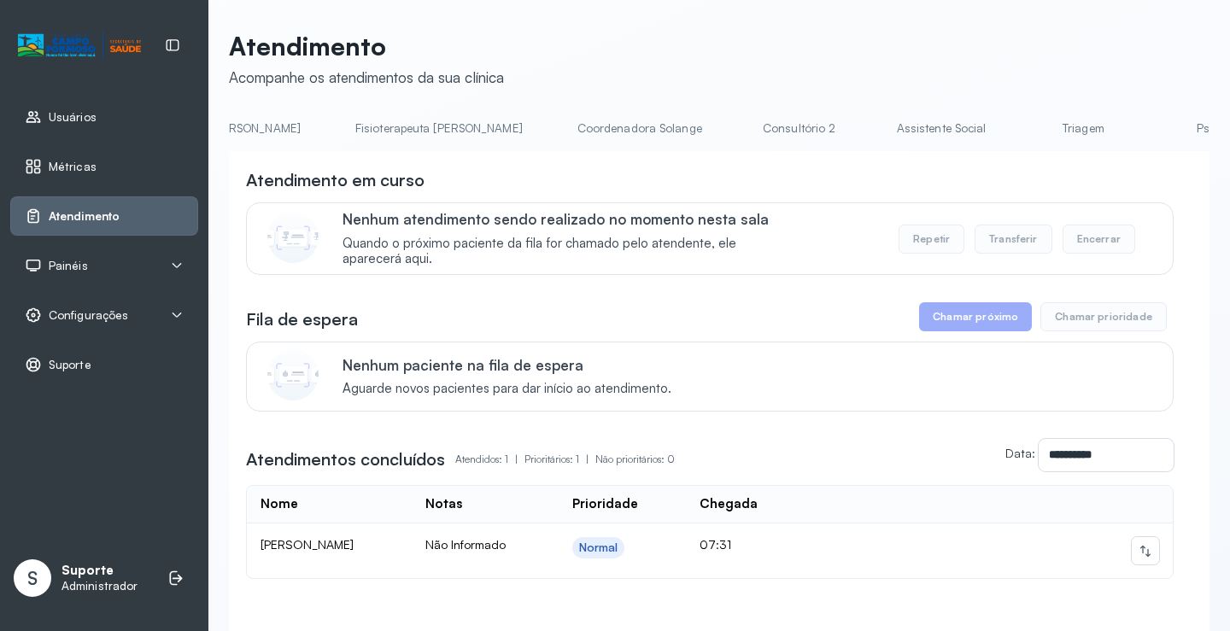
scroll to position [0, 953]
click at [1013, 126] on link "Triagem" at bounding box center [1073, 128] width 120 height 28
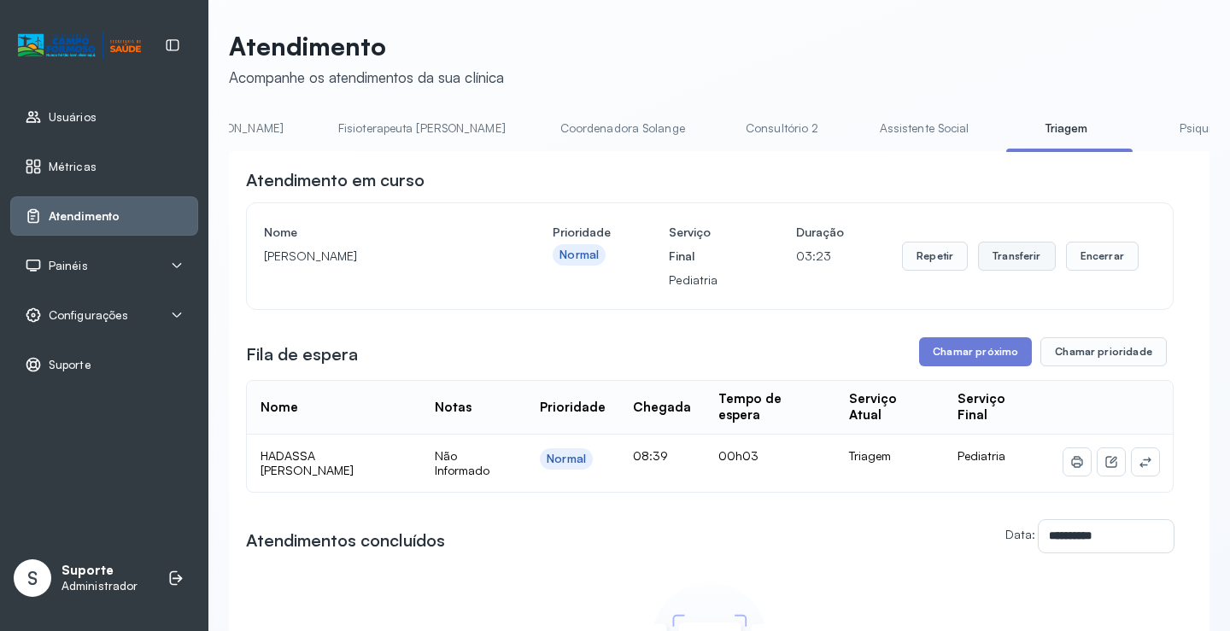
click at [1019, 251] on button "Transferir" at bounding box center [1017, 256] width 78 height 29
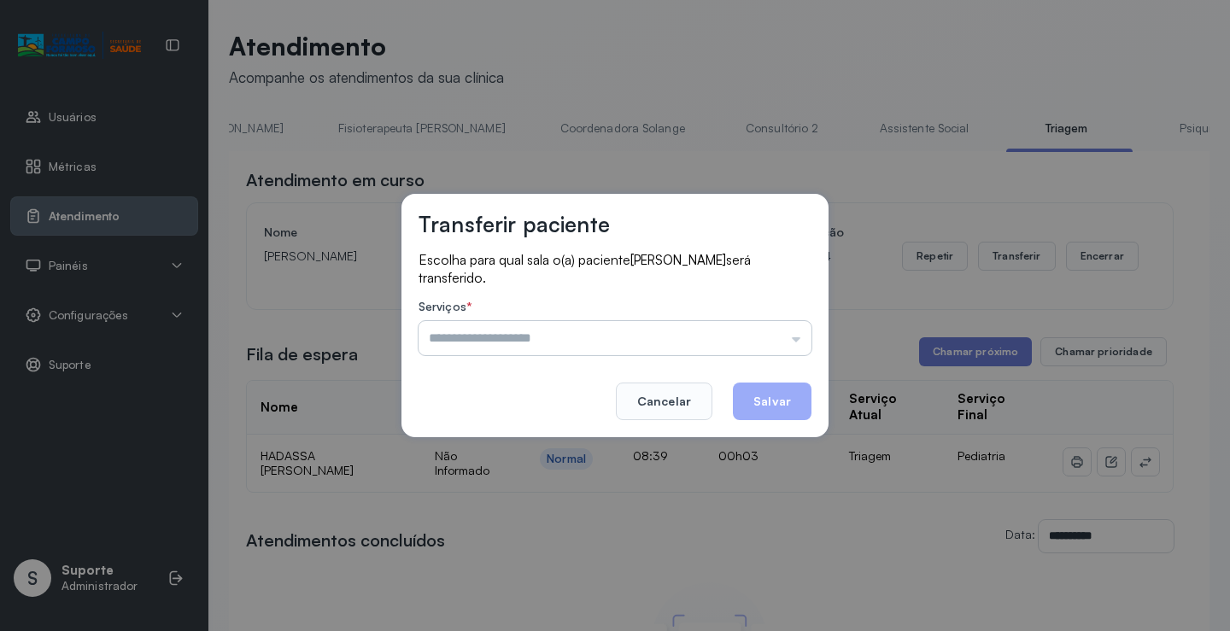
click at [802, 340] on input "text" at bounding box center [615, 338] width 393 height 34
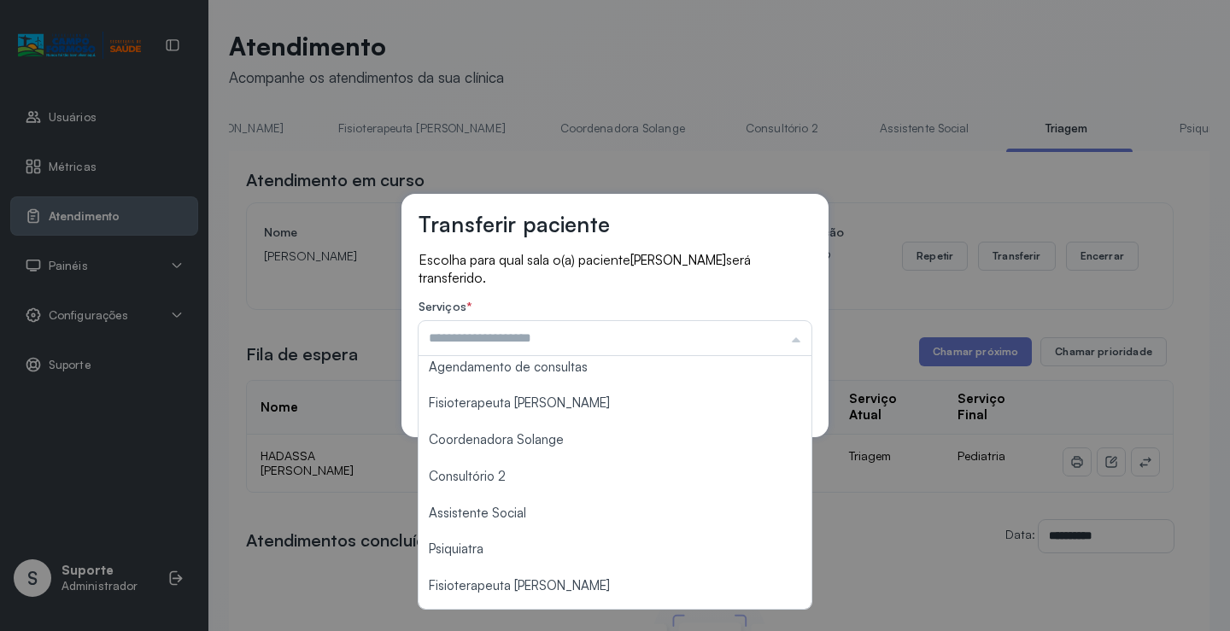
scroll to position [259, 0]
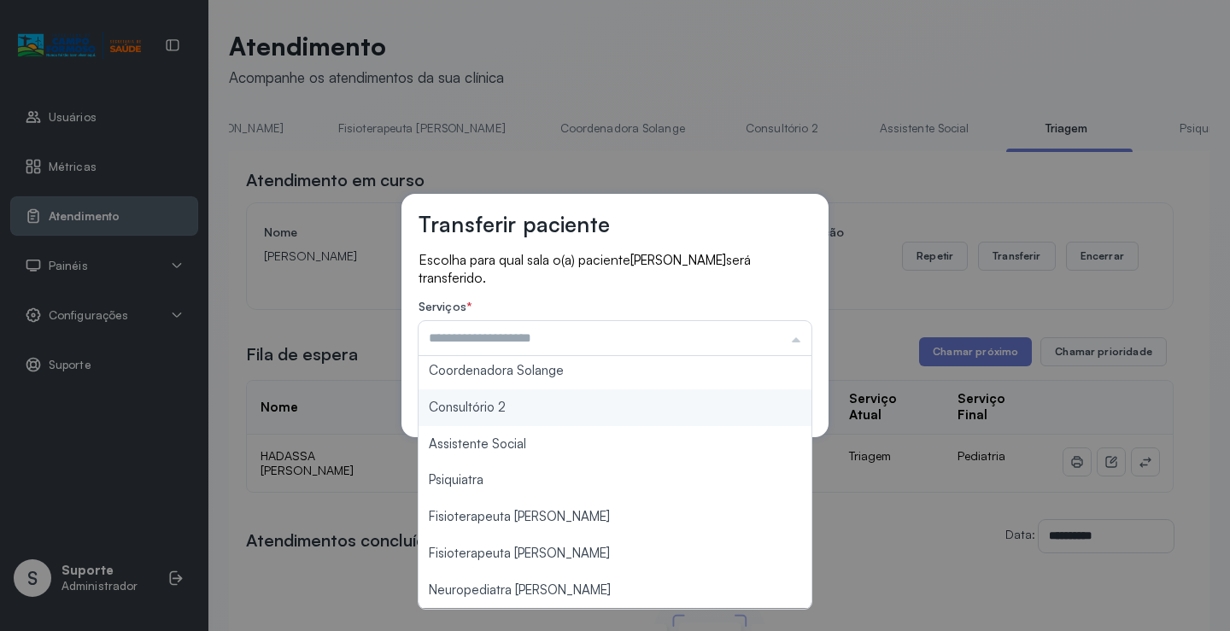
type input "**********"
click at [479, 407] on div "**********" at bounding box center [615, 316] width 427 height 244
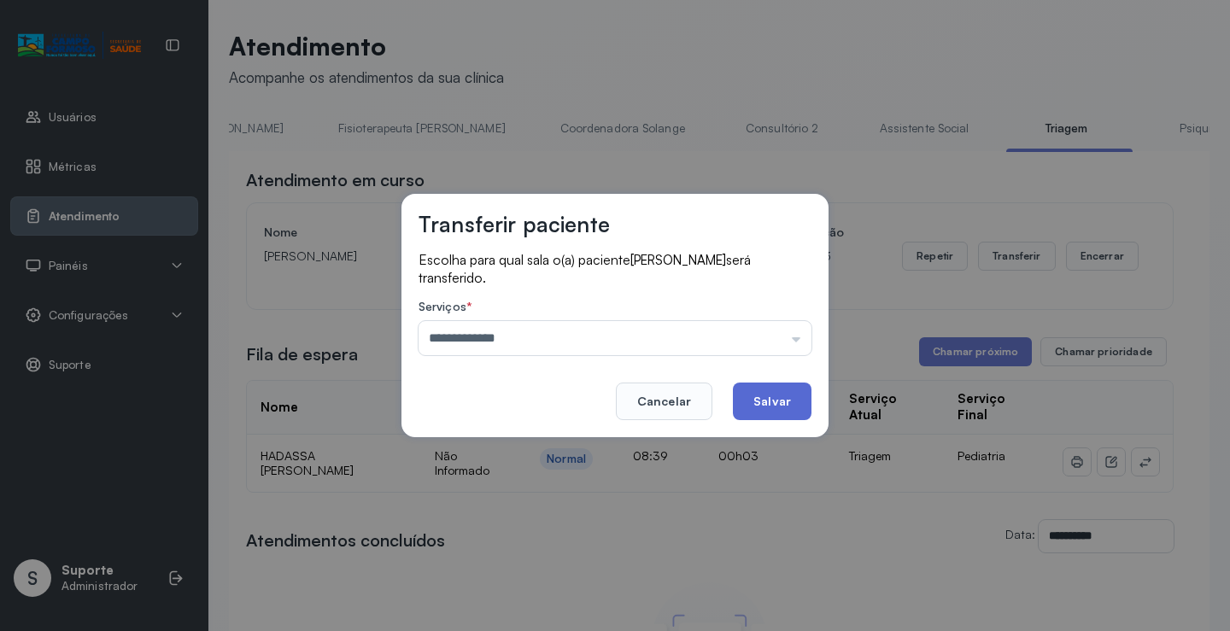
click at [769, 408] on button "Salvar" at bounding box center [772, 402] width 79 height 38
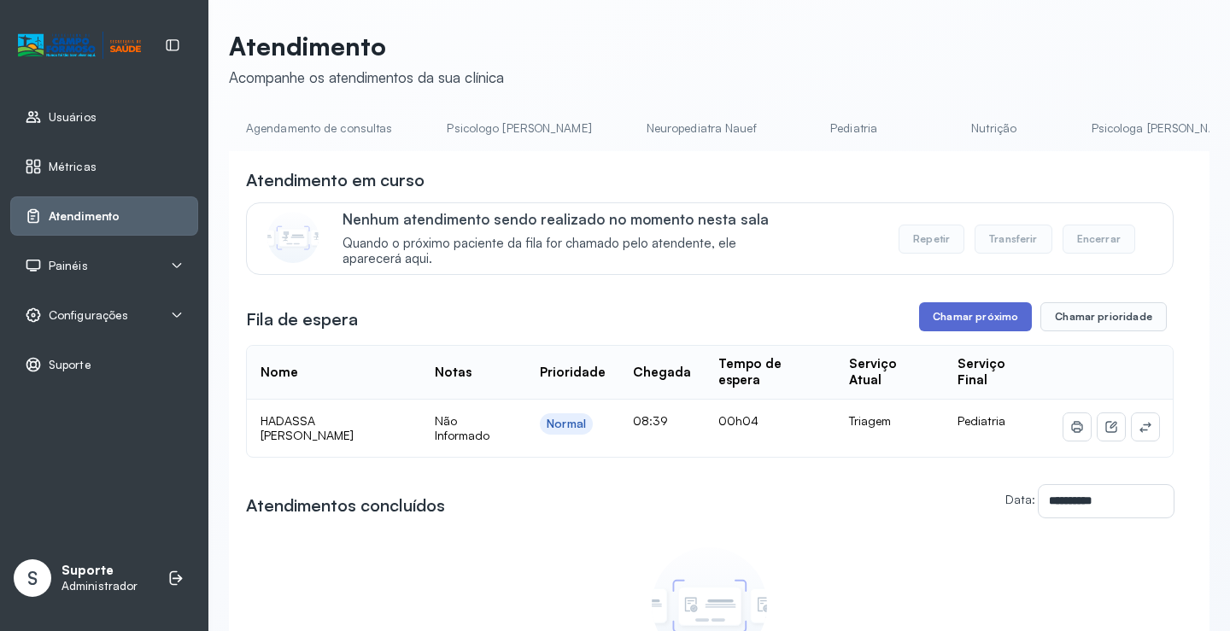
click at [971, 320] on button "Chamar próximo" at bounding box center [975, 316] width 113 height 29
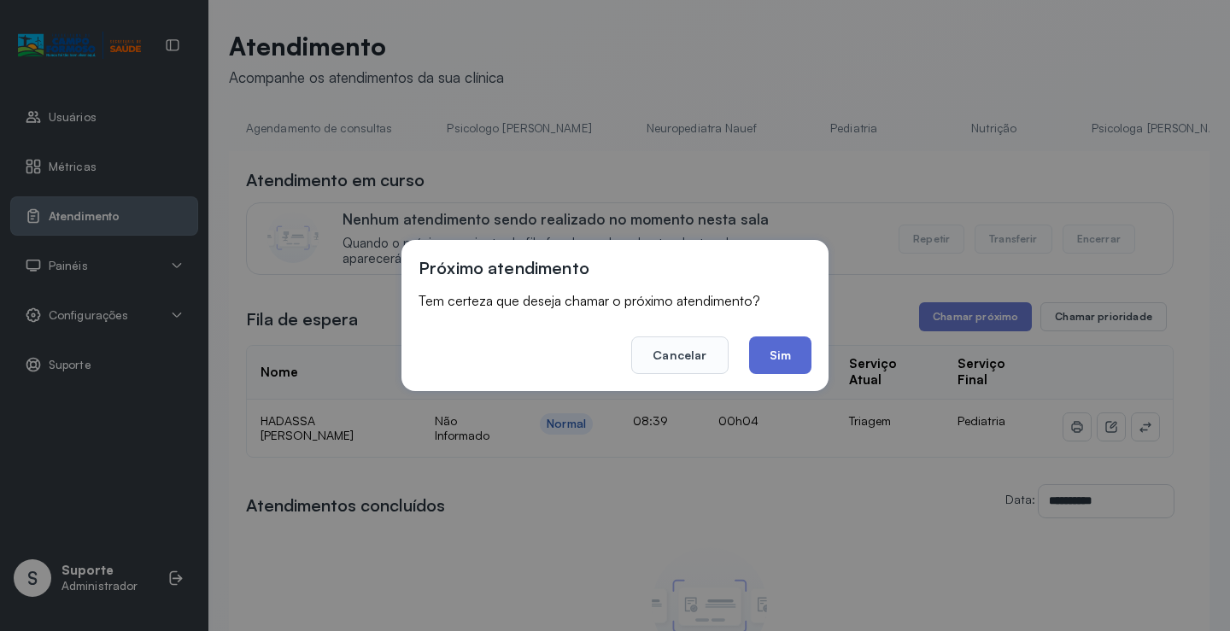
click at [784, 355] on button "Sim" at bounding box center [780, 356] width 62 height 38
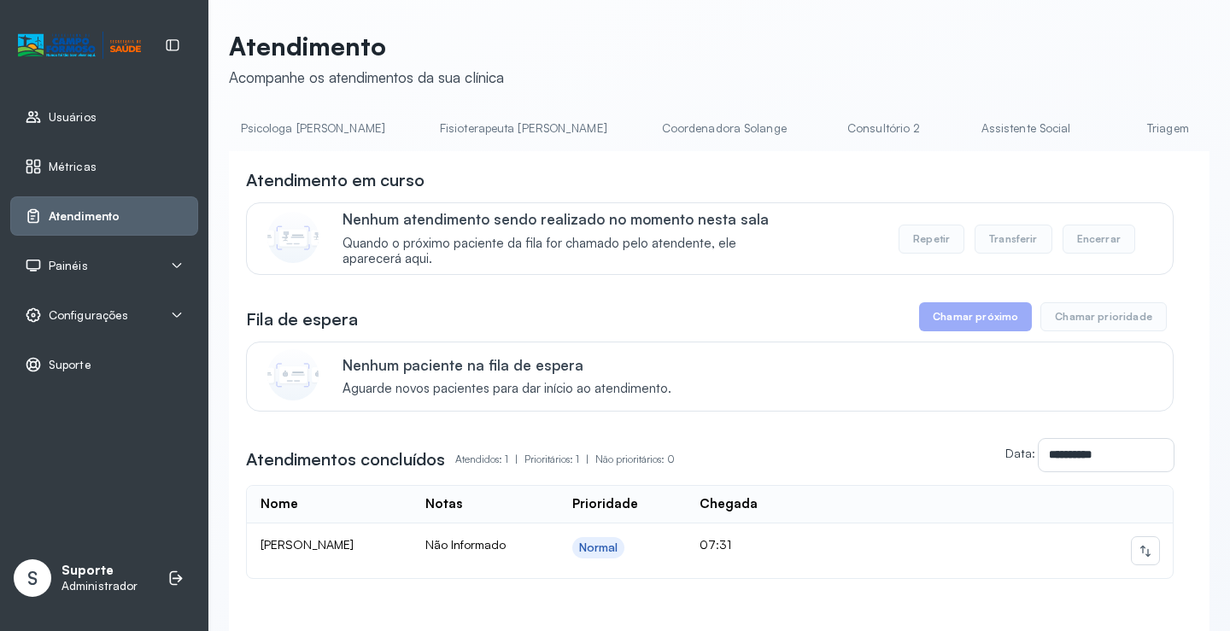
scroll to position [0, 942]
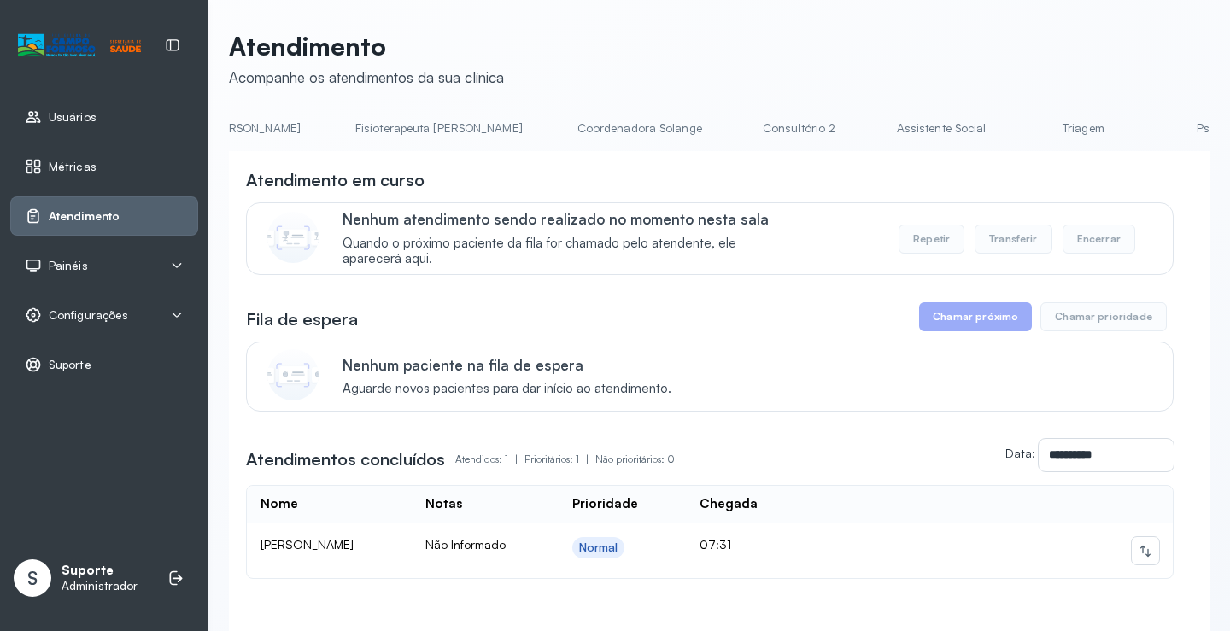
click at [1024, 131] on link "Triagem" at bounding box center [1084, 128] width 120 height 28
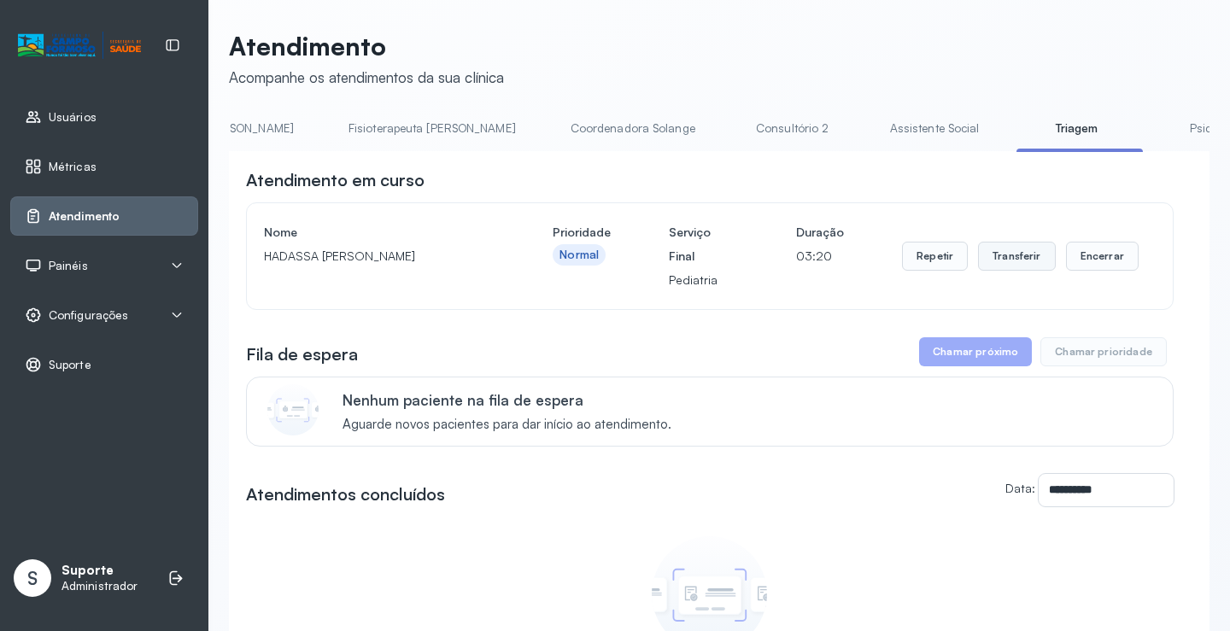
click at [1024, 266] on button "Transferir" at bounding box center [1017, 256] width 78 height 29
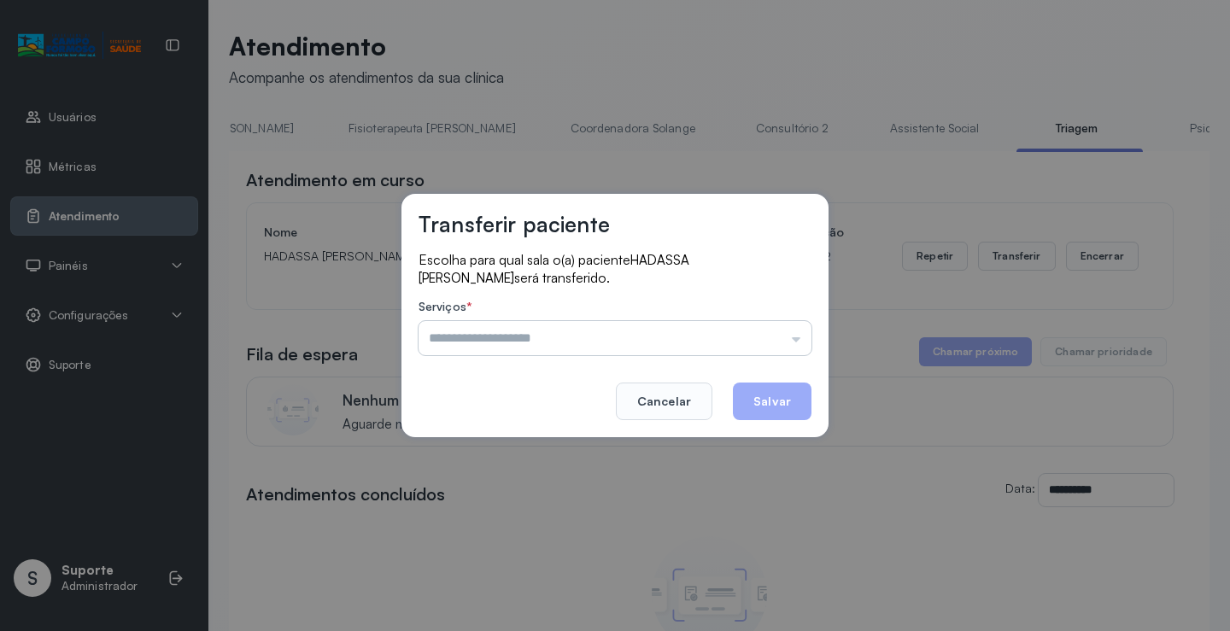
click at [799, 342] on input "text" at bounding box center [615, 338] width 393 height 34
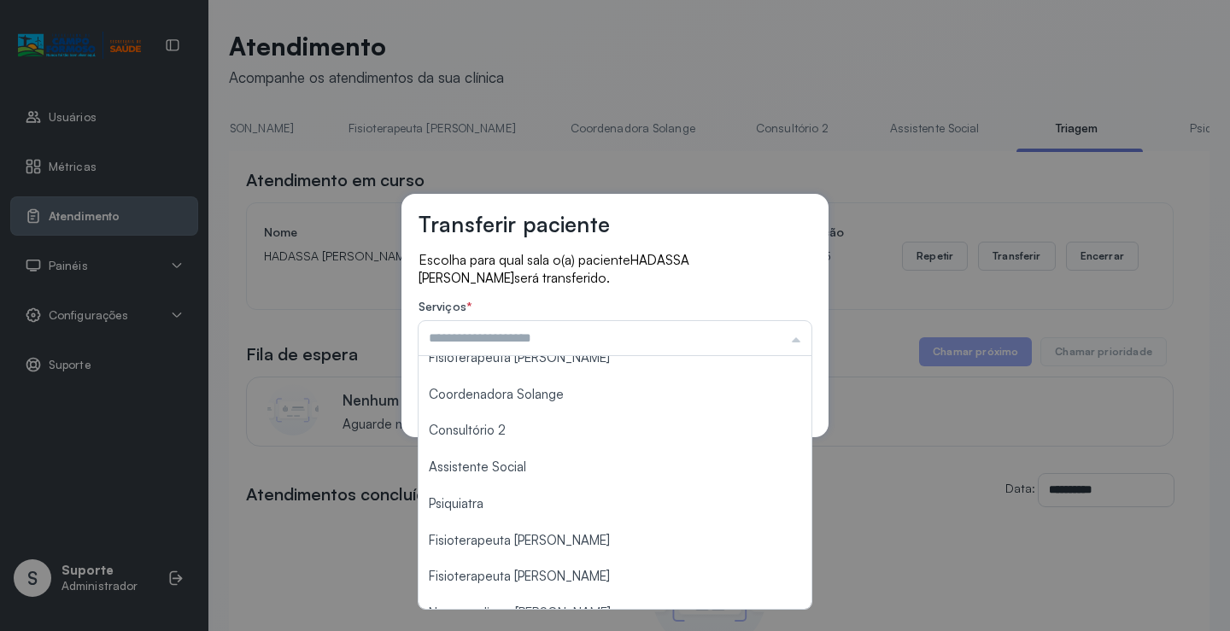
scroll to position [257, 0]
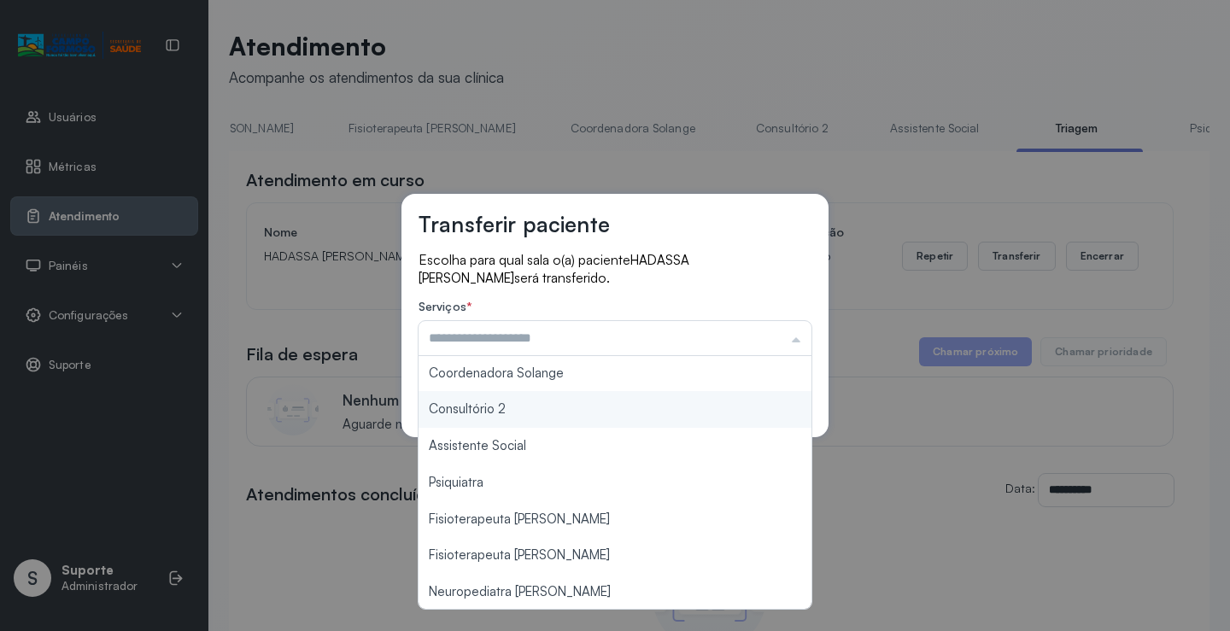
type input "**********"
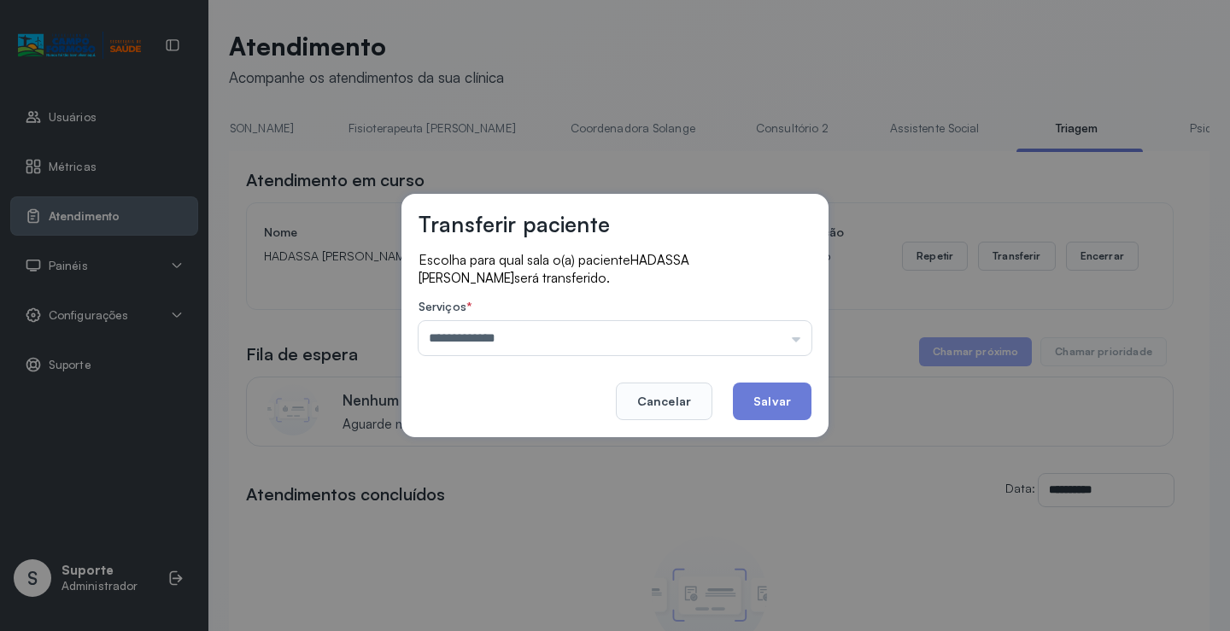
click at [496, 411] on div "**********" at bounding box center [615, 316] width 427 height 244
click at [782, 403] on button "Salvar" at bounding box center [772, 402] width 79 height 38
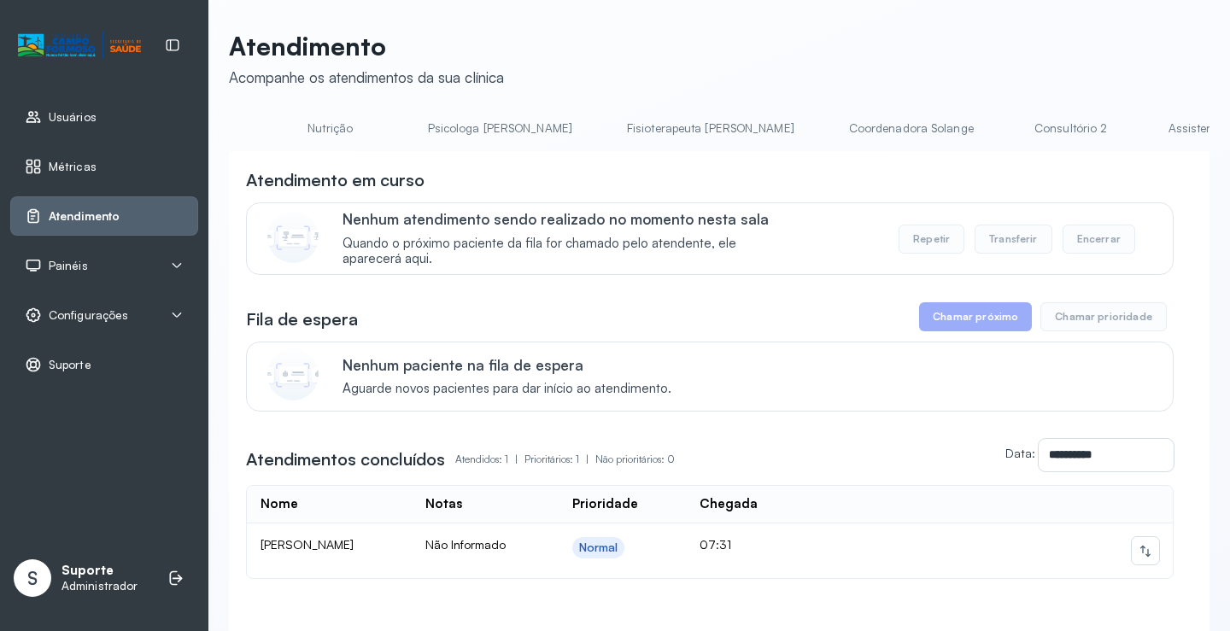
scroll to position [0, 844]
click at [1122, 136] on link "Triagem" at bounding box center [1182, 128] width 120 height 28
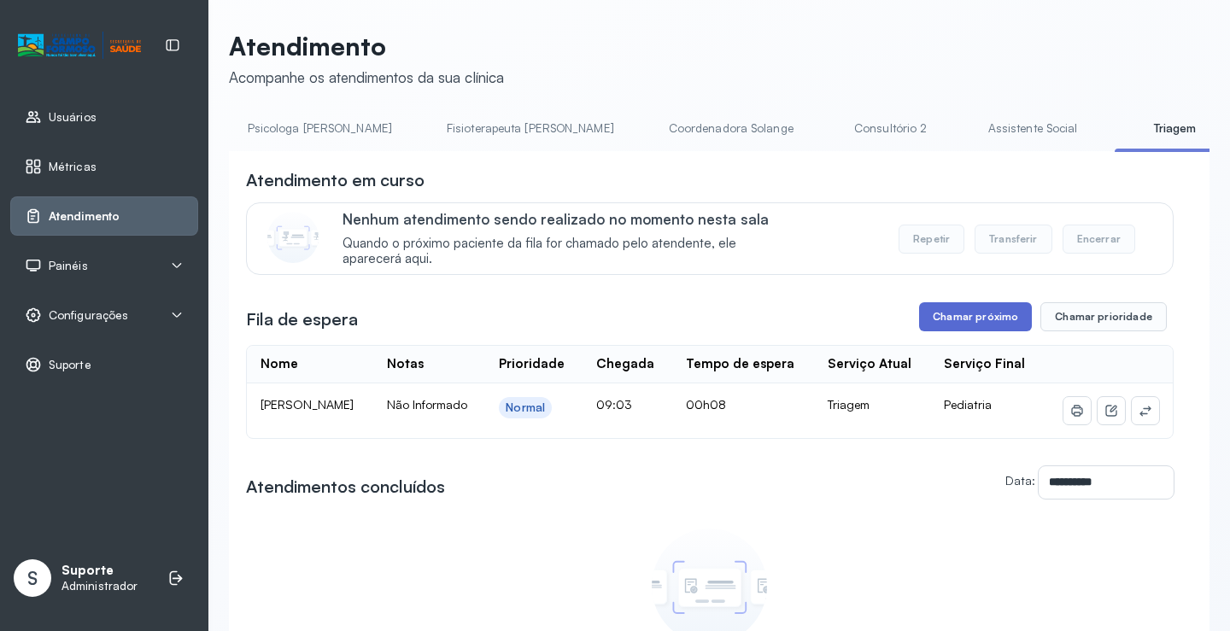
click at [975, 320] on button "Chamar próximo" at bounding box center [975, 316] width 113 height 29
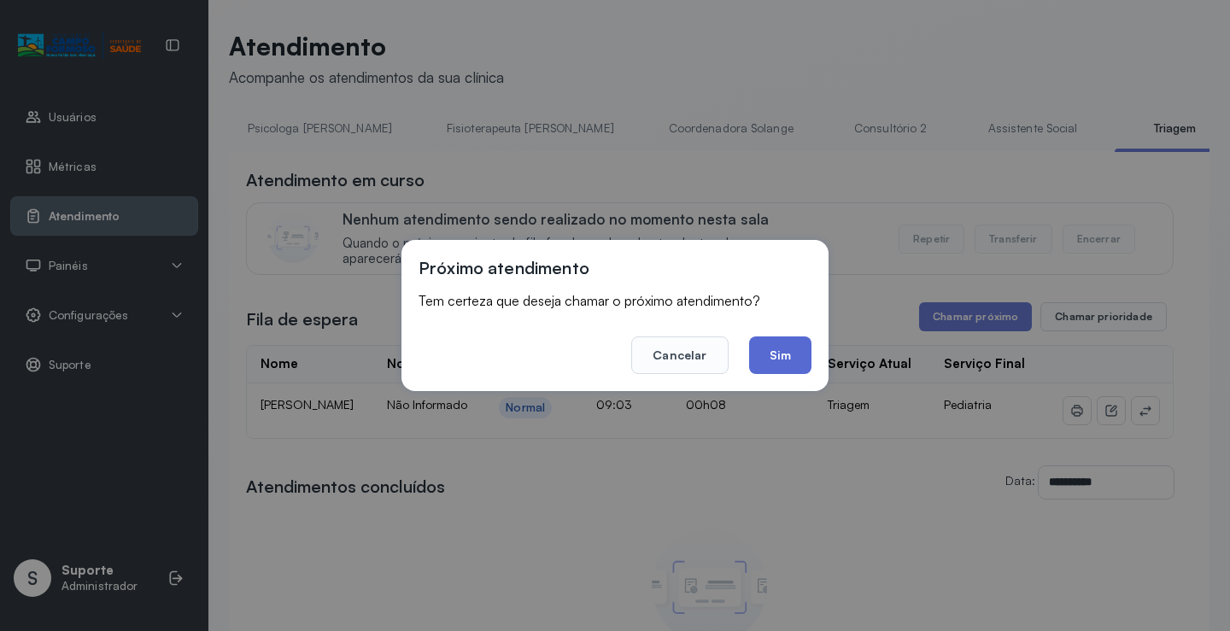
click at [792, 364] on button "Sim" at bounding box center [780, 356] width 62 height 38
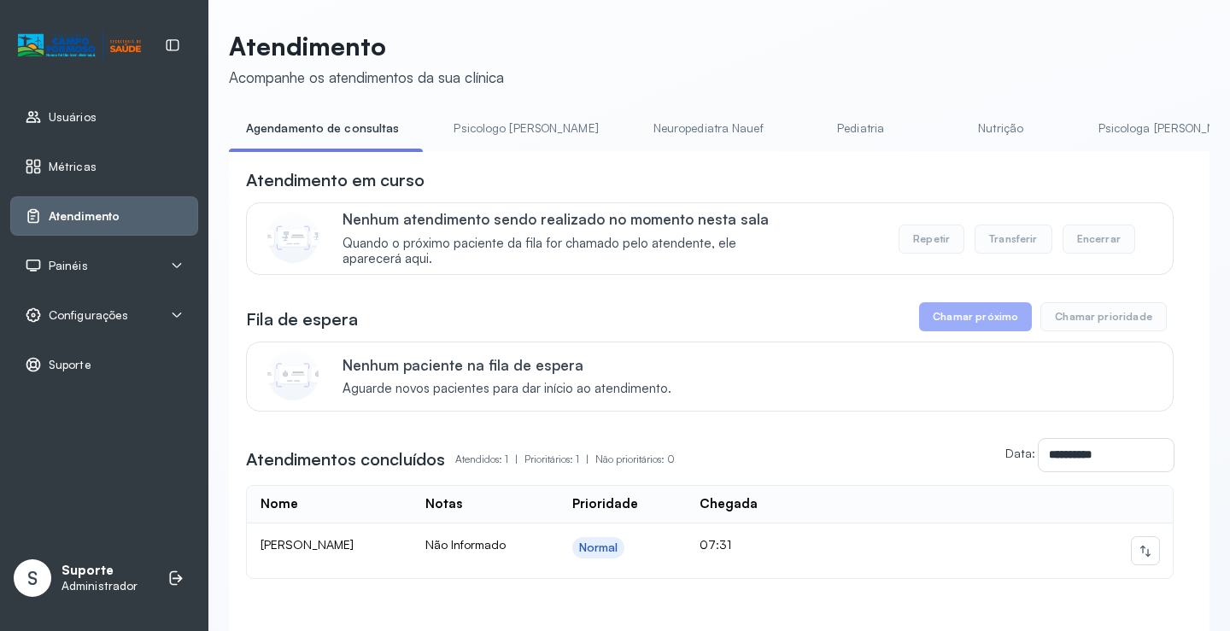
drag, startPoint x: 515, startPoint y: 158, endPoint x: 566, endPoint y: 156, distance: 50.4
click at [566, 156] on div "**********" at bounding box center [719, 419] width 981 height 537
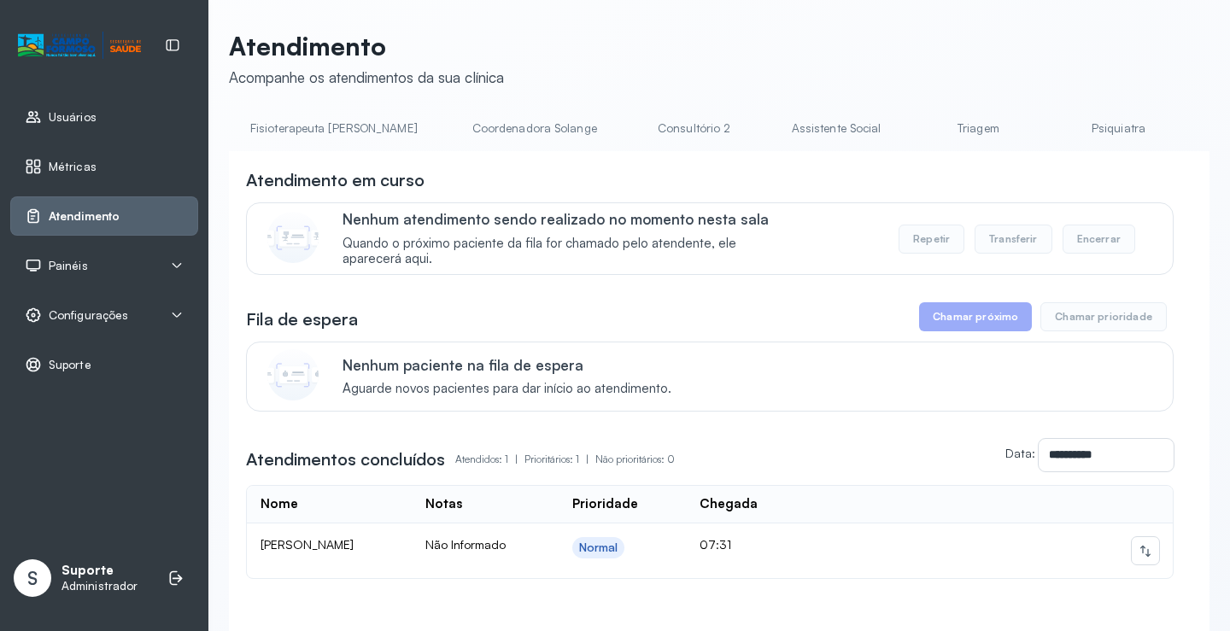
scroll to position [0, 1074]
click at [759, 111] on div "**********" at bounding box center [719, 360] width 981 height 658
click at [892, 130] on link "Triagem" at bounding box center [952, 128] width 120 height 28
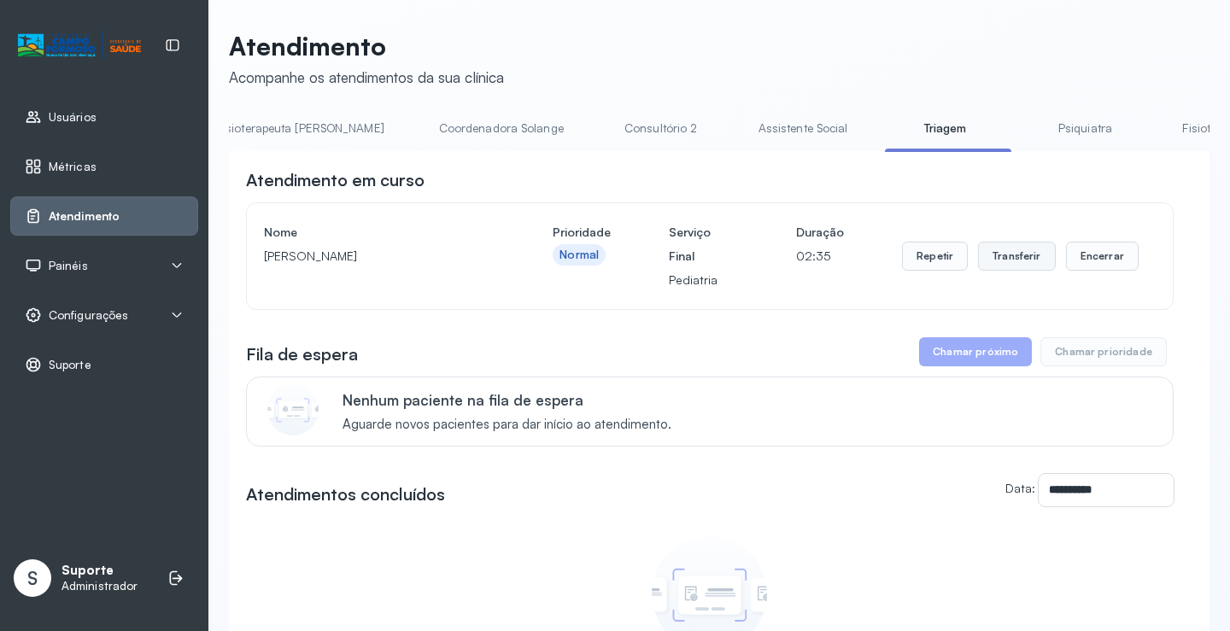
click at [1035, 271] on button "Transferir" at bounding box center [1017, 256] width 78 height 29
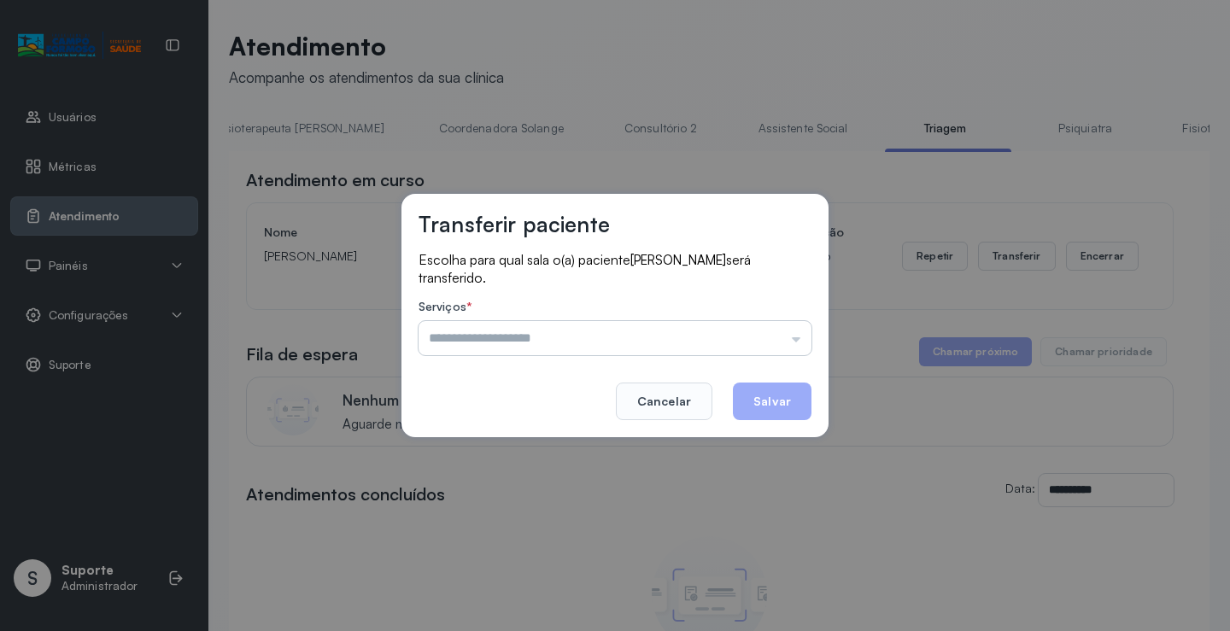
click at [796, 344] on input "text" at bounding box center [615, 338] width 393 height 34
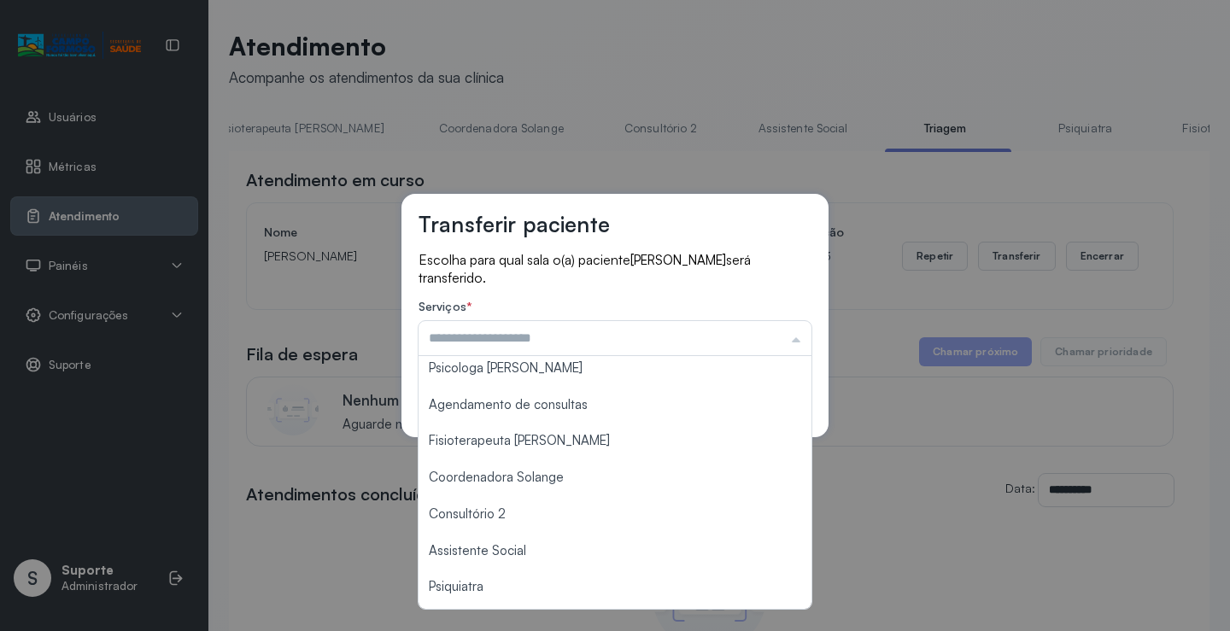
scroll to position [208, 0]
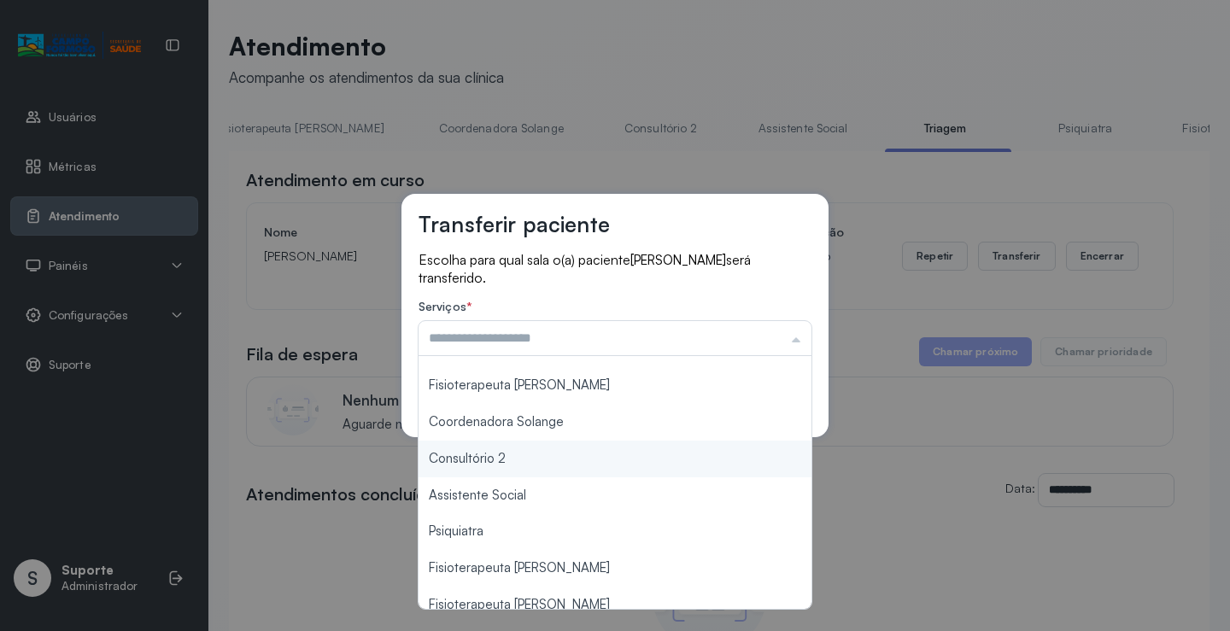
type input "**********"
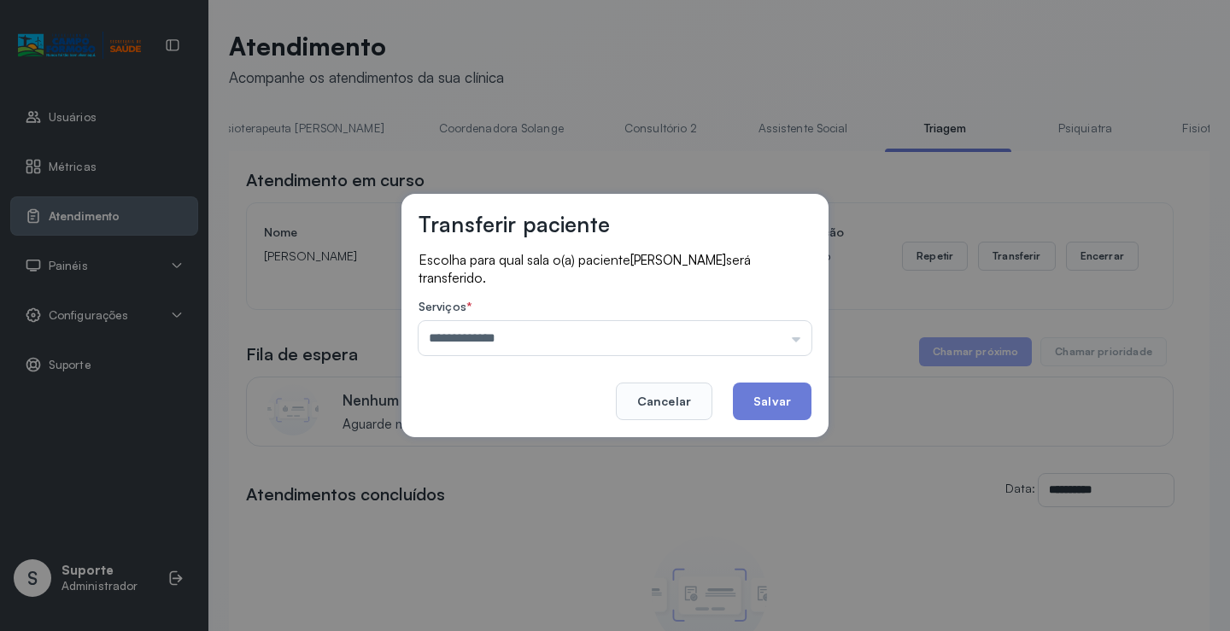
drag, startPoint x: 507, startPoint y: 454, endPoint x: 569, endPoint y: 468, distance: 64.0
click at [541, 462] on div "**********" at bounding box center [615, 315] width 1230 height 631
click at [773, 402] on button "Salvar" at bounding box center [772, 402] width 79 height 38
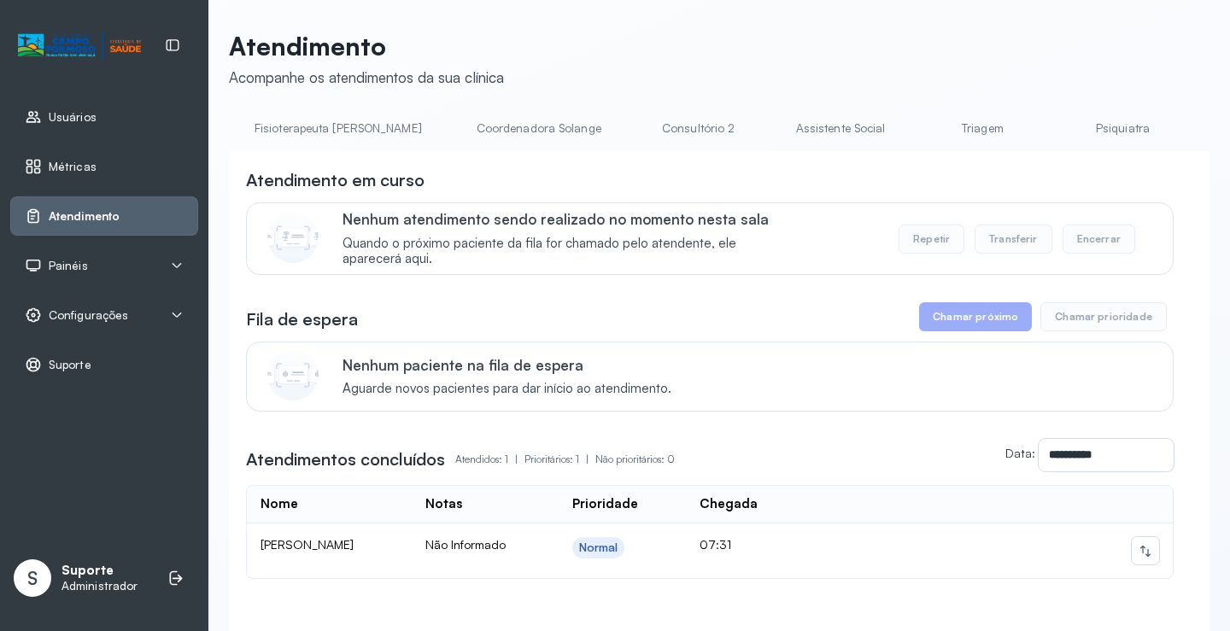
scroll to position [0, 1100]
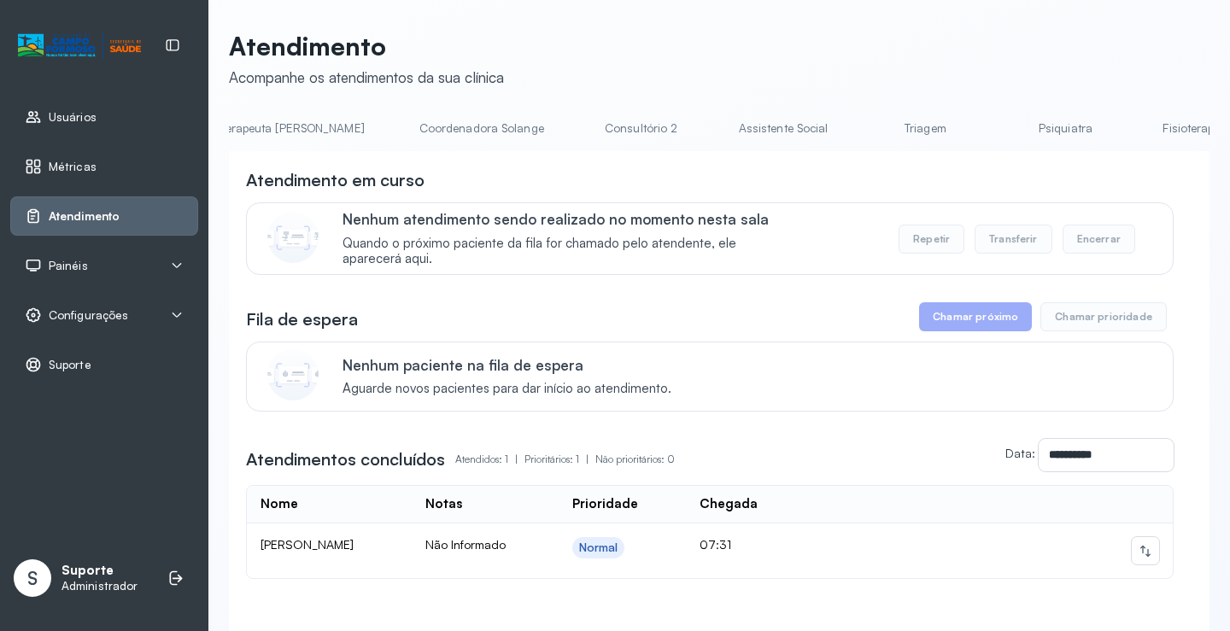
click at [866, 130] on link "Triagem" at bounding box center [926, 128] width 120 height 28
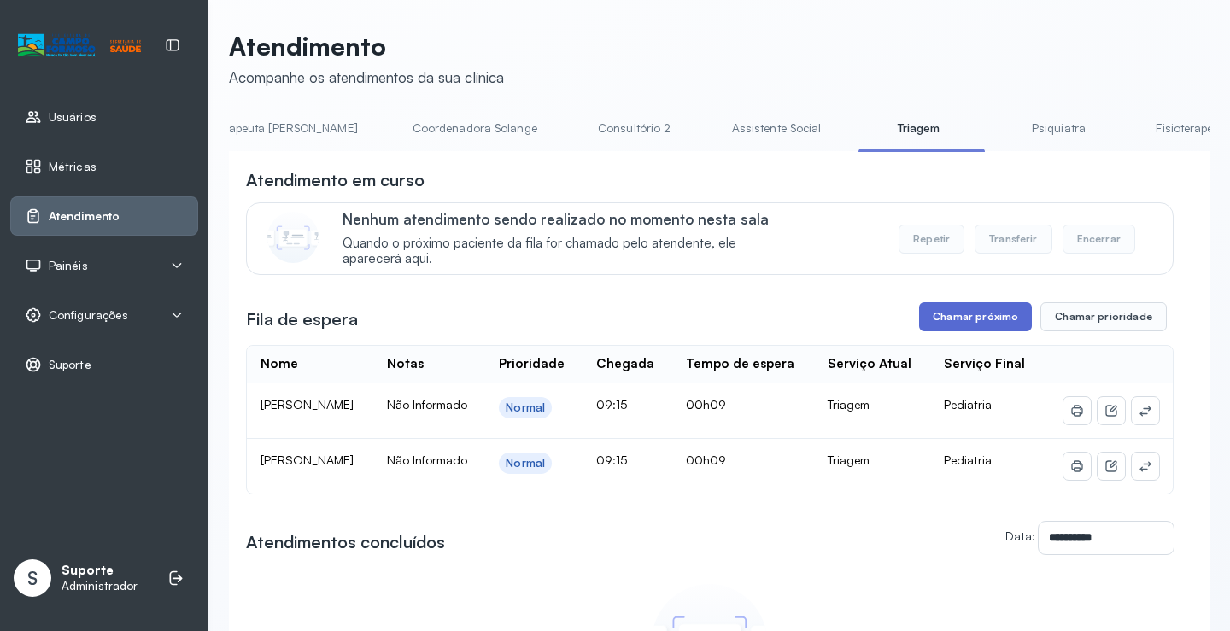
click at [979, 324] on button "Chamar próximo" at bounding box center [975, 316] width 113 height 29
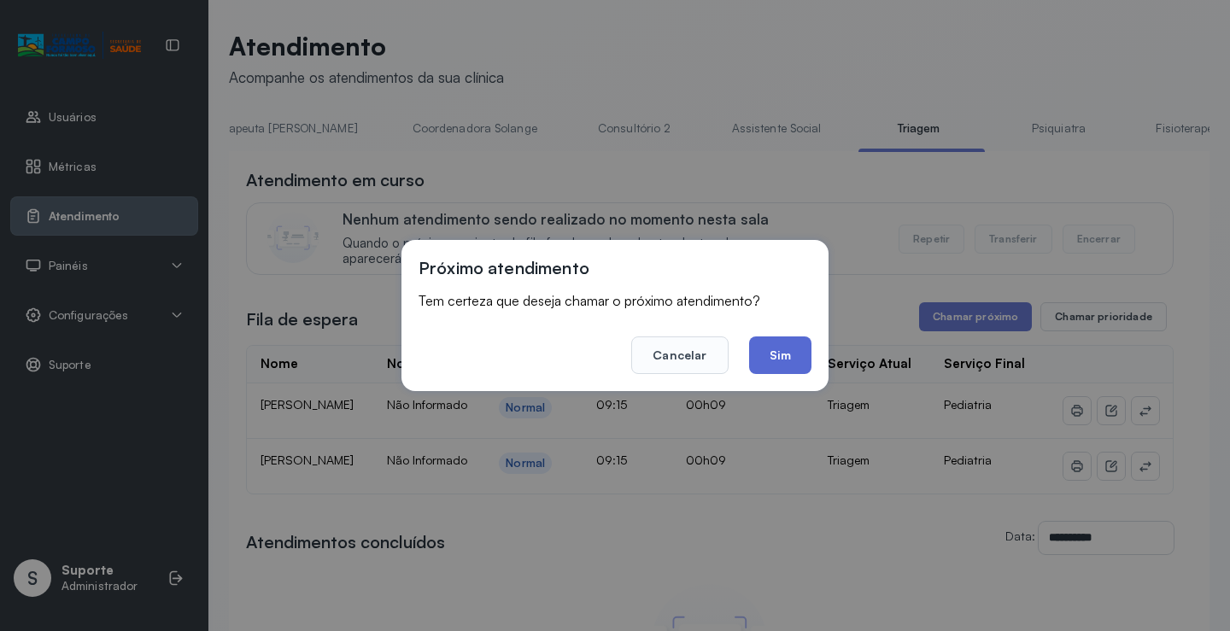
click at [775, 367] on button "Sim" at bounding box center [780, 356] width 62 height 38
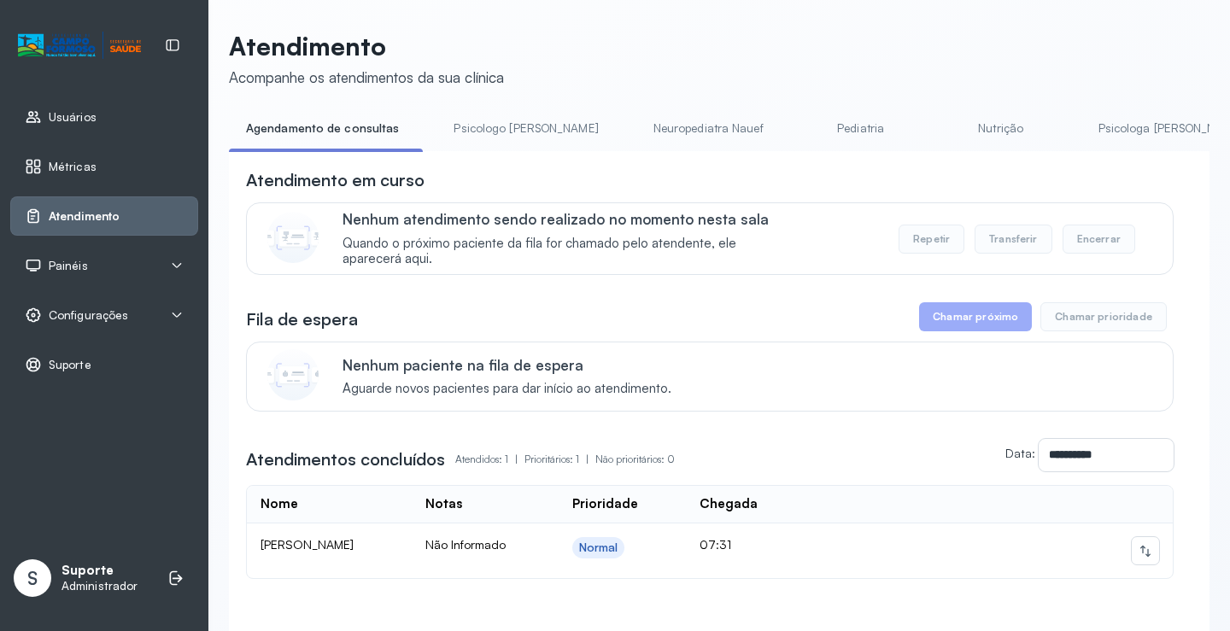
drag, startPoint x: 469, startPoint y: 156, endPoint x: 525, endPoint y: 174, distance: 58.4
click at [525, 174] on div "**********" at bounding box center [719, 419] width 981 height 537
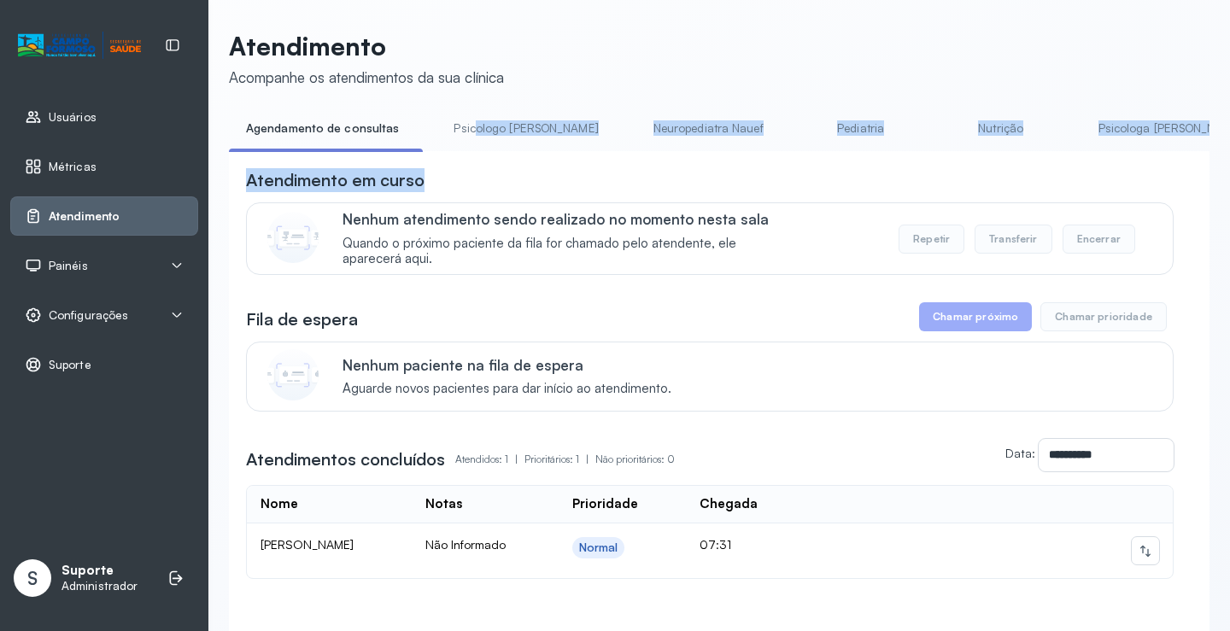
drag, startPoint x: 469, startPoint y: 150, endPoint x: 813, endPoint y: 159, distance: 343.6
click at [813, 159] on div "**********" at bounding box center [719, 401] width 981 height 574
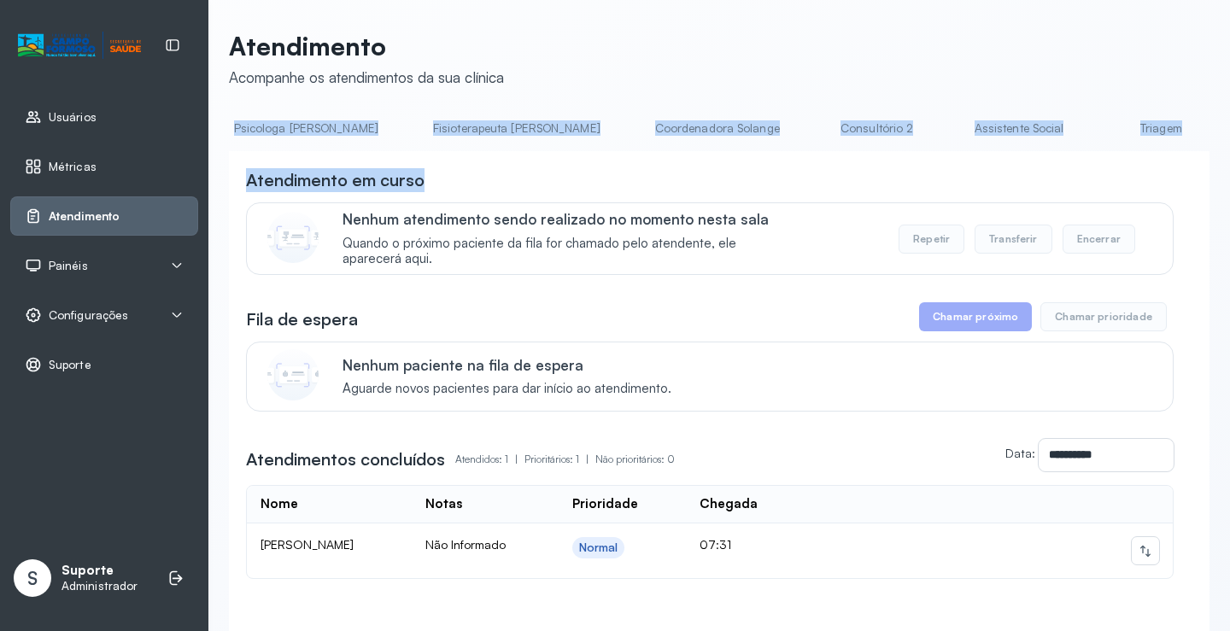
scroll to position [0, 881]
click at [1085, 146] on li "Triagem" at bounding box center [1148, 133] width 126 height 38
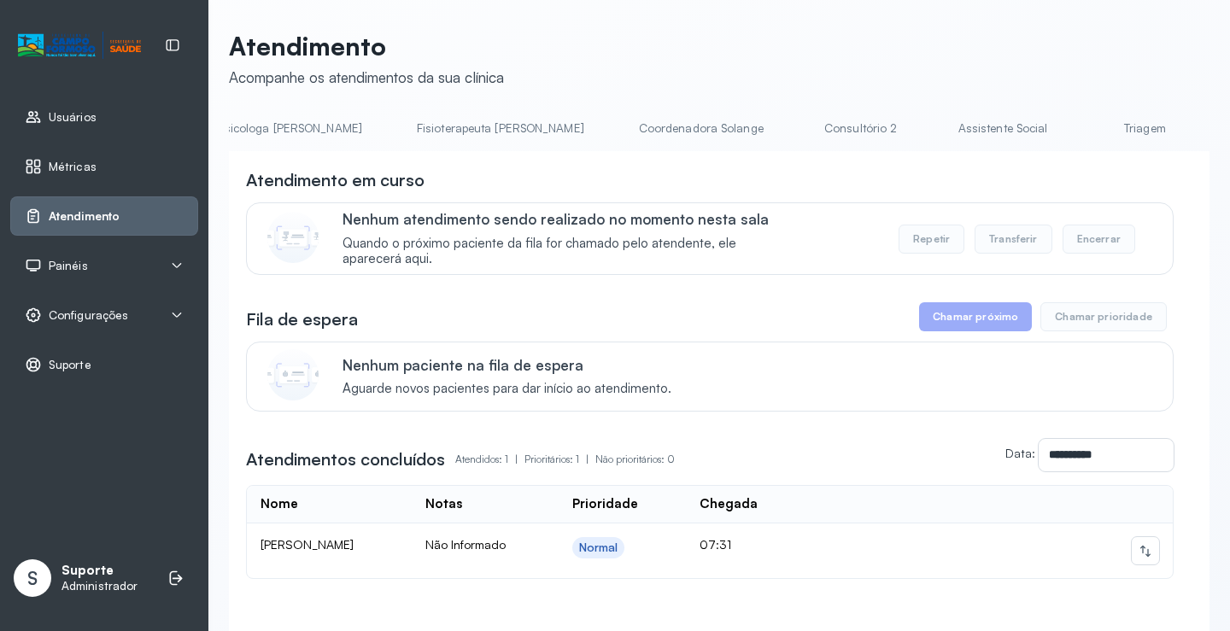
click at [1085, 131] on link "Triagem" at bounding box center [1145, 128] width 120 height 28
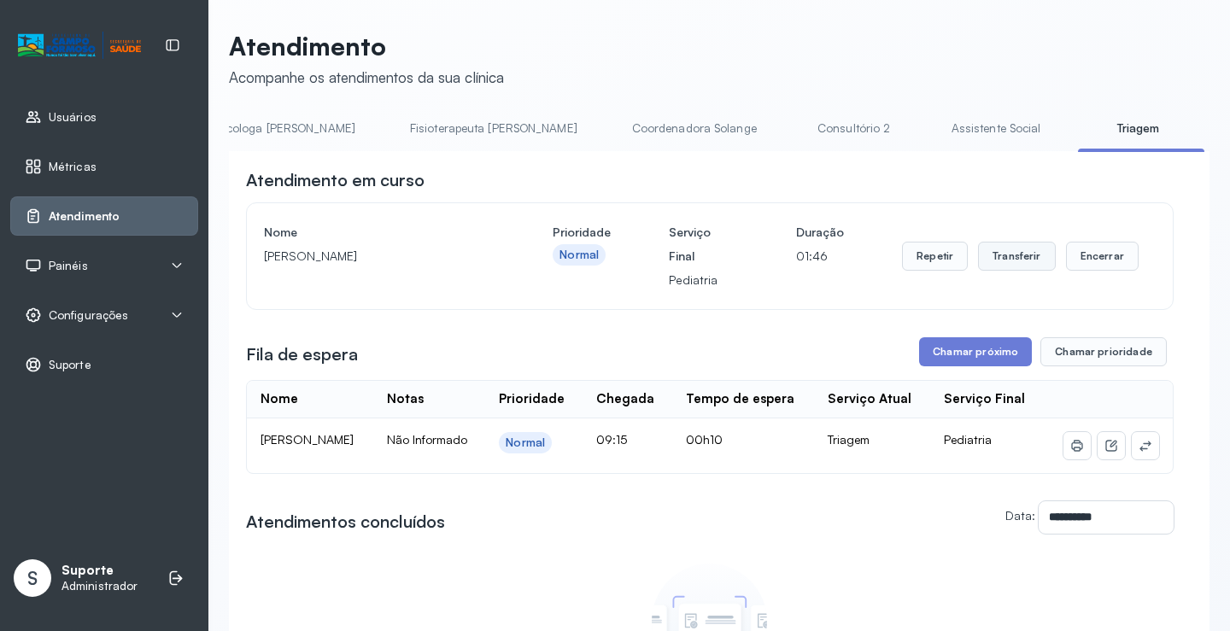
click at [1010, 250] on button "Transferir" at bounding box center [1017, 256] width 78 height 29
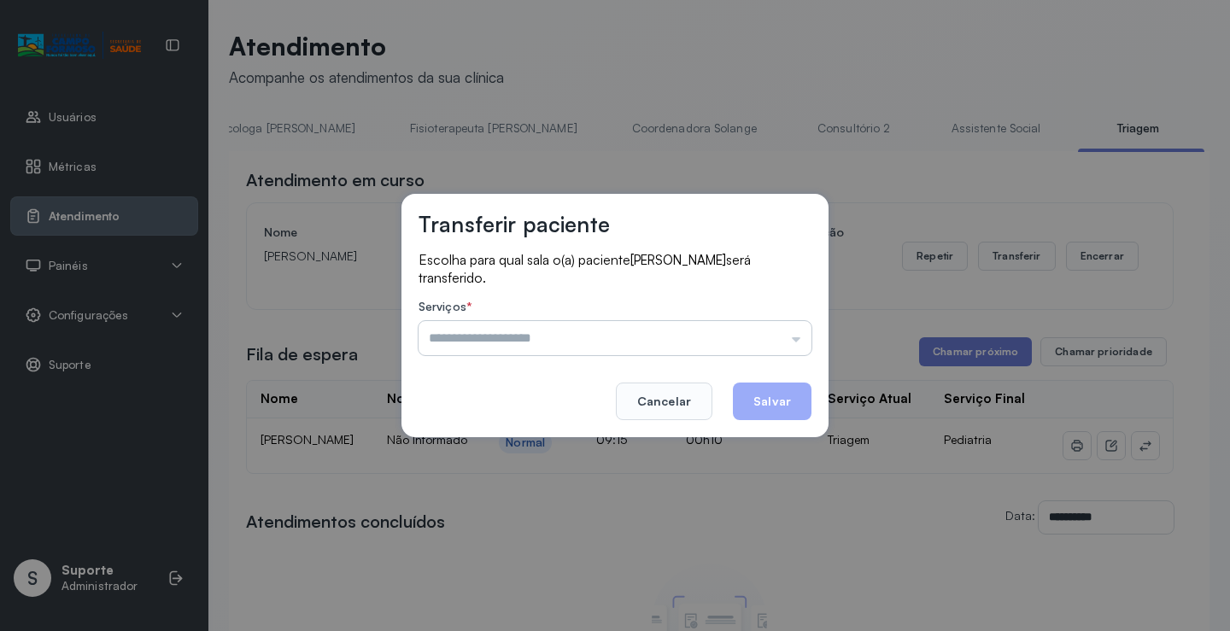
click at [800, 336] on input "text" at bounding box center [615, 338] width 393 height 34
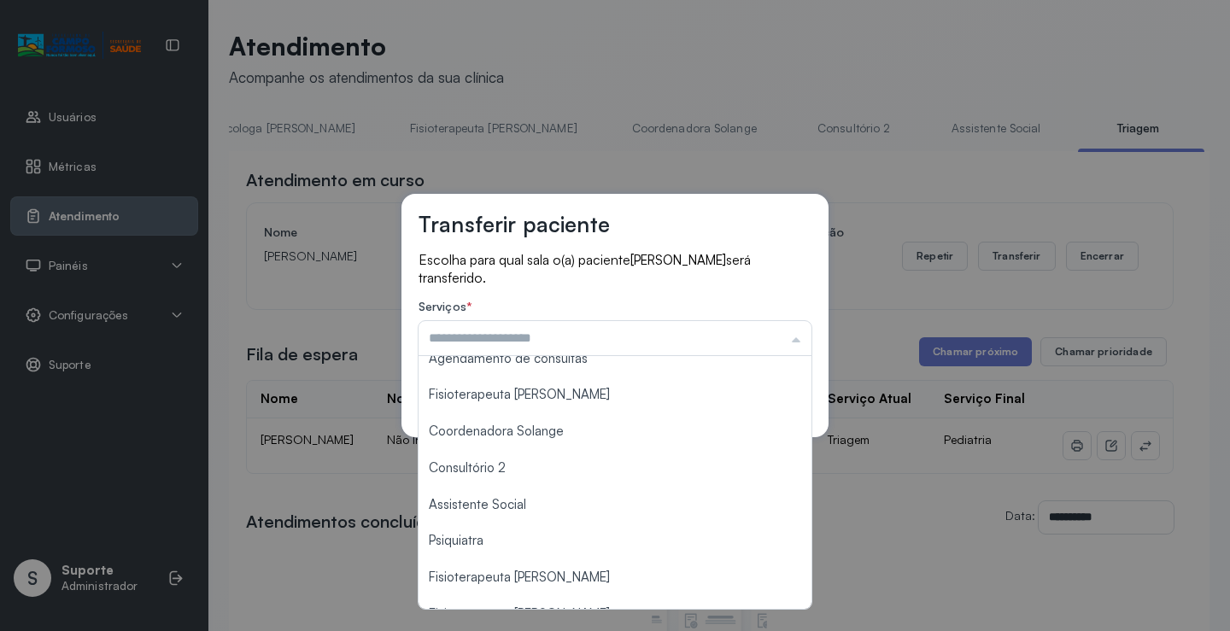
scroll to position [242, 0]
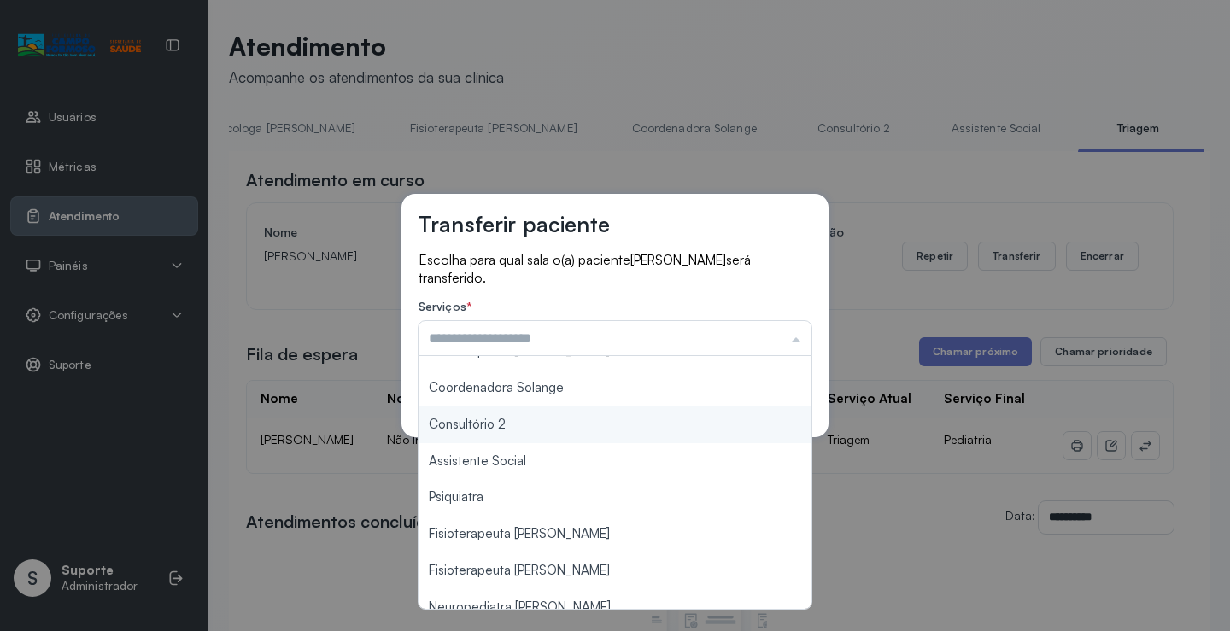
type input "**********"
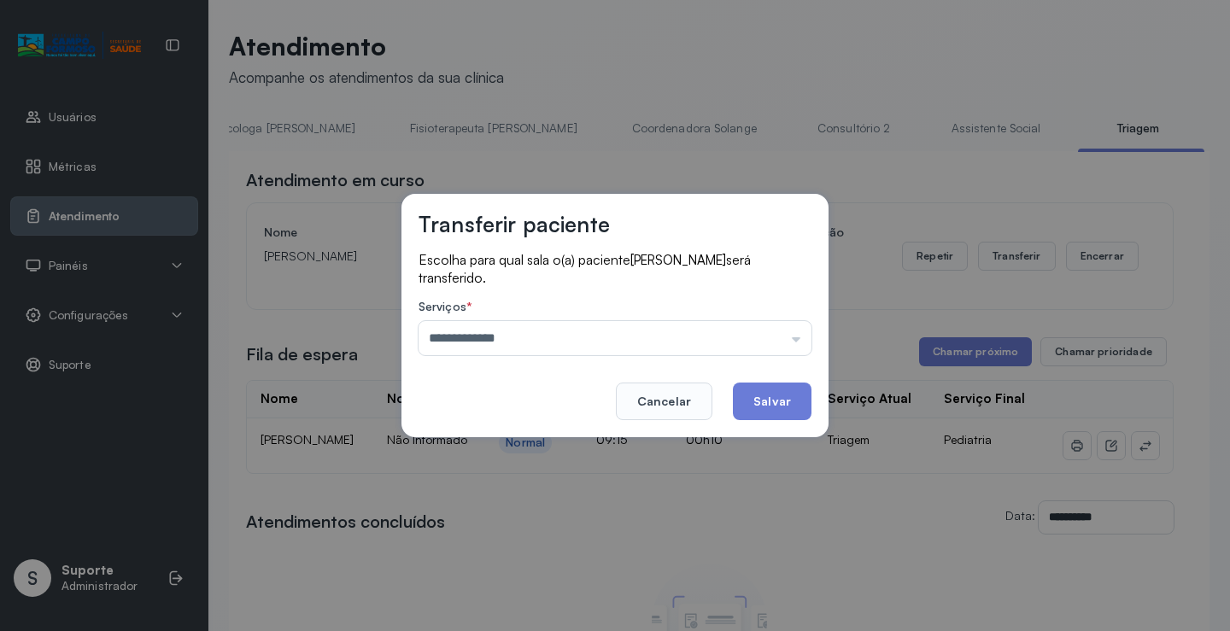
click at [588, 419] on div "**********" at bounding box center [615, 316] width 427 height 244
click at [750, 397] on button "Salvar" at bounding box center [772, 402] width 79 height 38
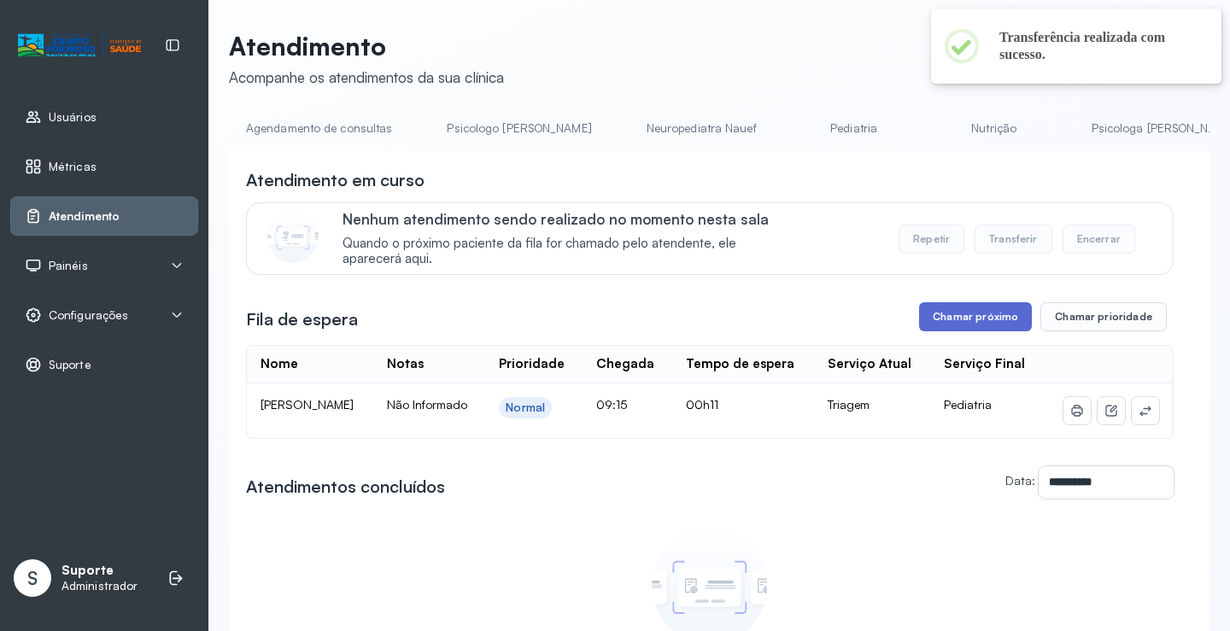
click at [971, 309] on button "Chamar próximo" at bounding box center [975, 316] width 113 height 29
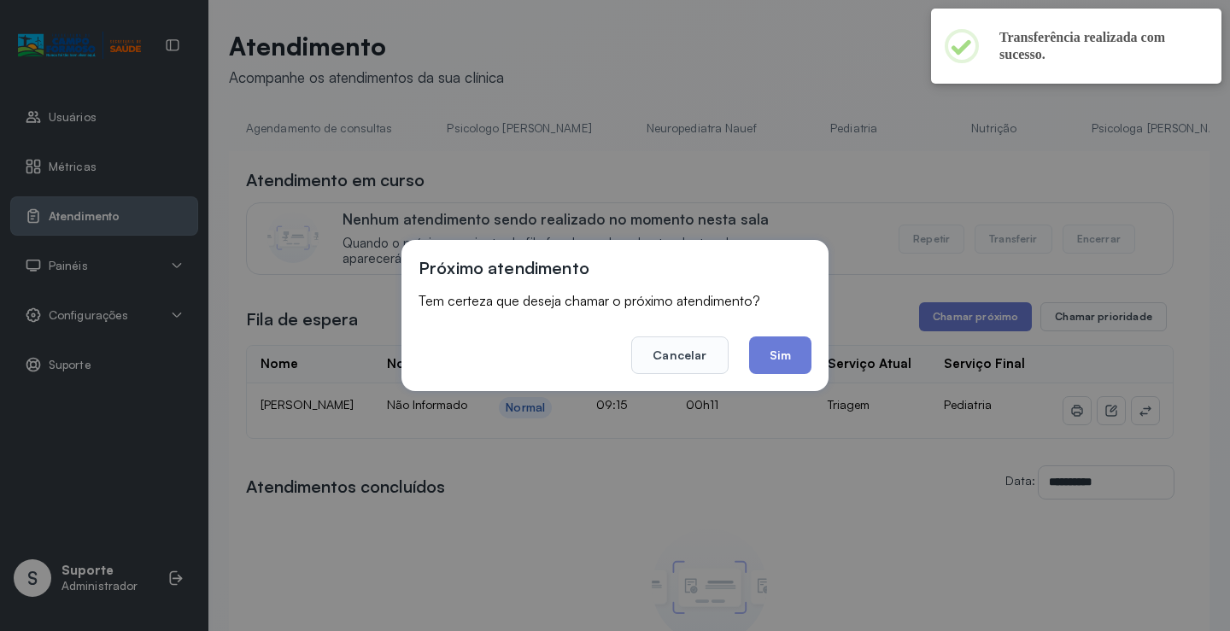
click at [791, 372] on button "Sim" at bounding box center [780, 356] width 62 height 38
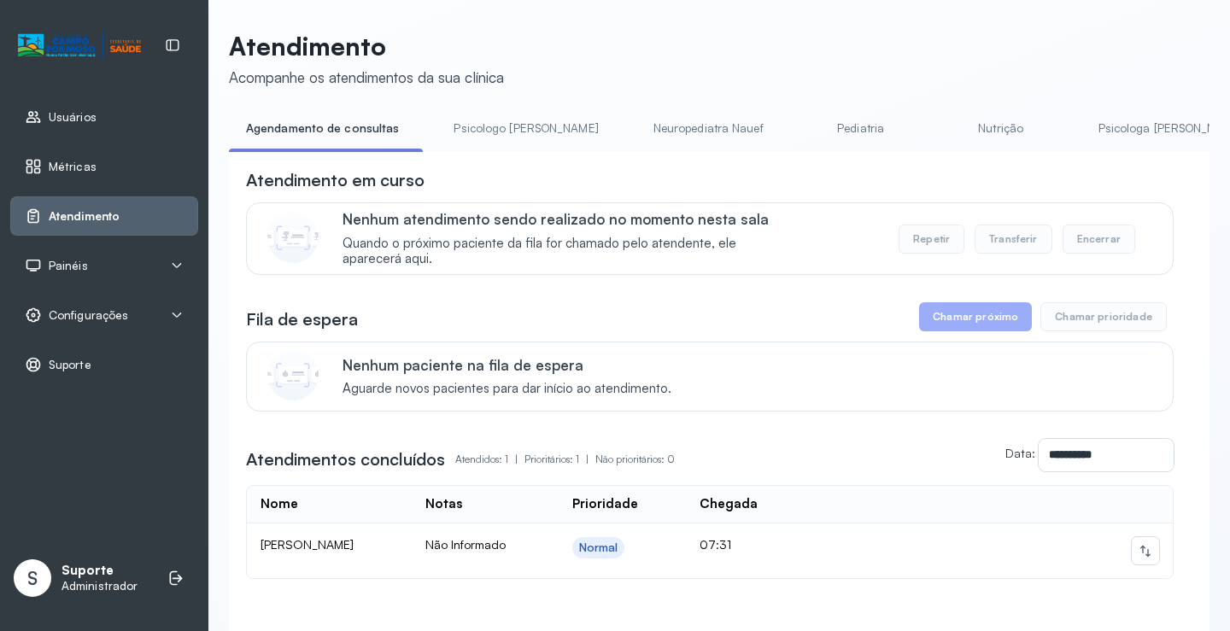
drag, startPoint x: 533, startPoint y: 160, endPoint x: 605, endPoint y: 162, distance: 71.8
click at [605, 162] on div "**********" at bounding box center [719, 419] width 981 height 537
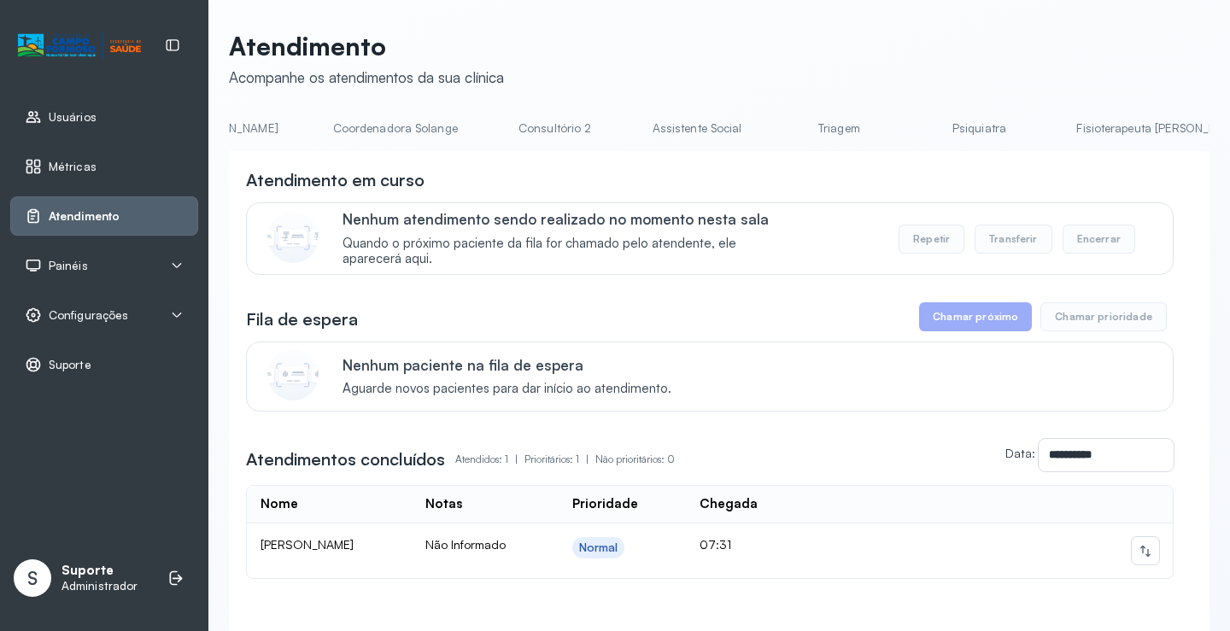
scroll to position [0, 1200]
click at [766, 129] on link "Triagem" at bounding box center [826, 128] width 120 height 28
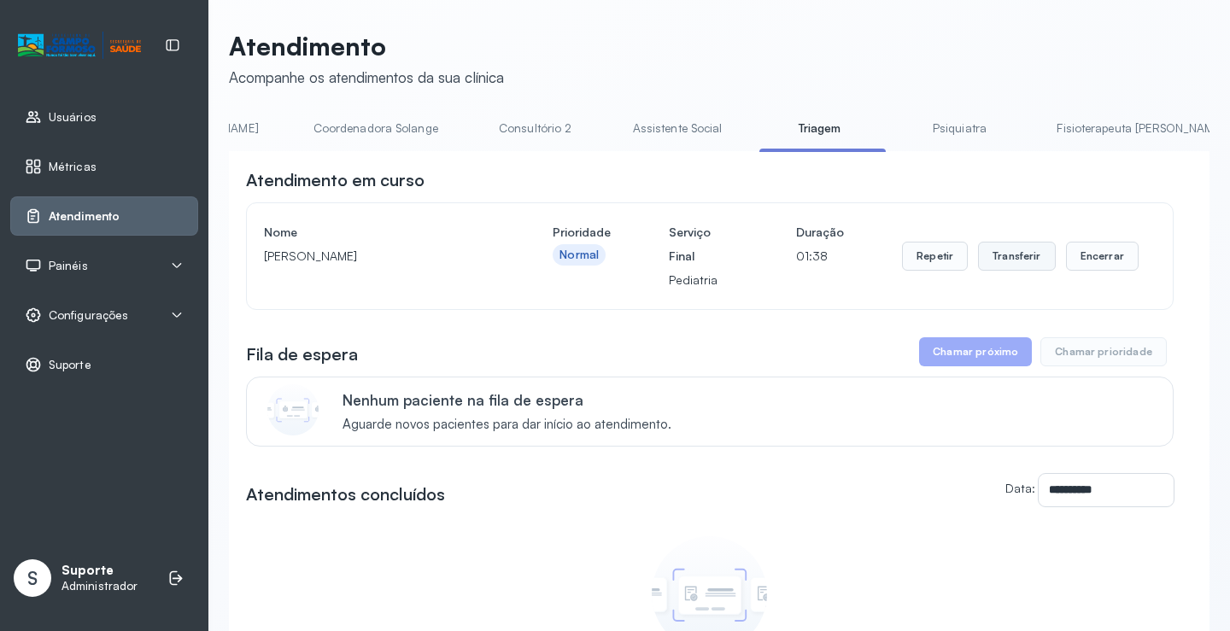
click at [1018, 267] on button "Transferir" at bounding box center [1017, 256] width 78 height 29
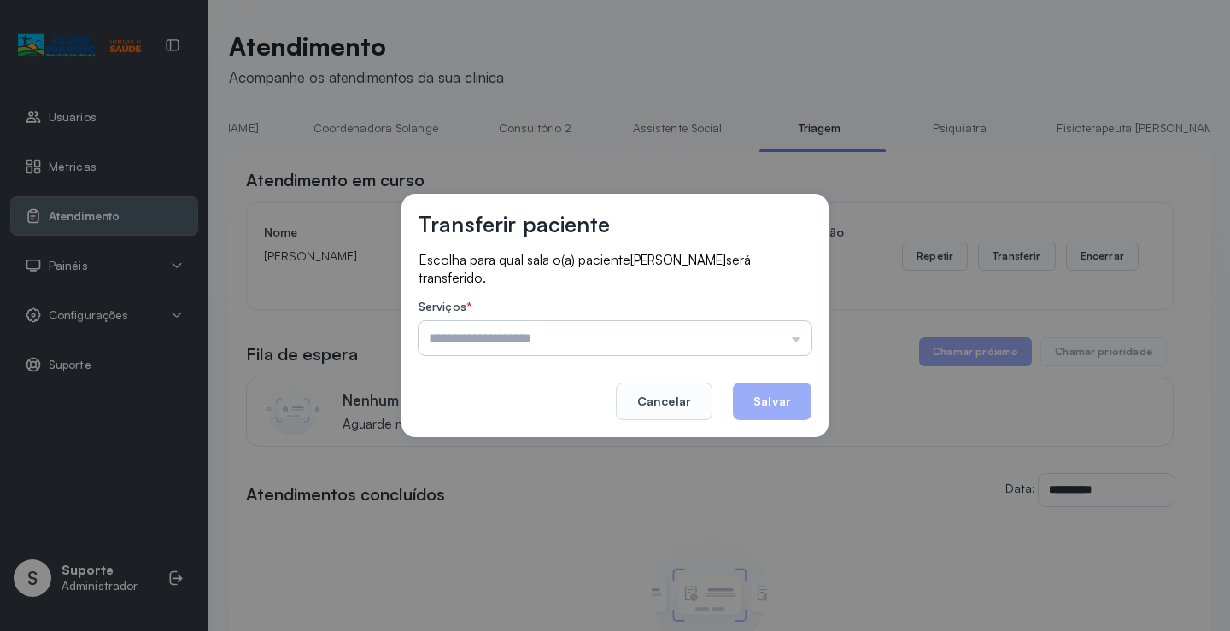
click at [796, 343] on input "text" at bounding box center [615, 338] width 393 height 34
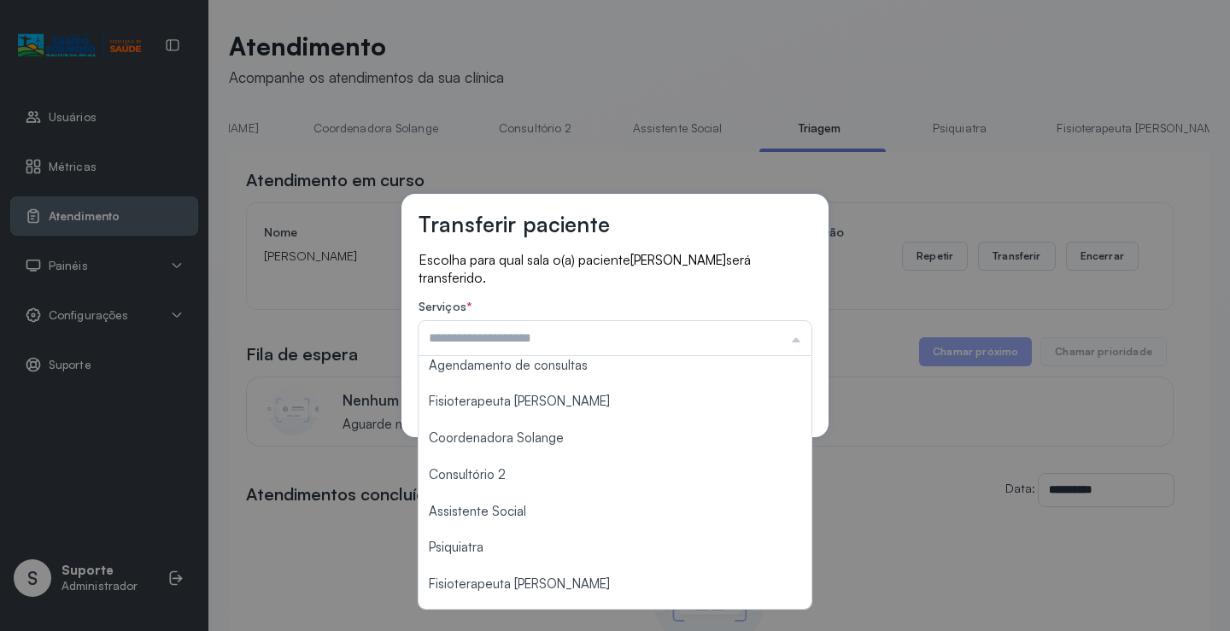
scroll to position [197, 0]
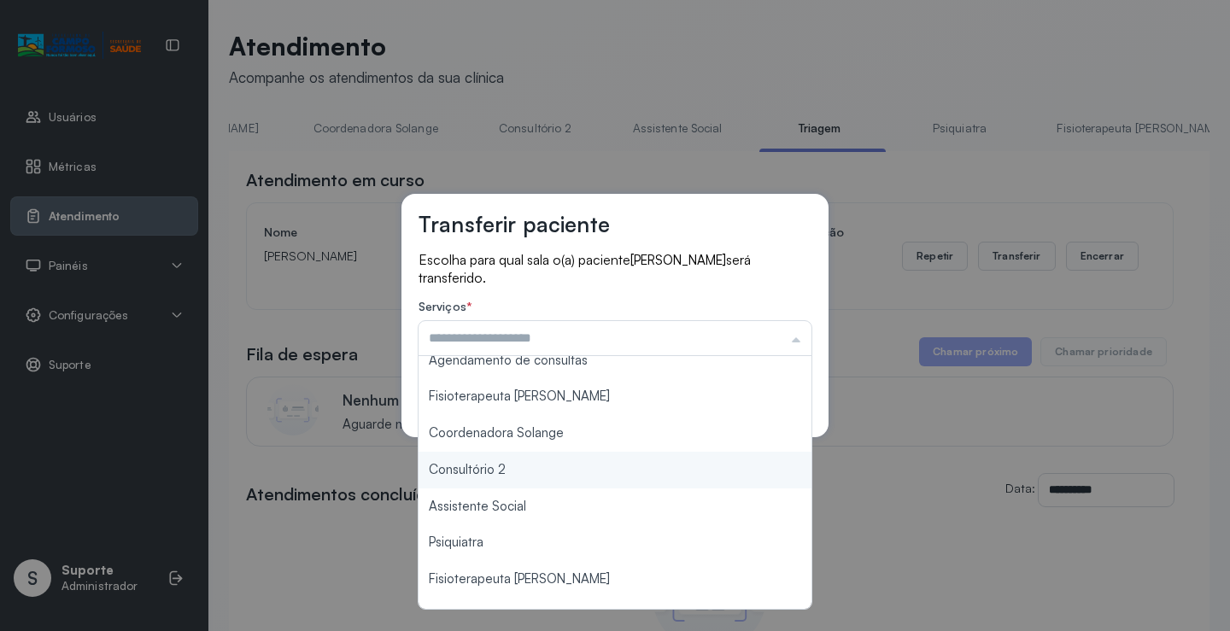
type input "**********"
click at [494, 468] on div "**********" at bounding box center [615, 315] width 1230 height 631
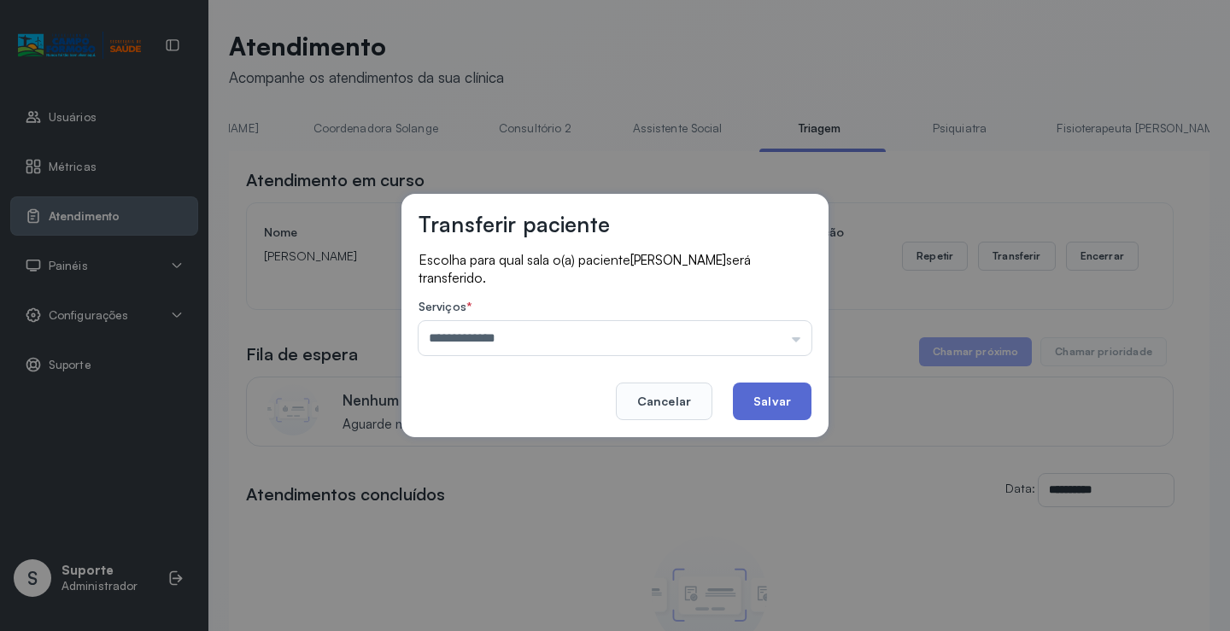
click at [786, 409] on button "Salvar" at bounding box center [772, 402] width 79 height 38
